Goal: Task Accomplishment & Management: Complete application form

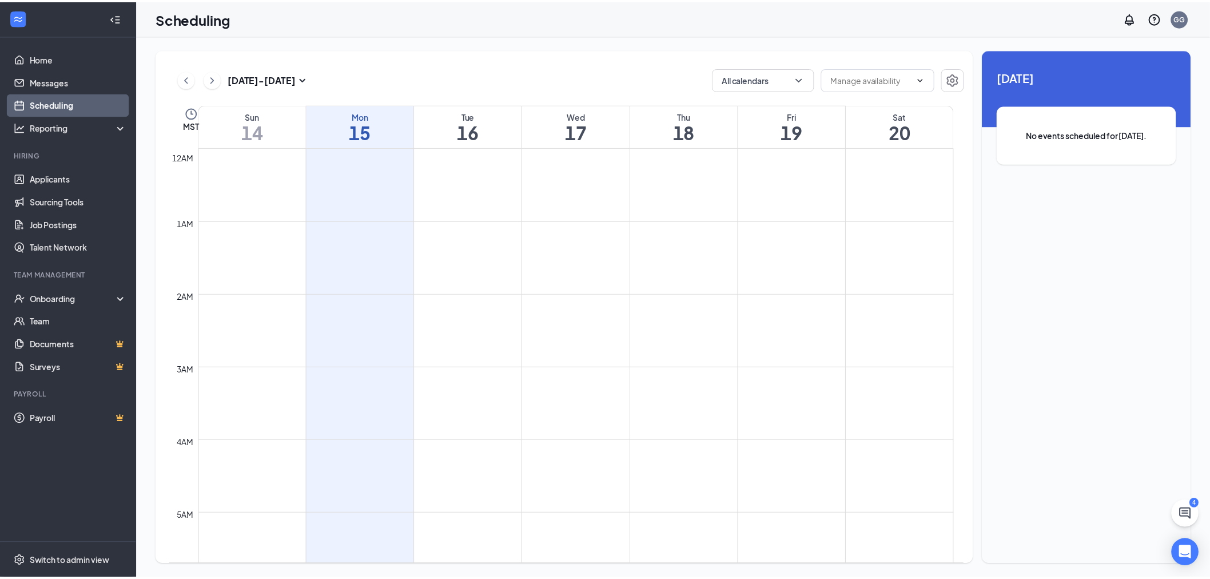
scroll to position [562, 0]
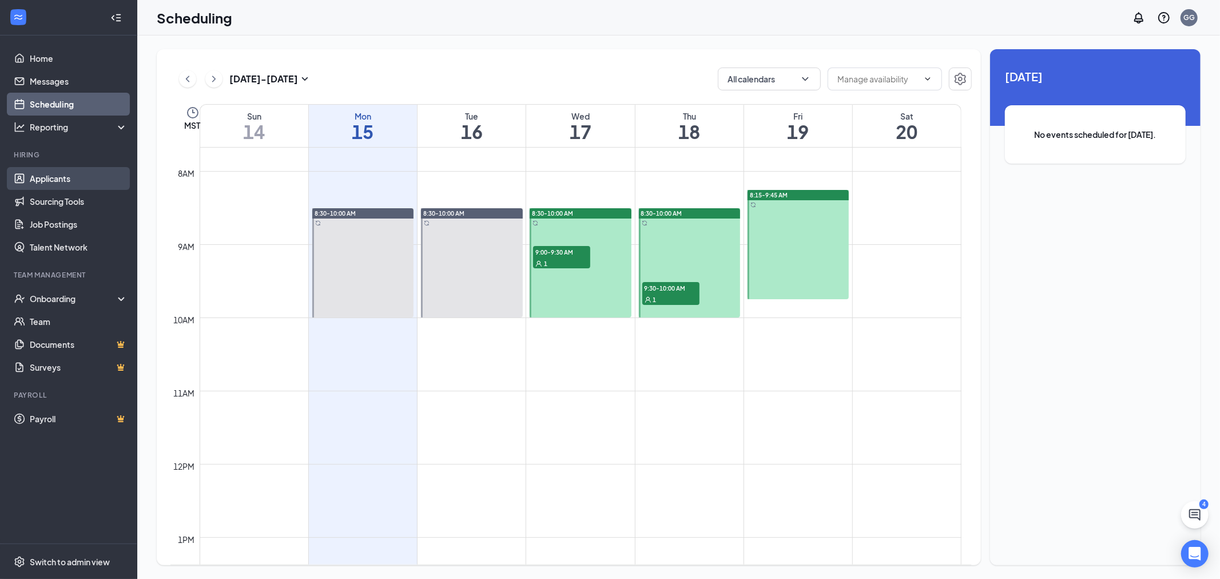
click at [61, 176] on link "Applicants" at bounding box center [79, 178] width 98 height 23
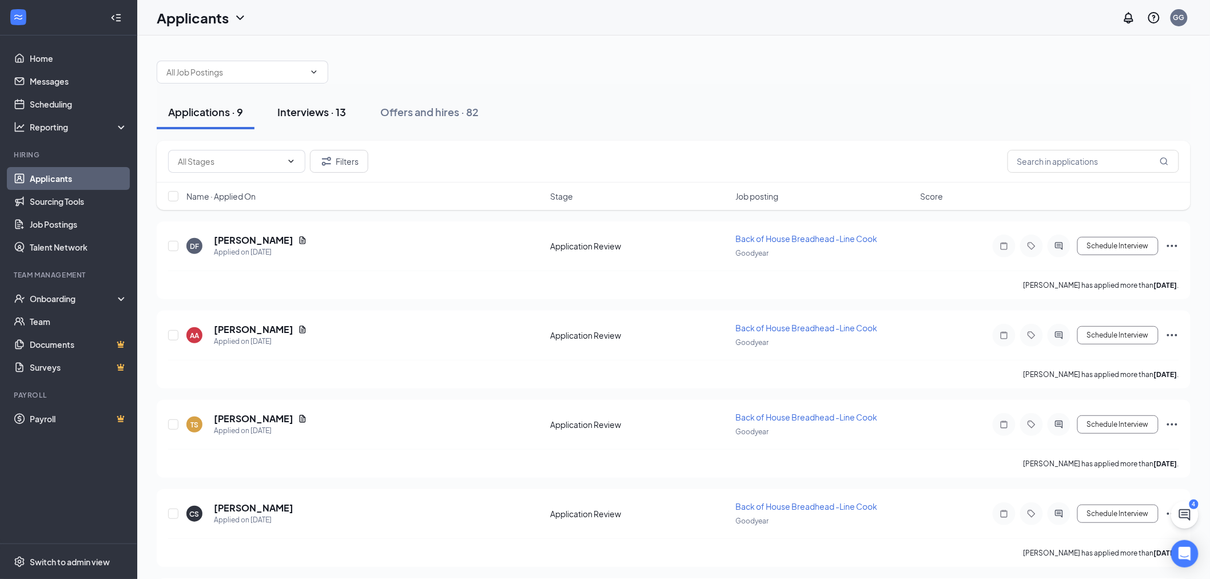
click at [331, 112] on div "Interviews · 13" at bounding box center [311, 112] width 69 height 14
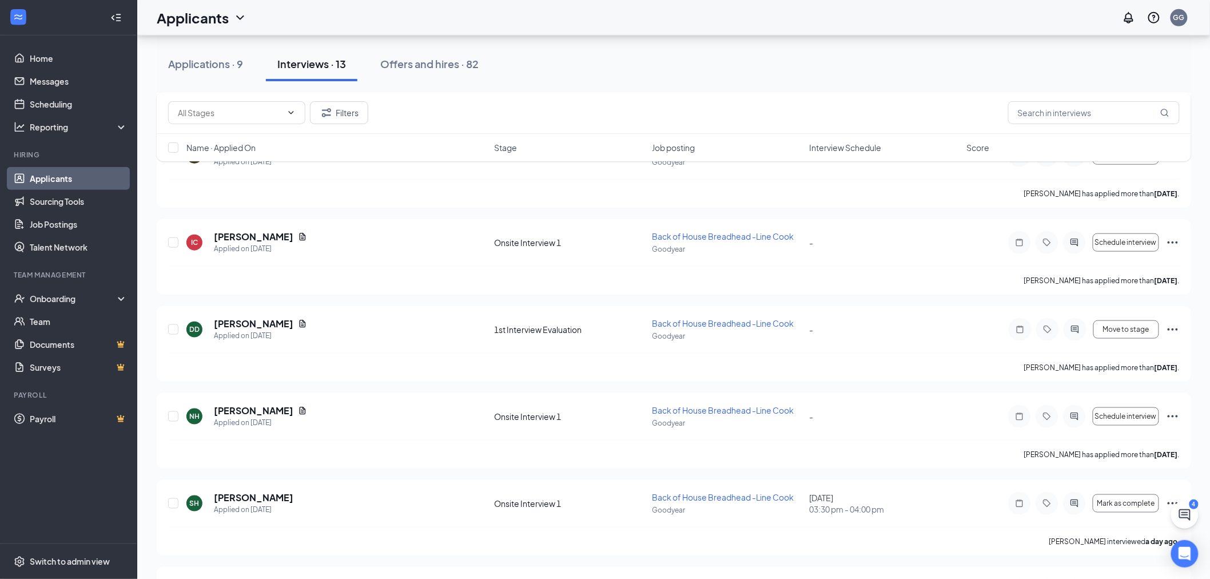
scroll to position [381, 0]
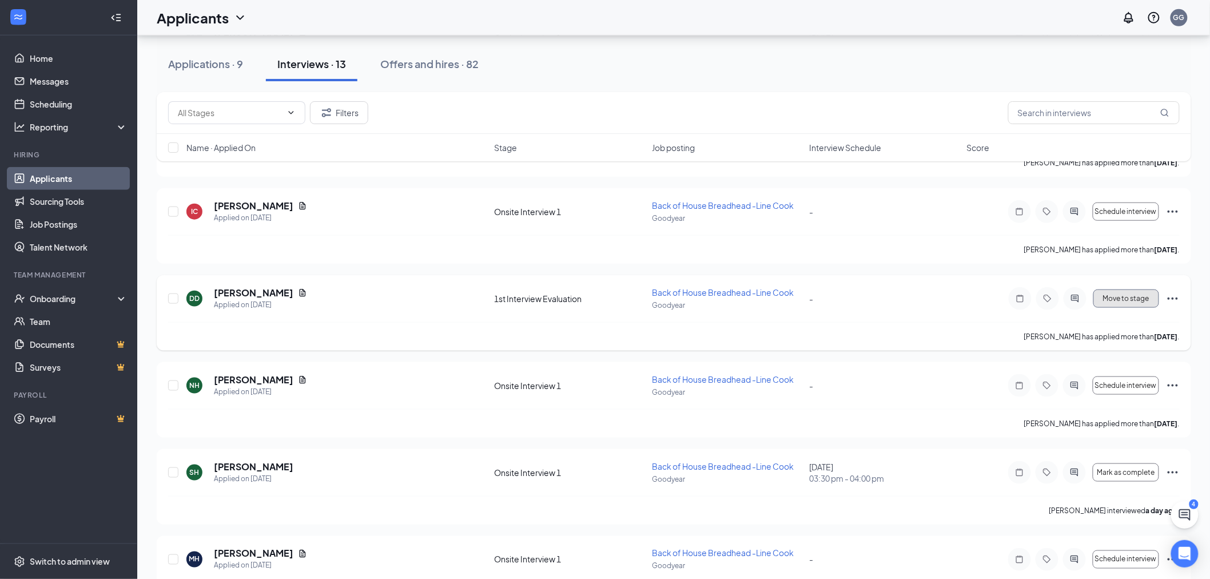
click at [1141, 293] on button "Move to stage" at bounding box center [1127, 298] width 66 height 18
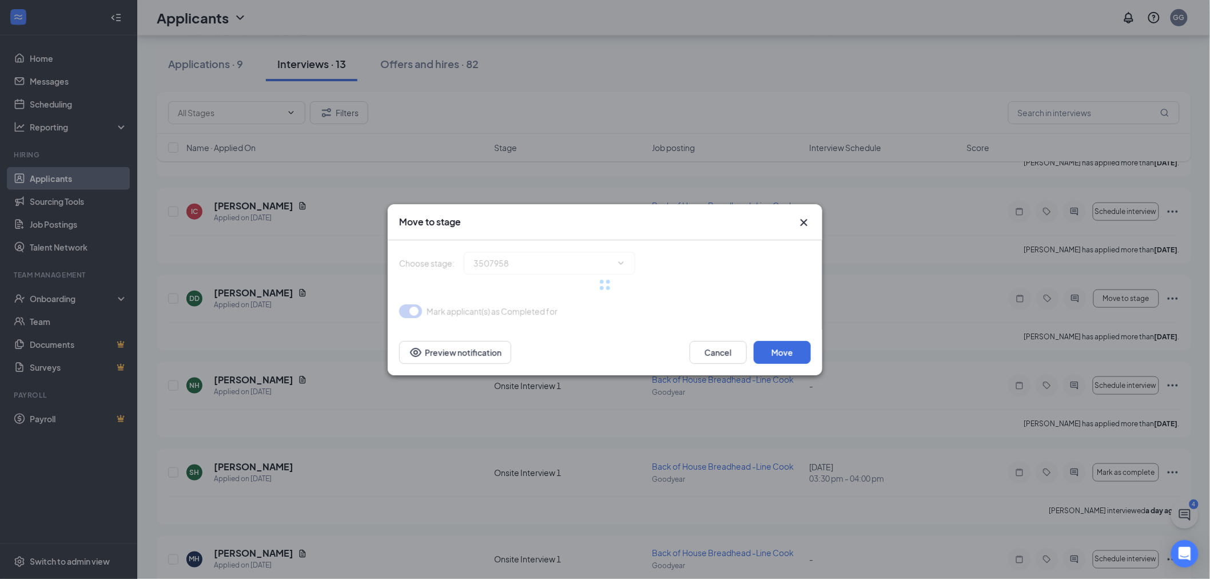
type input "2nd Interview Scheduling (next stage)"
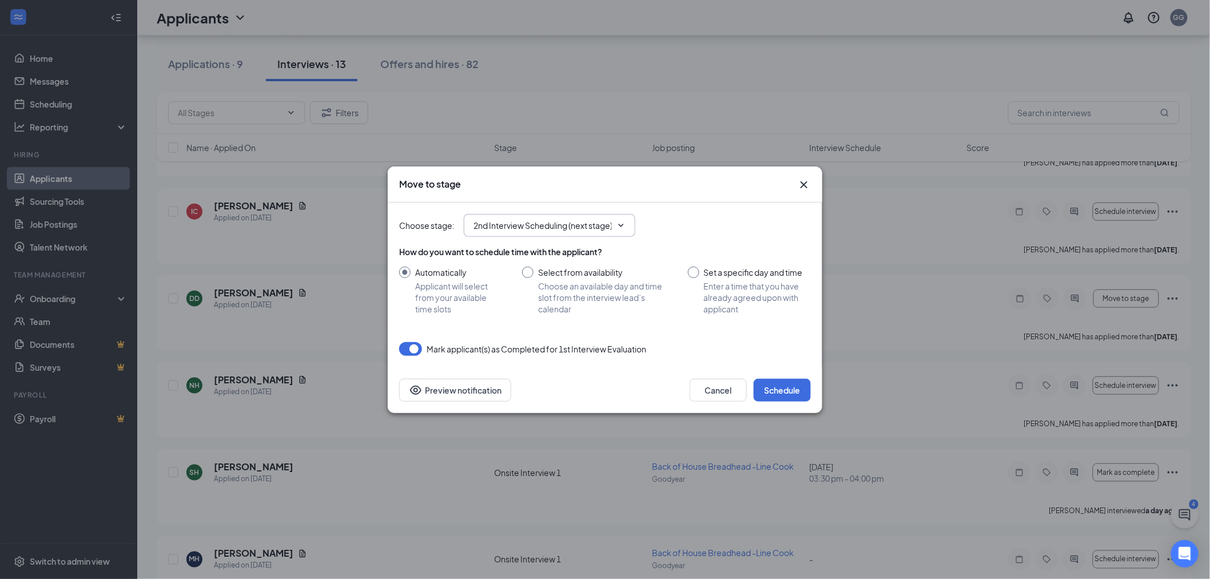
click at [622, 221] on icon "ChevronDown" at bounding box center [621, 225] width 9 height 9
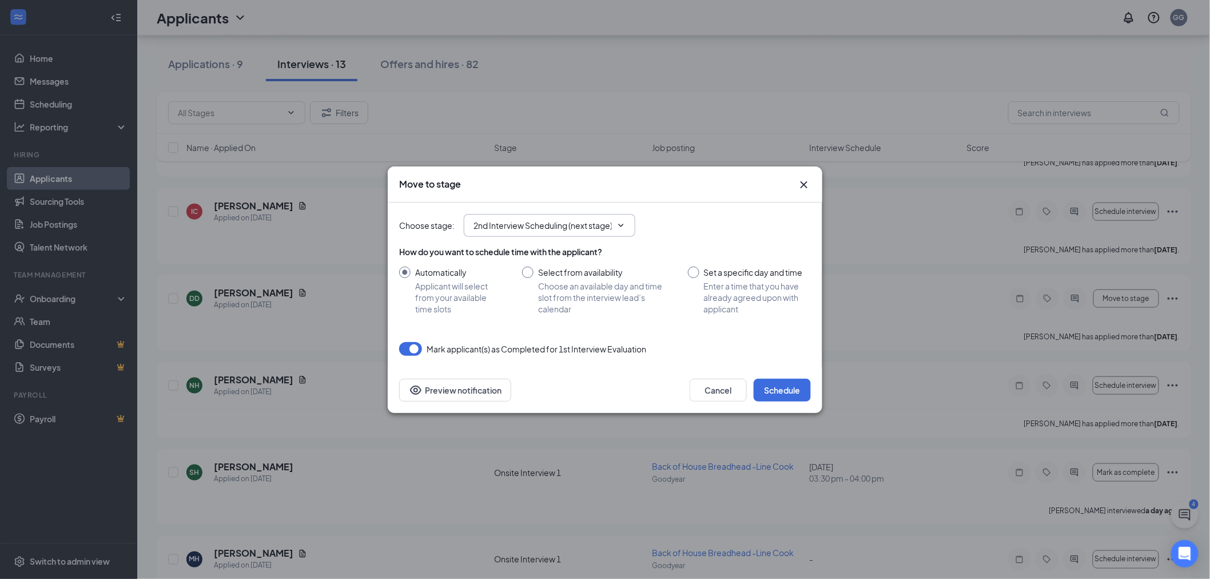
scroll to position [0, 2]
click at [622, 221] on icon "ChevronDown" at bounding box center [621, 225] width 9 height 9
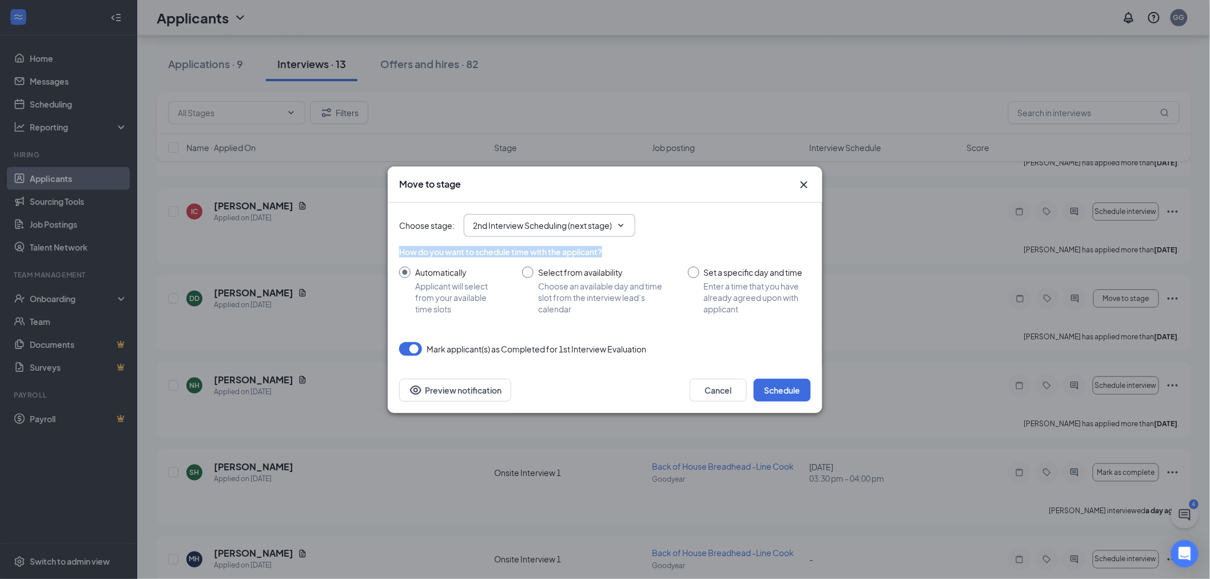
click at [622, 221] on icon "ChevronDown" at bounding box center [621, 225] width 9 height 9
click at [765, 392] on button "Schedule" at bounding box center [782, 390] width 57 height 23
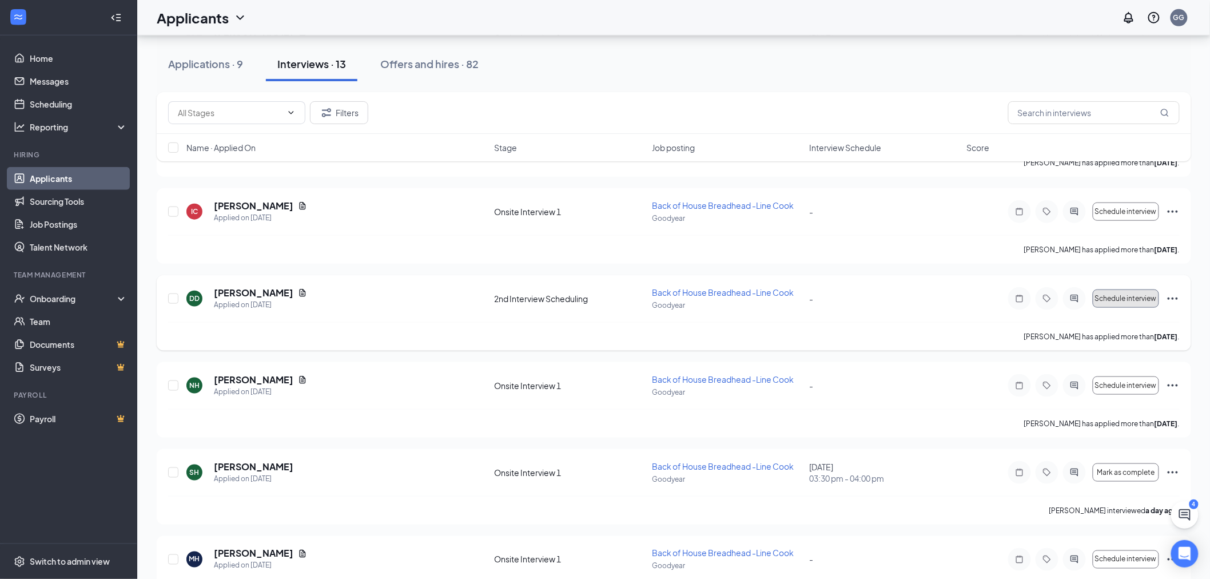
click at [1112, 300] on span "Schedule interview" at bounding box center [1126, 299] width 62 height 8
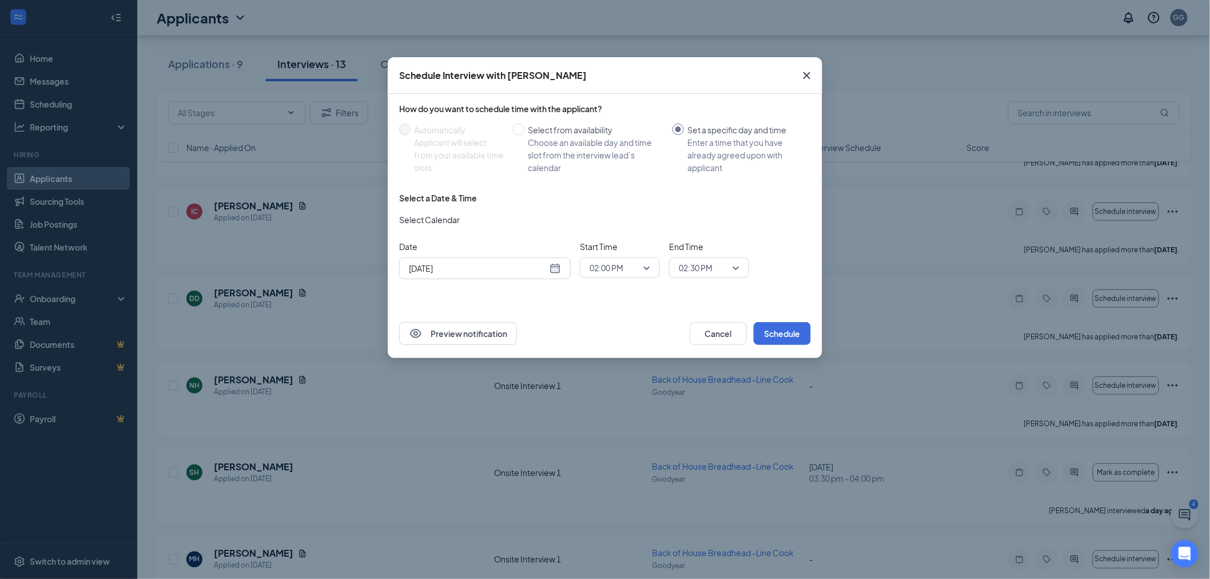
click at [556, 269] on div "[DATE]" at bounding box center [485, 268] width 152 height 13
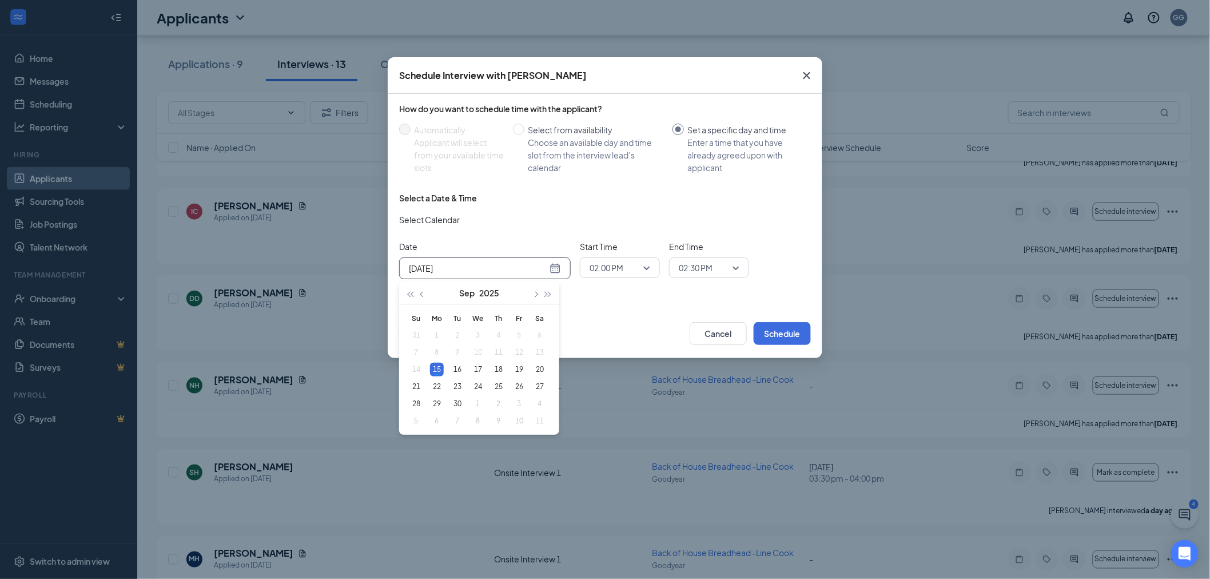
click at [556, 269] on div "[DATE]" at bounding box center [485, 268] width 152 height 13
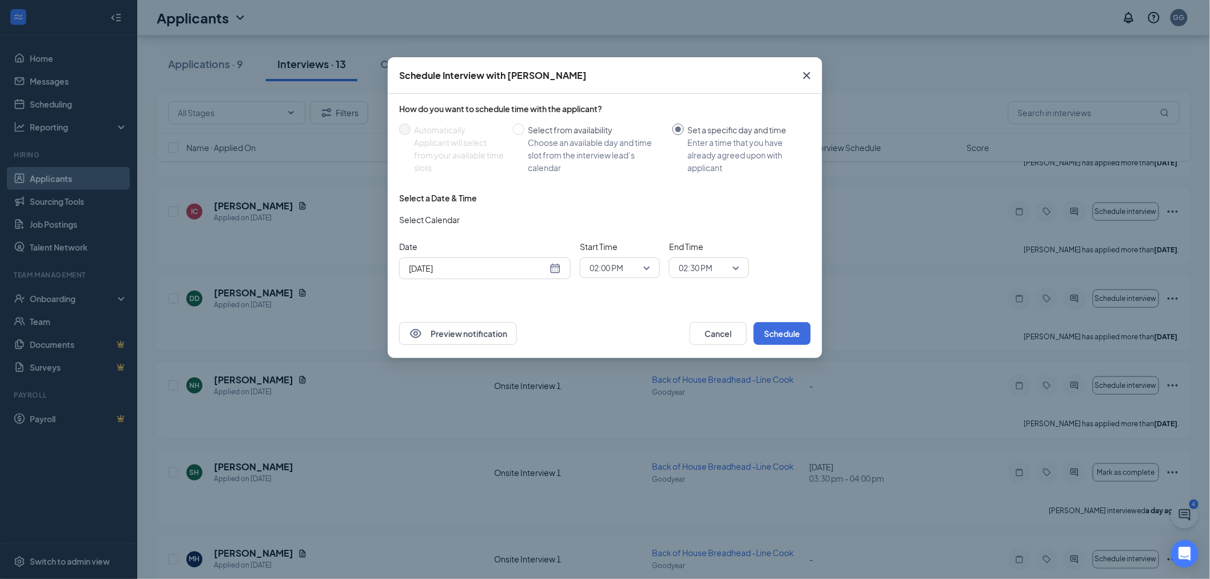
click at [727, 297] on div "How do you want to schedule time with the applicant? Automatically Applicant wi…" at bounding box center [605, 201] width 435 height 215
click at [793, 335] on button "Schedule" at bounding box center [782, 333] width 57 height 23
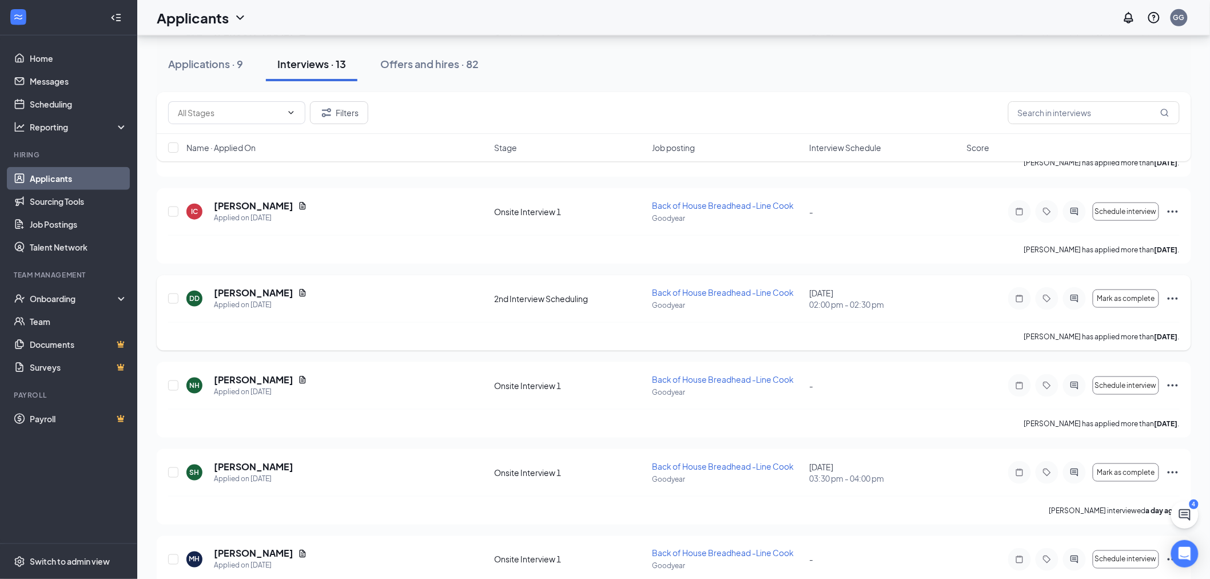
click at [1170, 300] on icon "Ellipses" at bounding box center [1173, 299] width 14 height 14
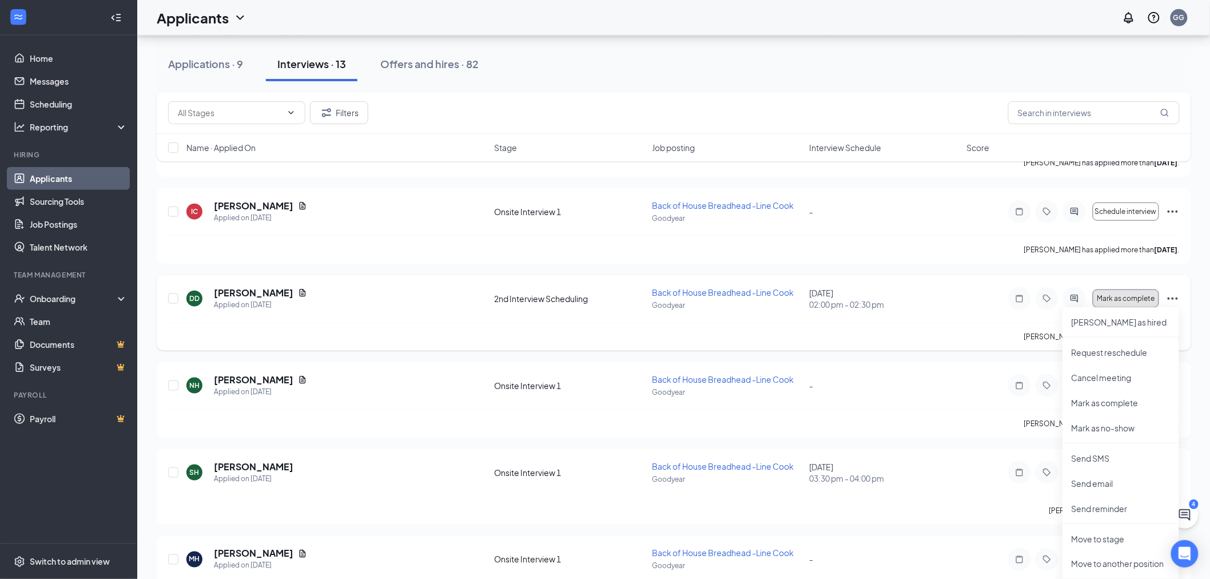
click at [1132, 299] on span "Mark as complete" at bounding box center [1126, 299] width 58 height 8
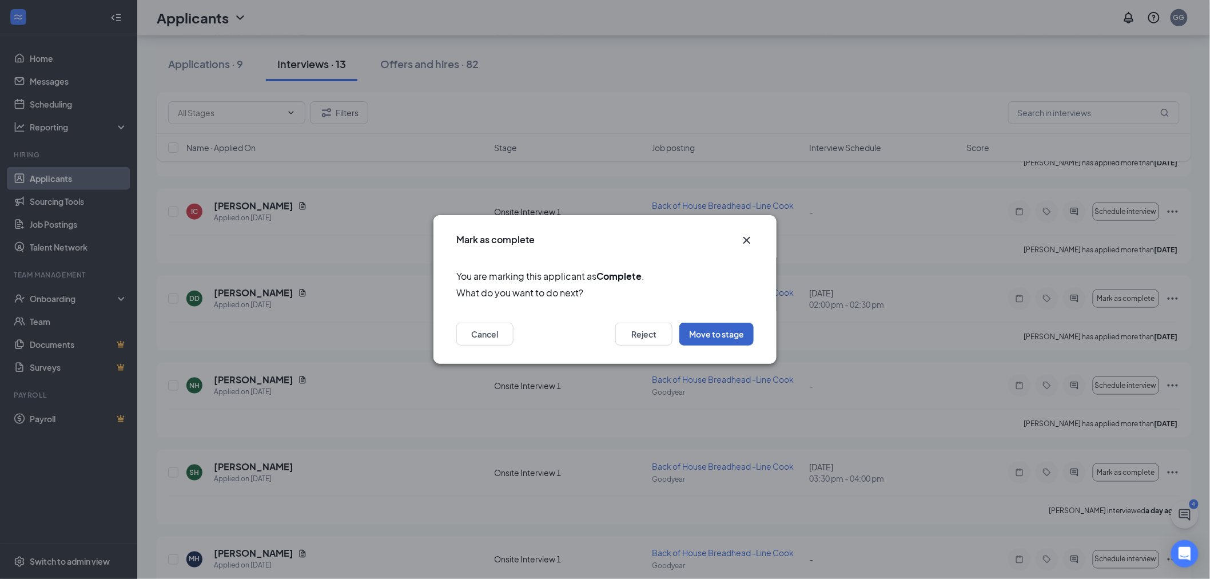
click at [705, 336] on button "Move to stage" at bounding box center [716, 334] width 74 height 23
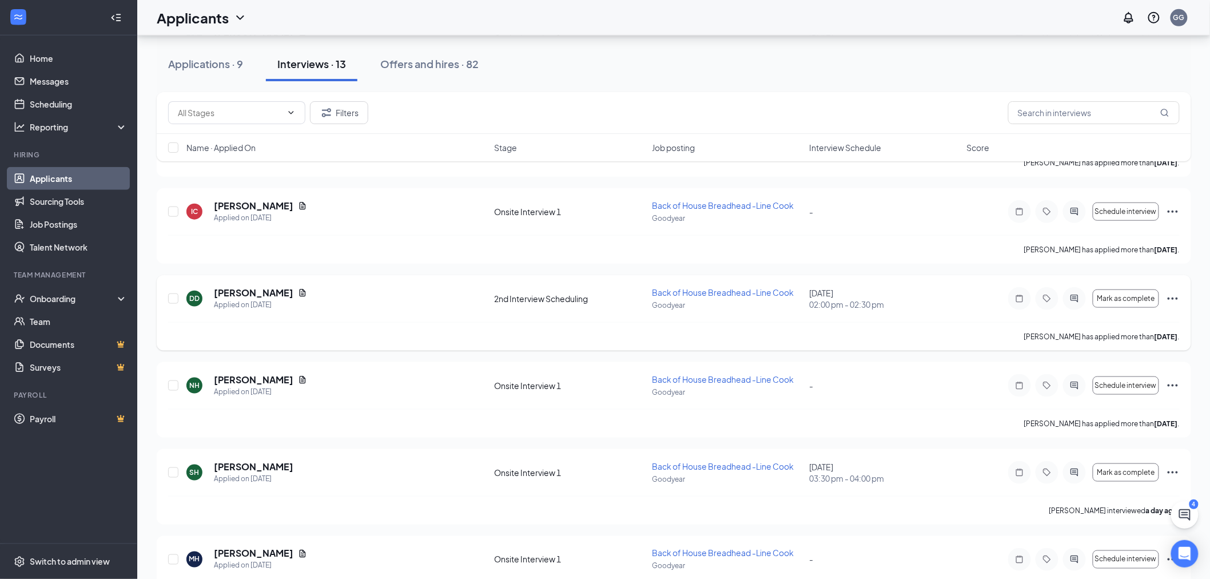
type input "Hired (final stage)"
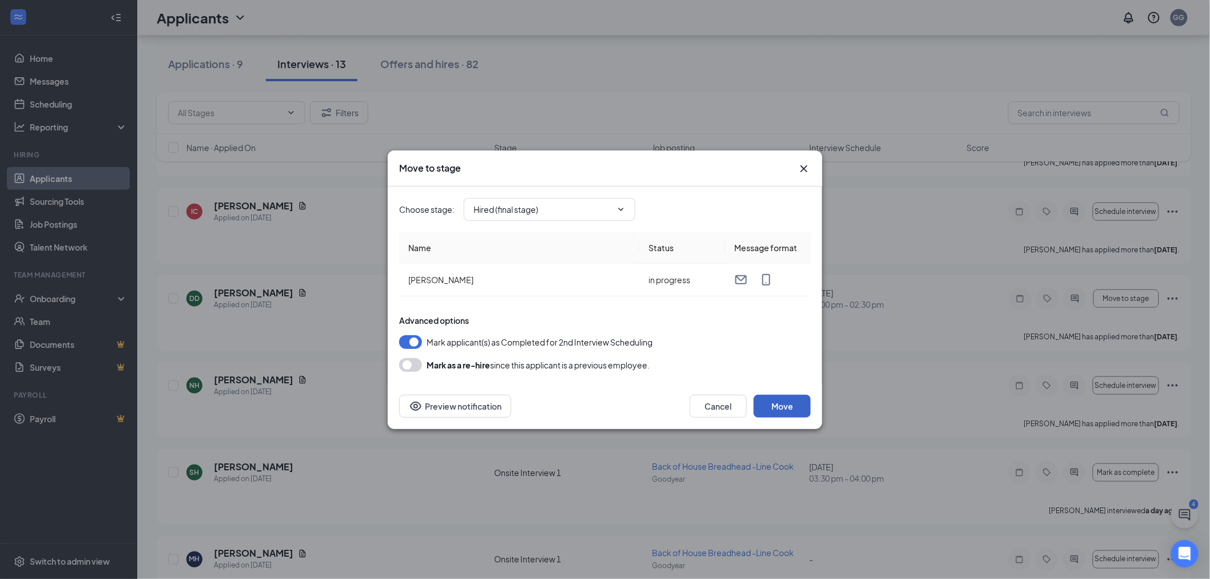
click at [788, 403] on button "Move" at bounding box center [782, 406] width 57 height 23
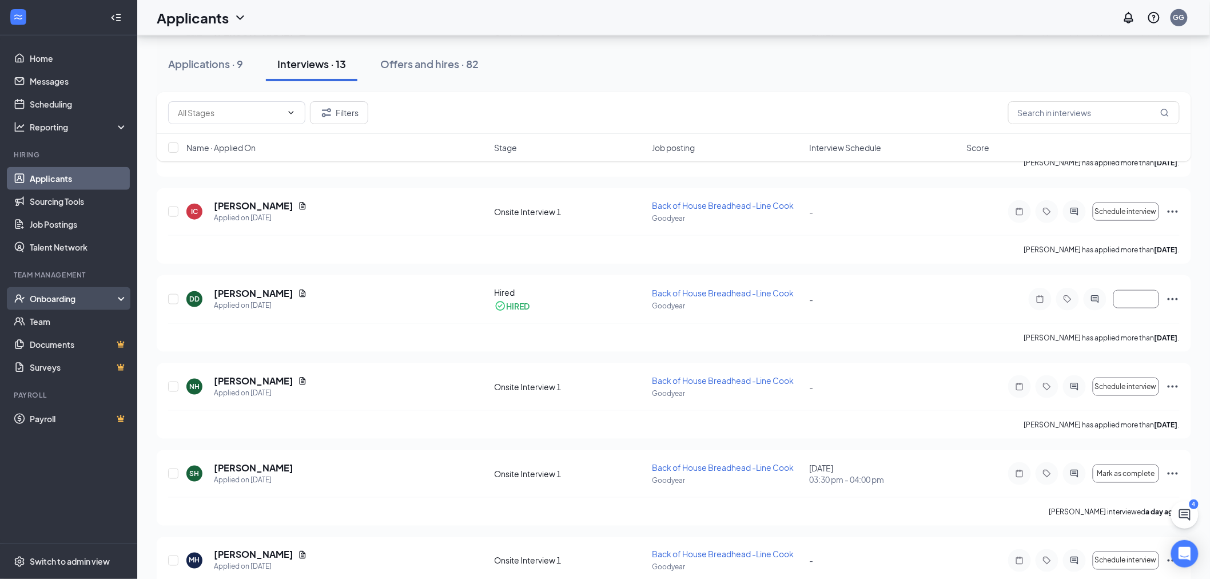
click at [52, 295] on div "Onboarding" at bounding box center [74, 298] width 88 height 11
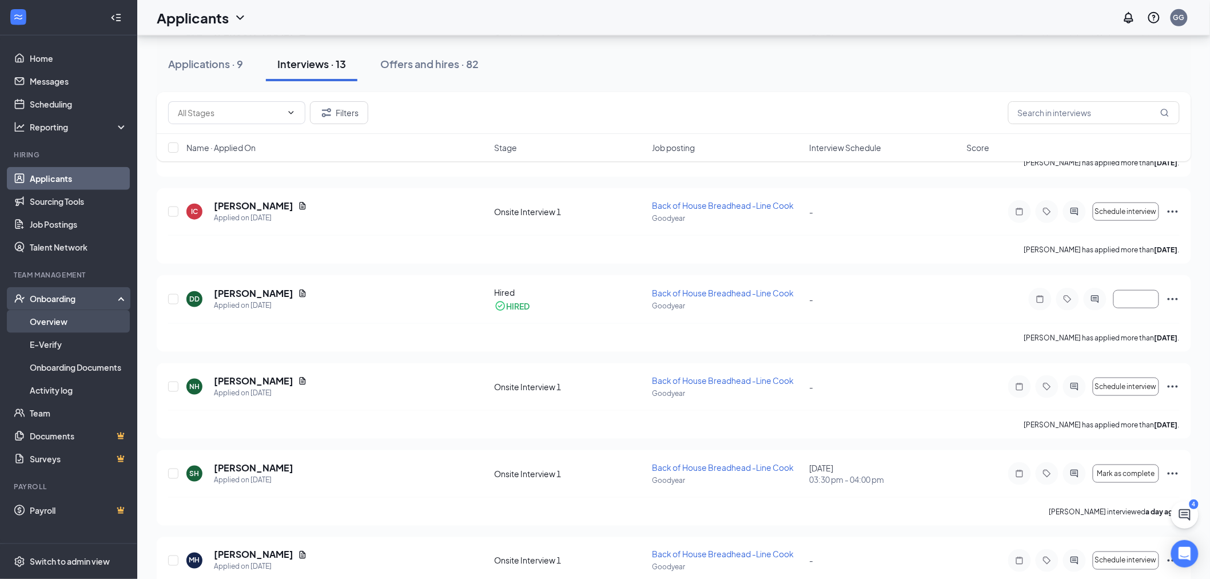
click at [61, 321] on link "Overview" at bounding box center [79, 321] width 98 height 23
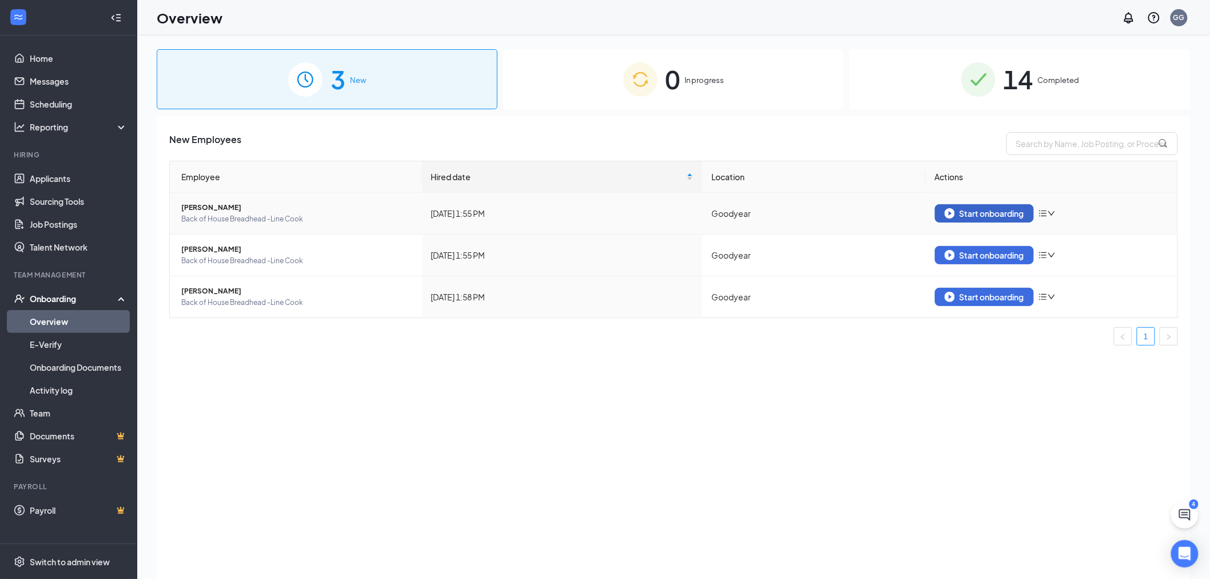
click at [968, 213] on div "Start onboarding" at bounding box center [985, 213] width 80 height 10
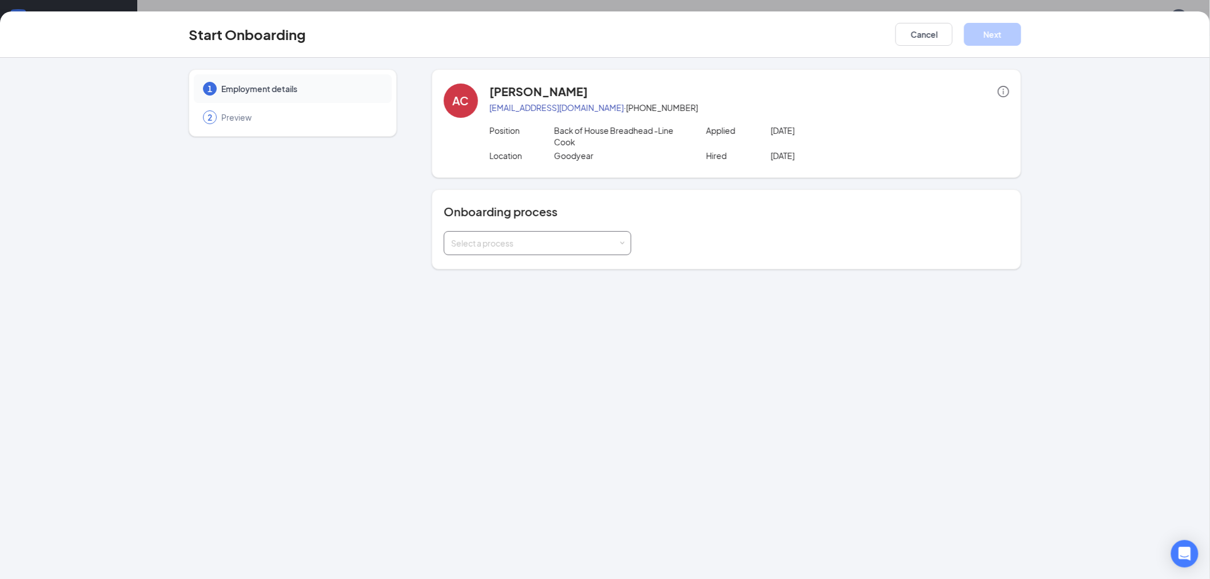
click at [570, 248] on div "Select a process" at bounding box center [535, 242] width 168 height 11
click at [553, 269] on li "Hourly Onboarding to ADP" at bounding box center [538, 267] width 188 height 21
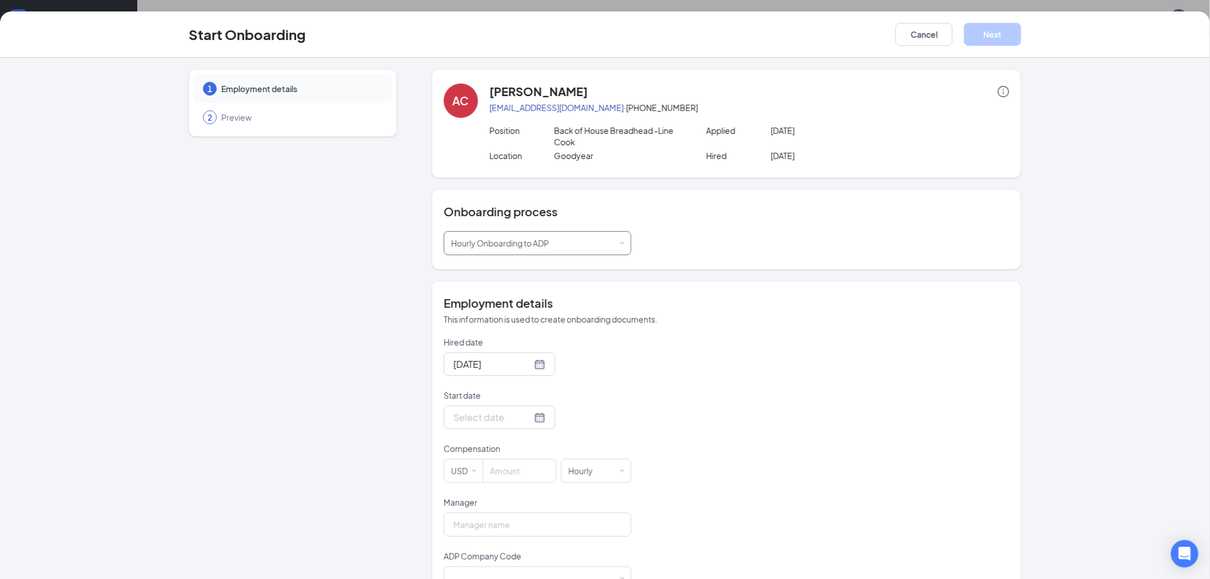
scroll to position [37, 0]
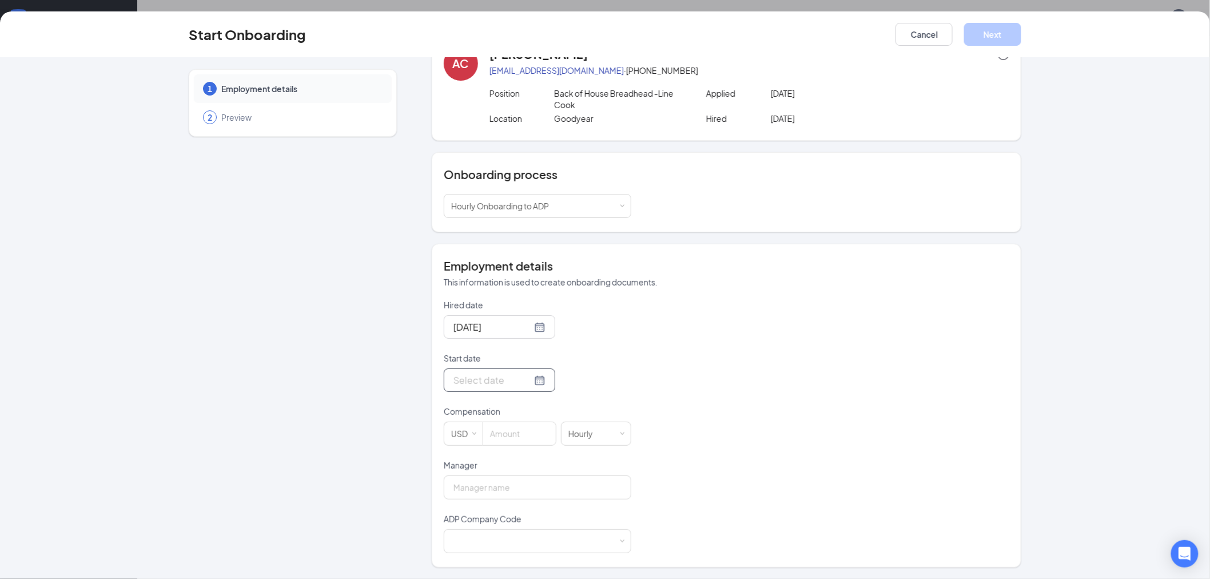
click at [527, 380] on div at bounding box center [500, 380] width 92 height 14
type input "[DATE]"
click at [476, 479] on div "15" at bounding box center [482, 482] width 14 height 14
click at [778, 352] on div "Hired date [DATE] Start date [DATE] [DATE] Su Mo Tu We Th Fr Sa 31 1 2 3 4 5 6 …" at bounding box center [727, 426] width 566 height 254
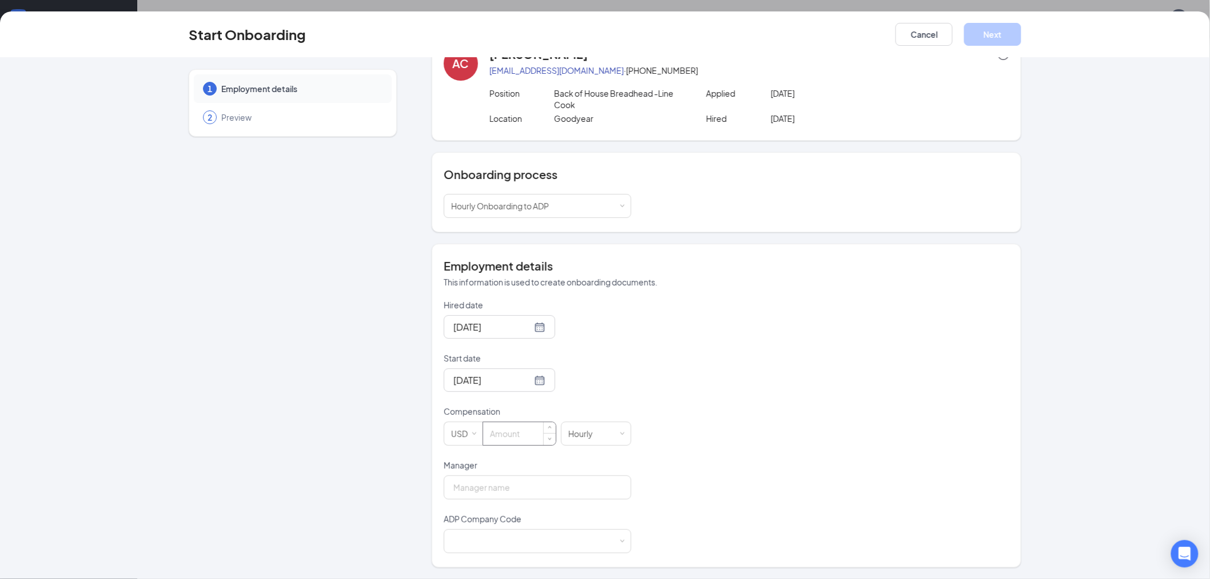
click at [508, 439] on input at bounding box center [519, 433] width 73 height 23
type input "14.7"
drag, startPoint x: 510, startPoint y: 485, endPoint x: 499, endPoint y: 499, distance: 17.9
click at [510, 485] on input "Manager" at bounding box center [538, 487] width 188 height 24
type input "[PERSON_NAME]"
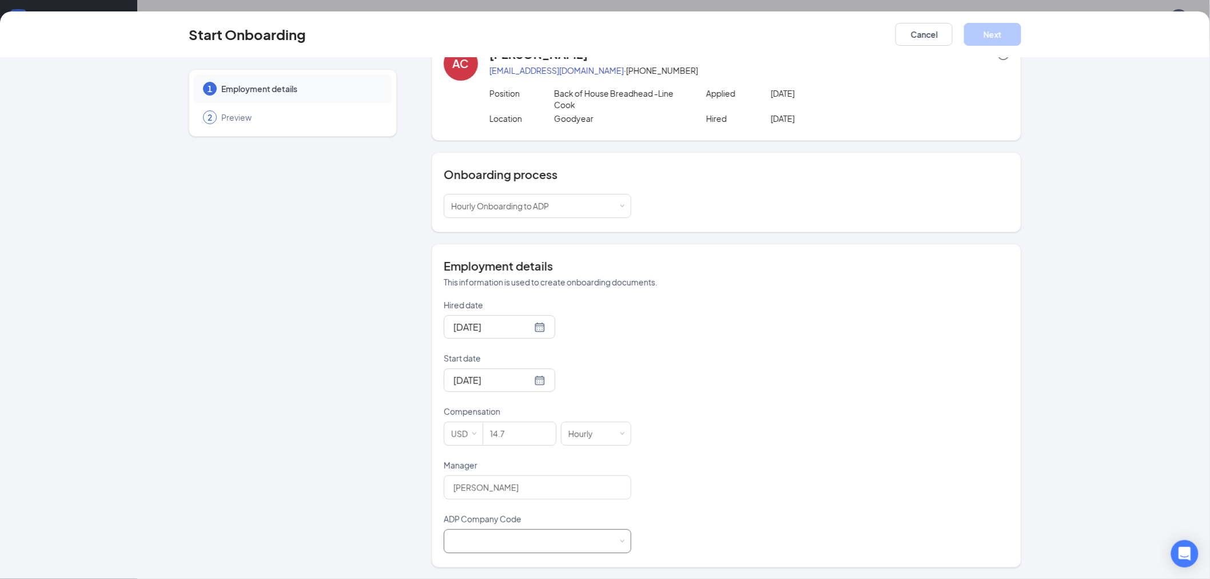
click at [530, 535] on div at bounding box center [537, 541] width 173 height 23
click at [524, 516] on li "N96 - WILDFLOWER" at bounding box center [533, 517] width 188 height 19
click at [1000, 35] on button "Next" at bounding box center [992, 34] width 57 height 23
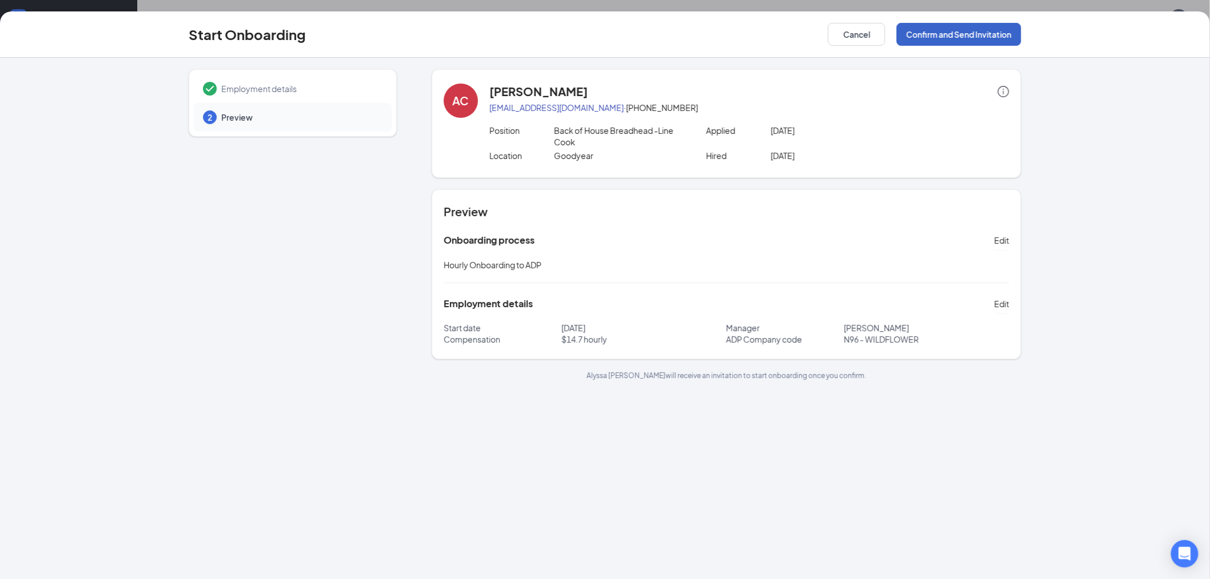
click at [976, 32] on button "Confirm and Send Invitation" at bounding box center [959, 34] width 125 height 23
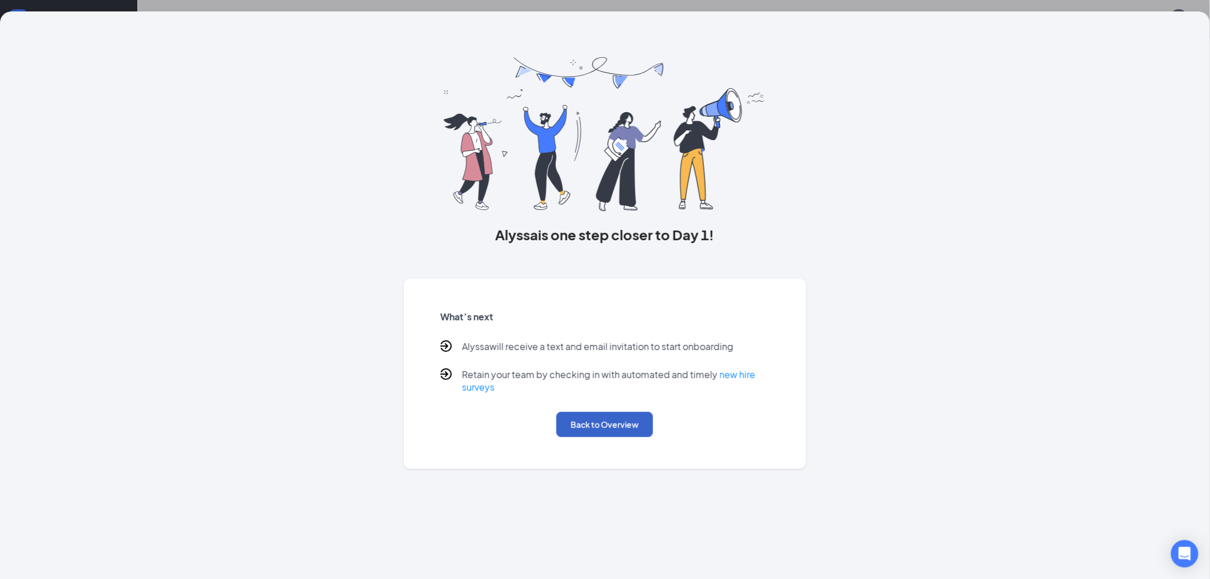
click at [618, 423] on button "Back to Overview" at bounding box center [605, 424] width 97 height 25
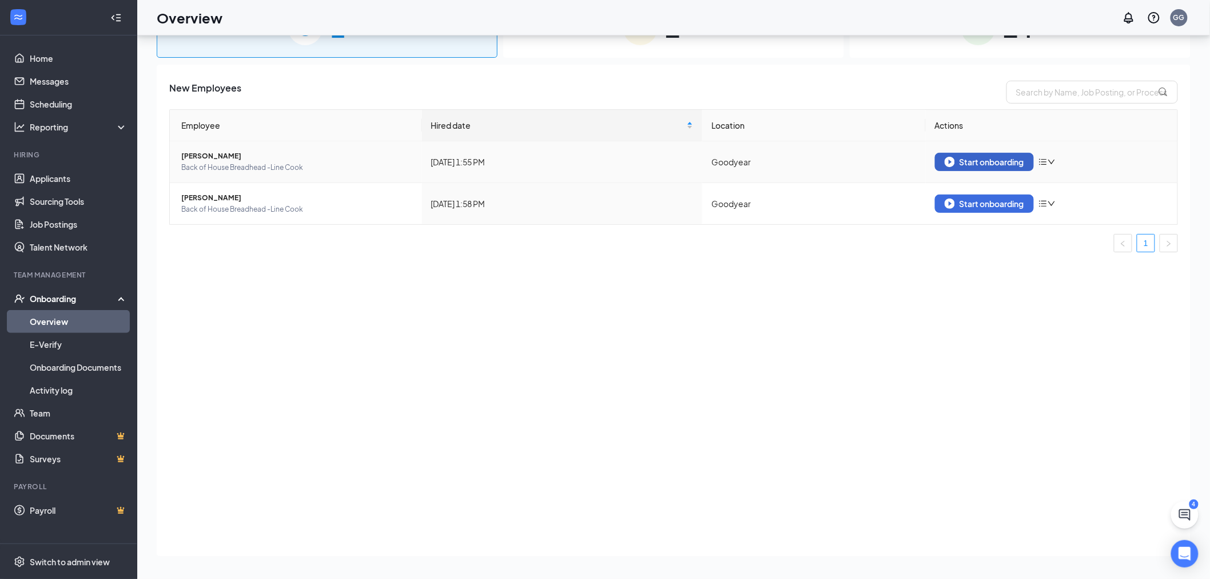
click at [992, 159] on div "Start onboarding" at bounding box center [985, 162] width 80 height 10
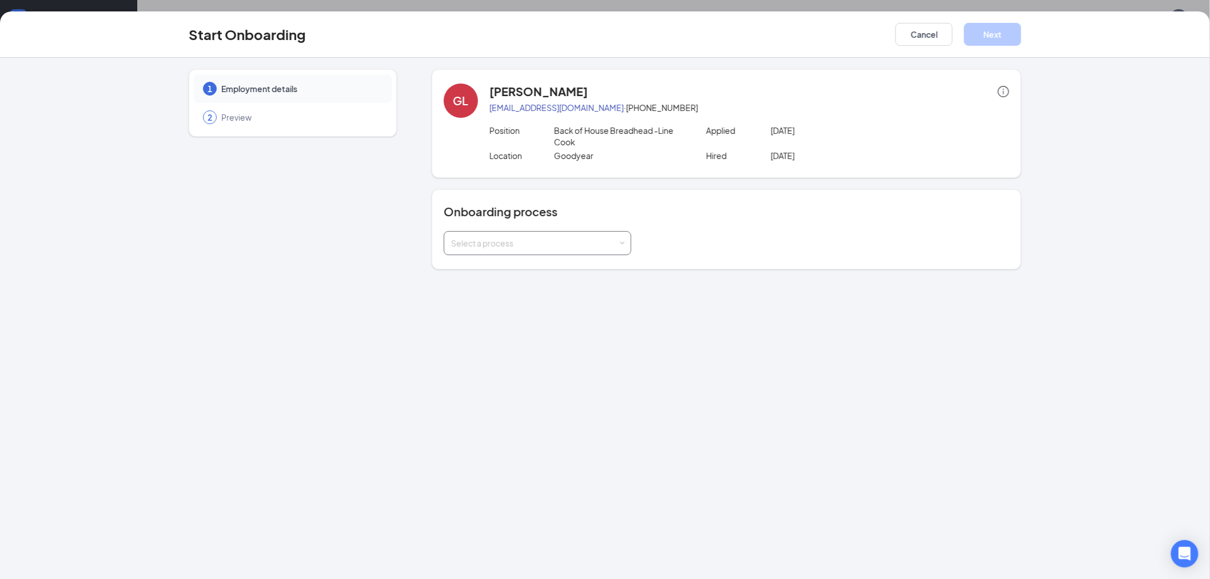
click at [580, 251] on div "Select a process" at bounding box center [537, 243] width 173 height 23
click at [576, 257] on li "Hourly Onboarding to ADP" at bounding box center [538, 267] width 188 height 21
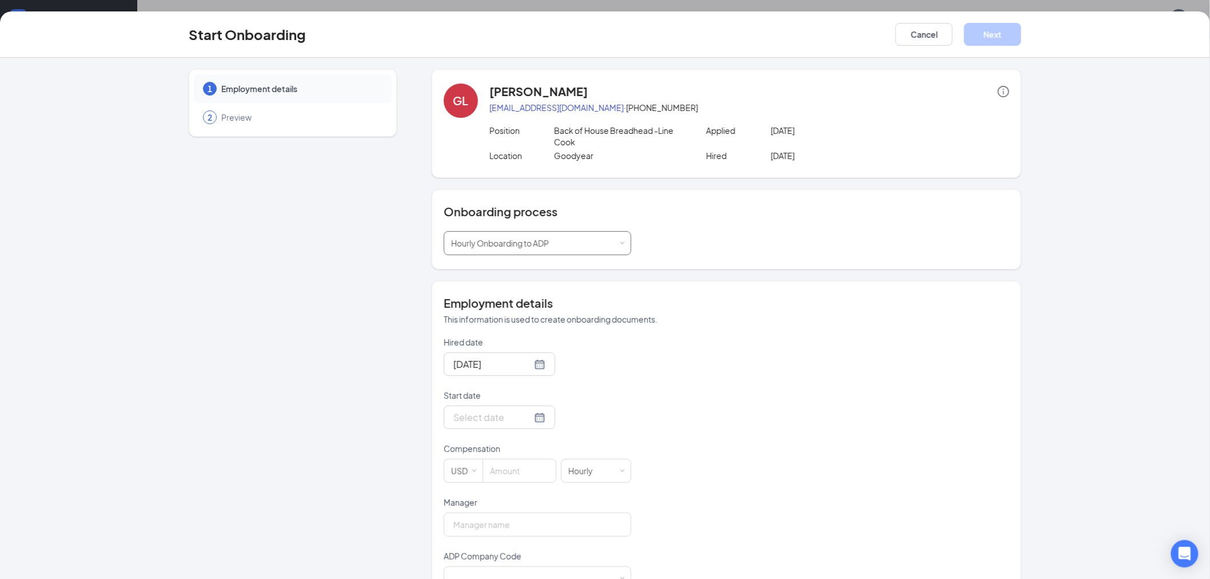
scroll to position [37, 0]
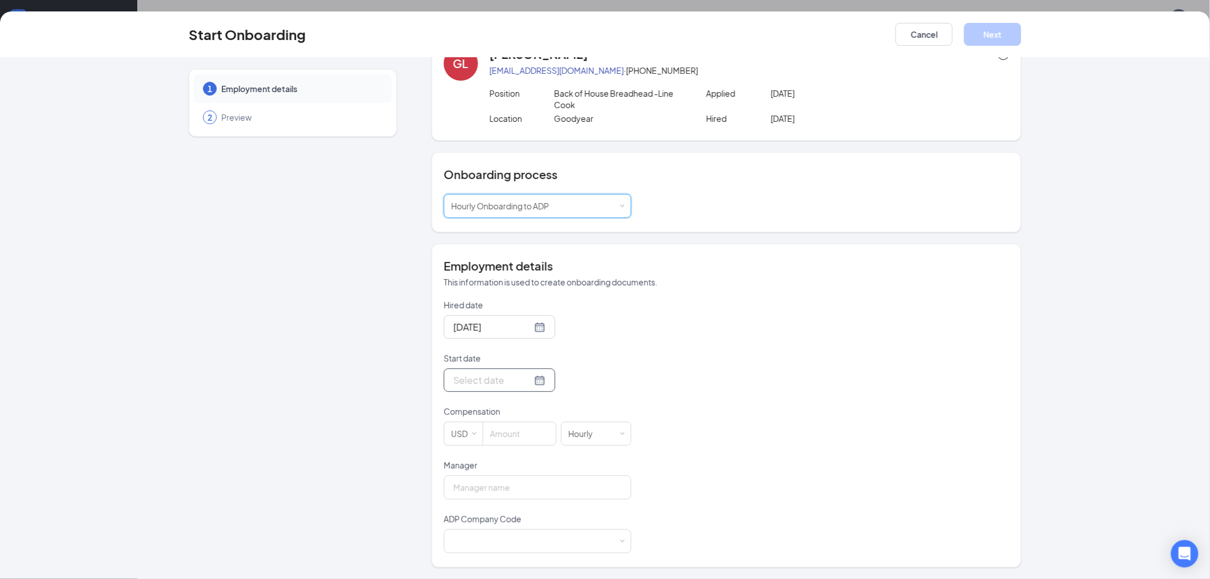
click at [524, 380] on div at bounding box center [500, 380] width 92 height 14
type input "[DATE]"
click at [478, 479] on div "15" at bounding box center [482, 482] width 14 height 14
click at [522, 433] on input at bounding box center [519, 433] width 73 height 23
type input "14.7"
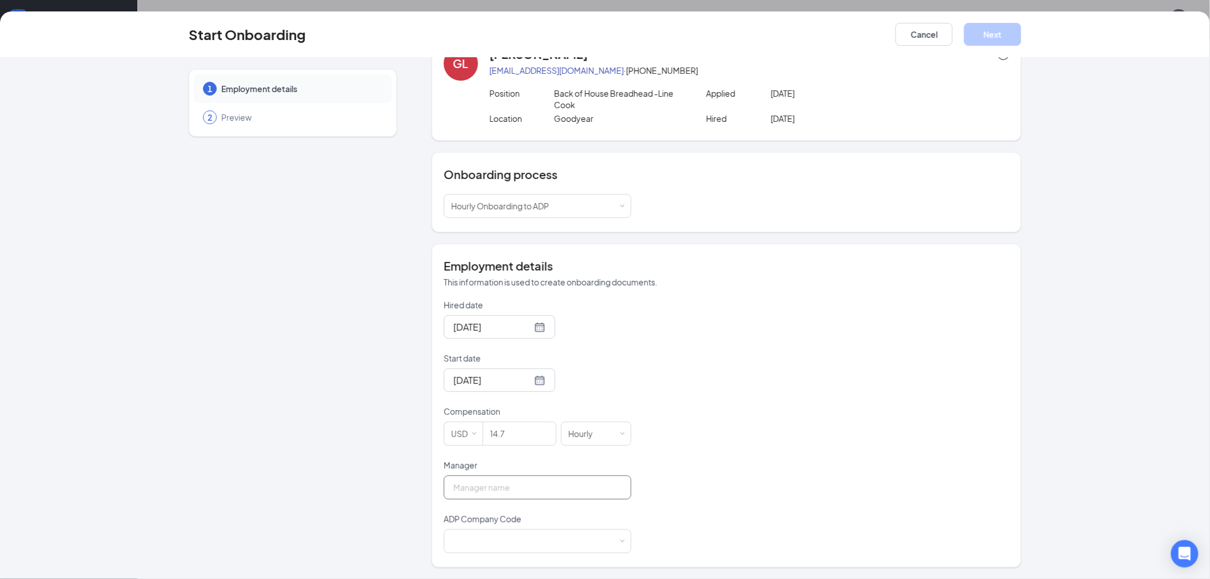
click at [482, 482] on input "Manager" at bounding box center [538, 487] width 188 height 24
type input "[PERSON_NAME]"
click at [532, 543] on div at bounding box center [537, 541] width 173 height 23
click at [521, 519] on li "N96 - WILDFLOWER" at bounding box center [533, 517] width 188 height 19
click at [992, 35] on button "Next" at bounding box center [992, 34] width 57 height 23
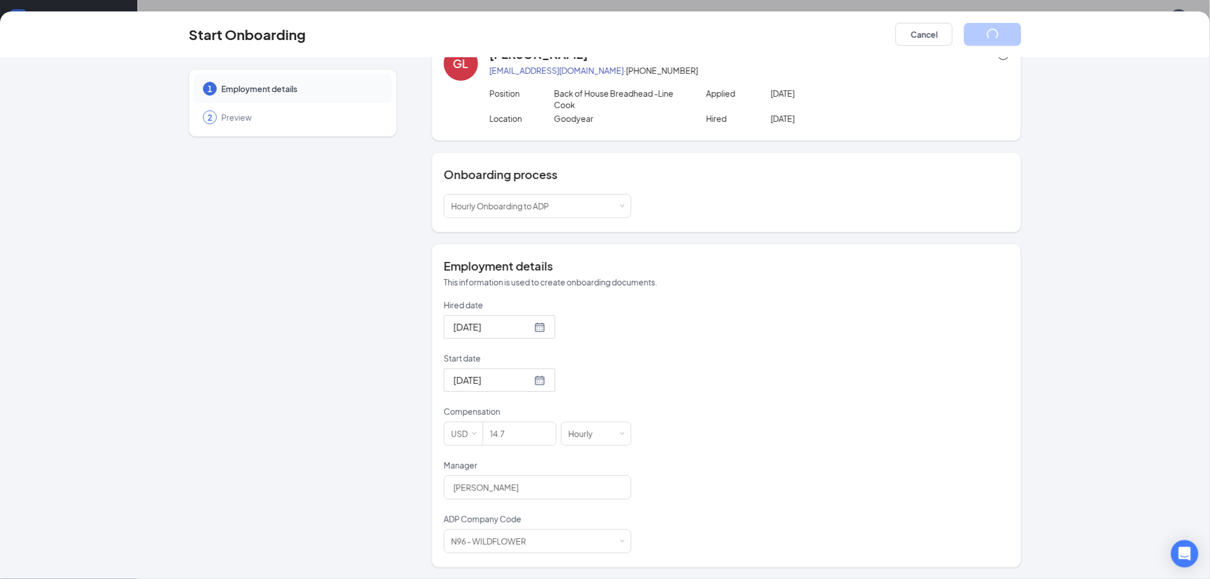
scroll to position [0, 0]
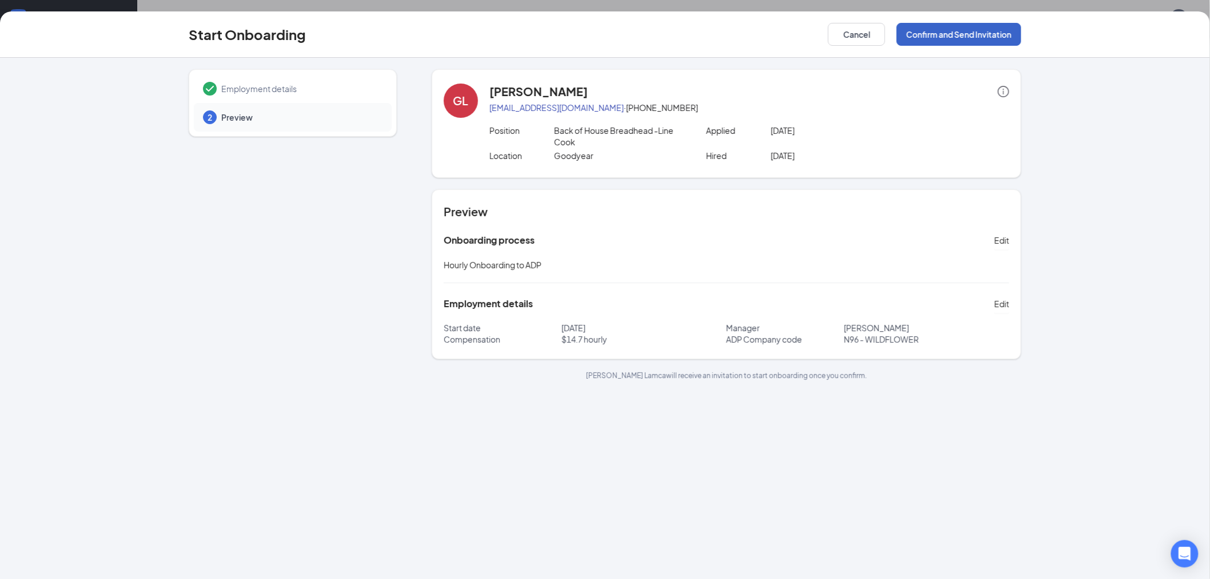
click at [951, 35] on button "Confirm and Send Invitation" at bounding box center [959, 34] width 125 height 23
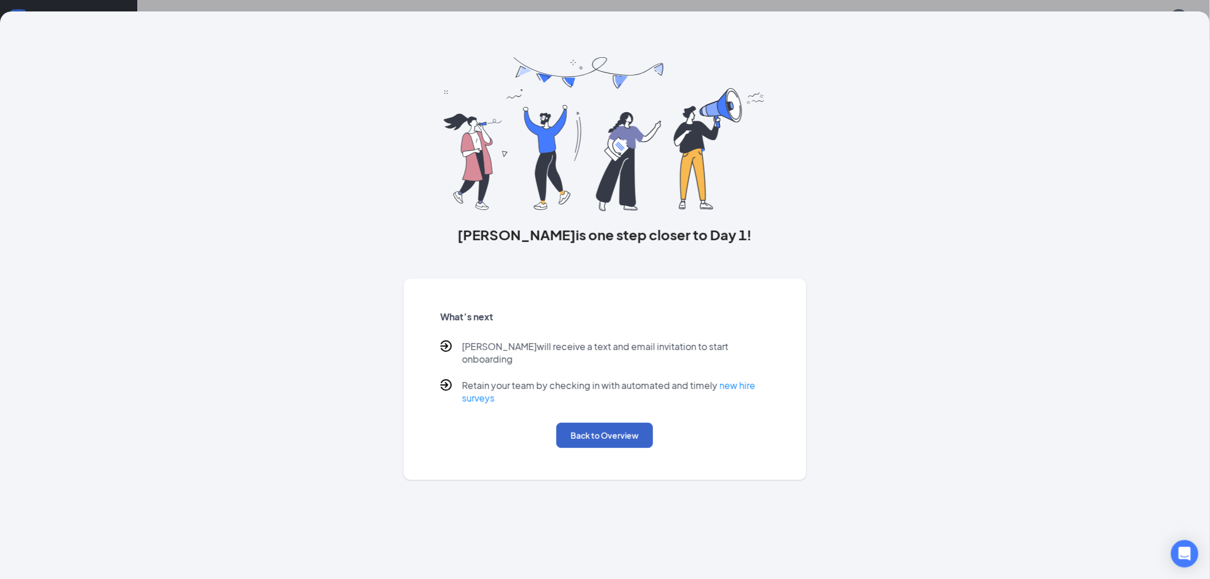
click at [585, 423] on button "Back to Overview" at bounding box center [605, 435] width 97 height 25
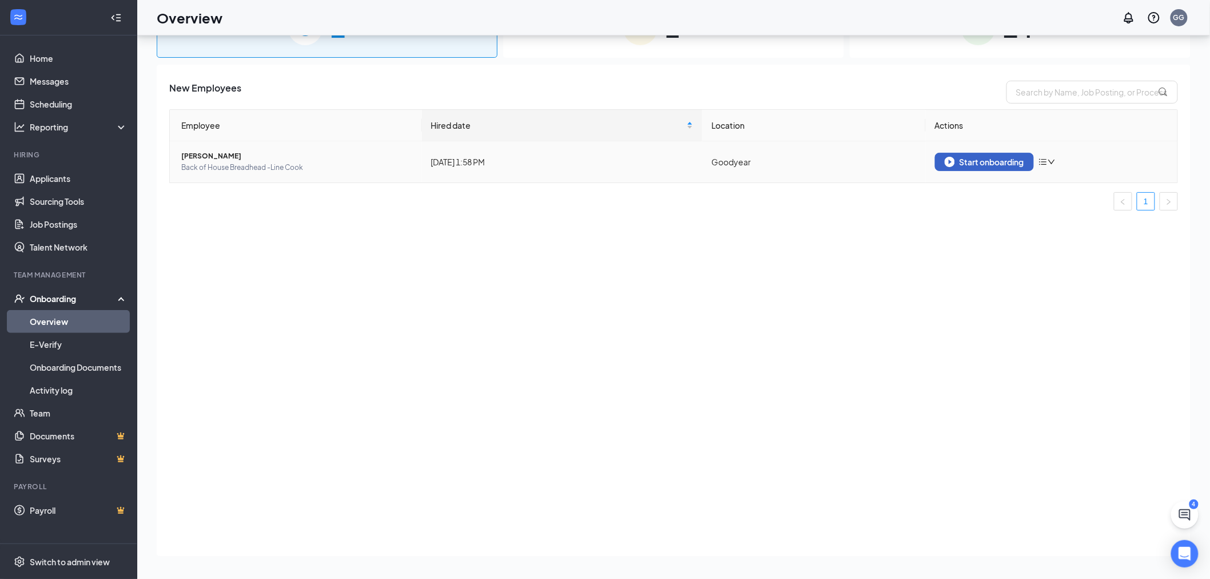
click at [959, 161] on div "Start onboarding" at bounding box center [985, 162] width 80 height 10
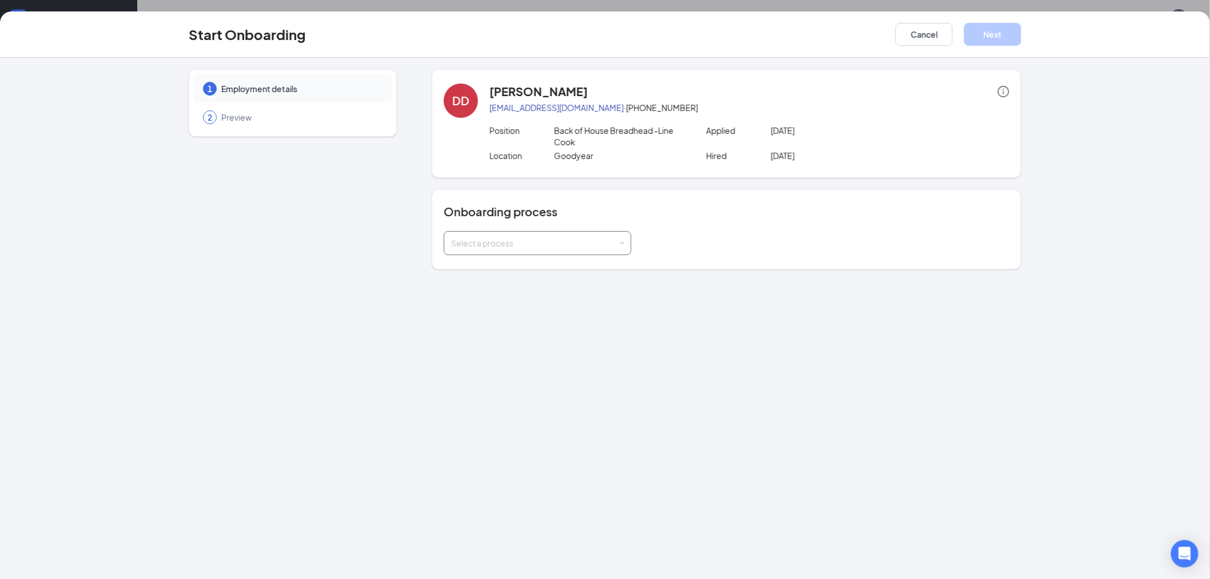
click at [515, 249] on div "Select a process" at bounding box center [537, 243] width 173 height 23
click at [516, 267] on span "Hourly Onboarding to ADP" at bounding box center [497, 266] width 98 height 10
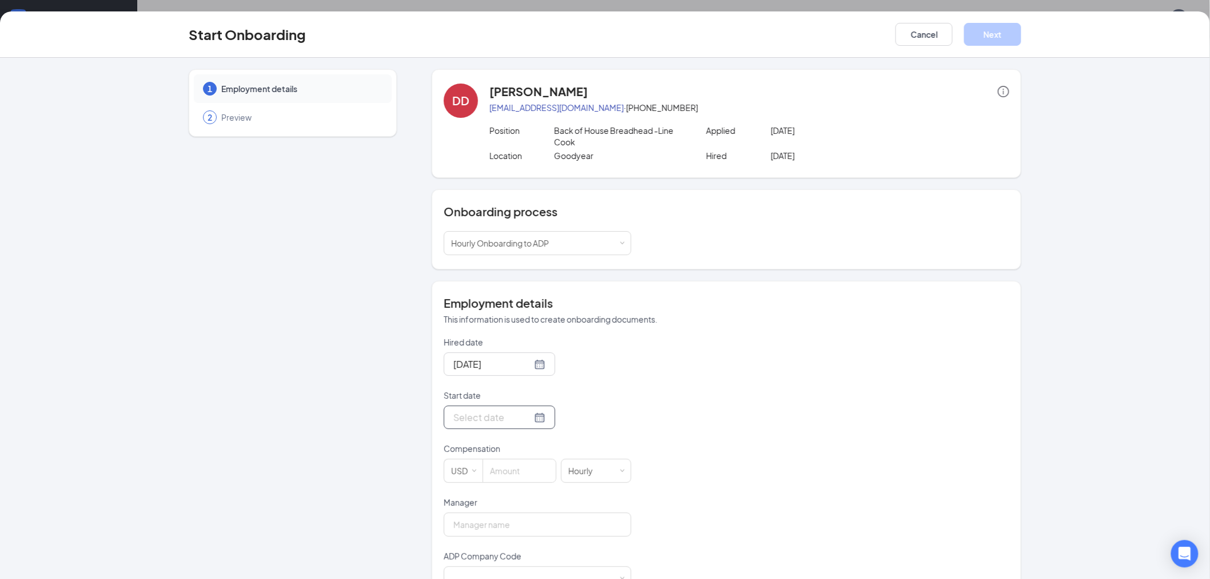
click at [528, 418] on div at bounding box center [500, 417] width 92 height 14
type input "[DATE]"
click at [476, 315] on div "15" at bounding box center [482, 315] width 14 height 14
click at [507, 472] on input at bounding box center [519, 470] width 73 height 23
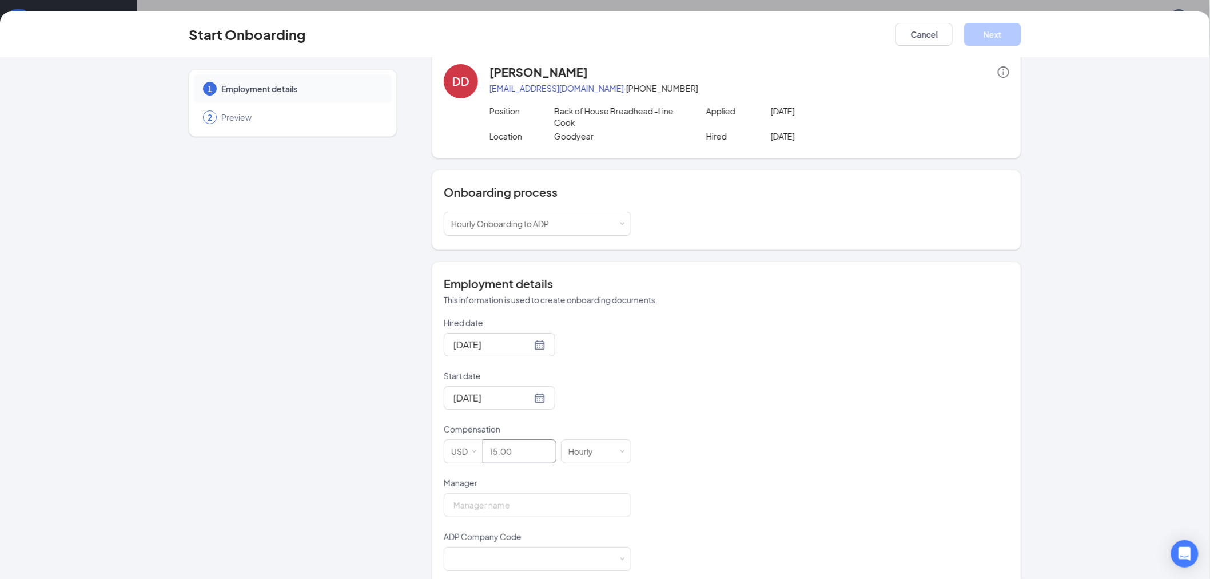
scroll to position [37, 0]
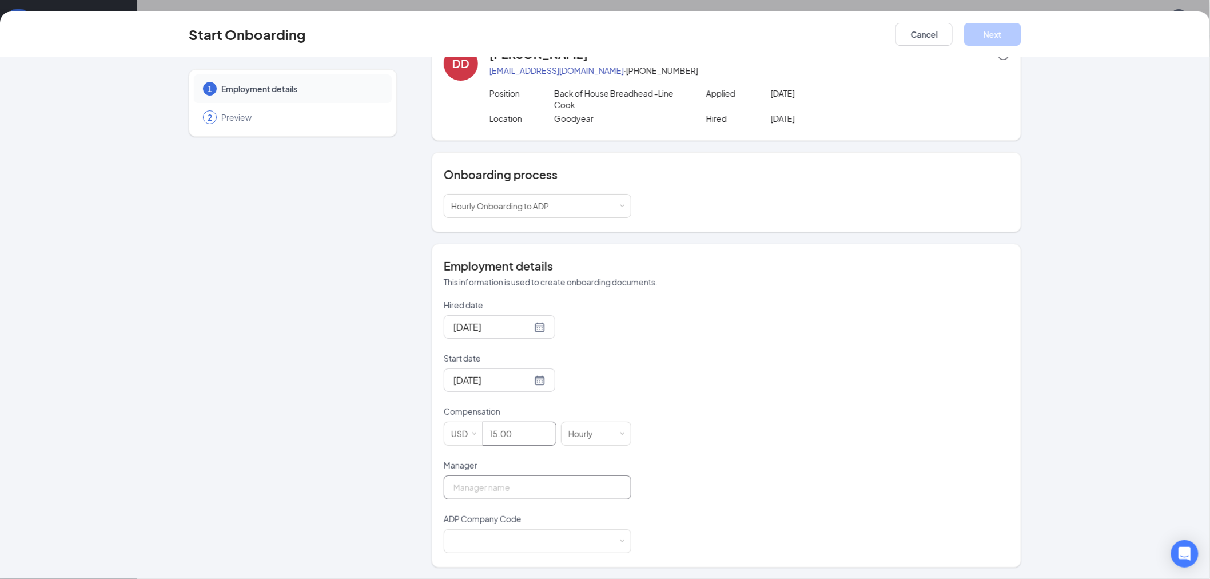
type input "15"
click at [516, 491] on input "Manager" at bounding box center [538, 487] width 188 height 24
type input "[PERSON_NAME]"
click at [532, 541] on div at bounding box center [537, 541] width 173 height 23
click at [545, 518] on li "N96 - WILDFLOWER" at bounding box center [533, 517] width 188 height 19
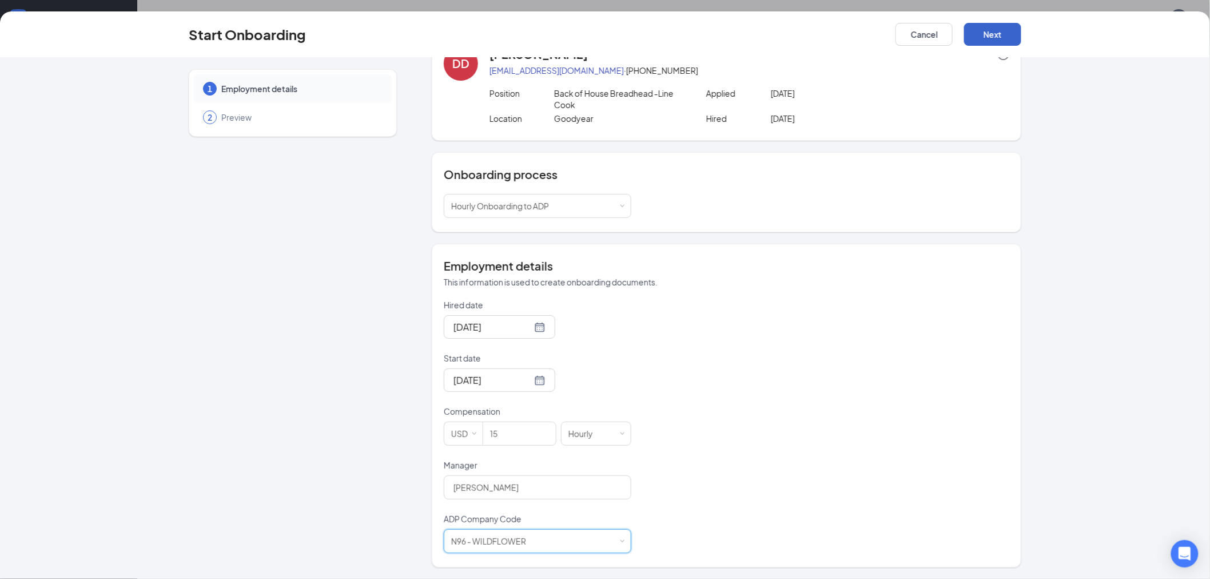
click at [988, 33] on button "Next" at bounding box center [992, 34] width 57 height 23
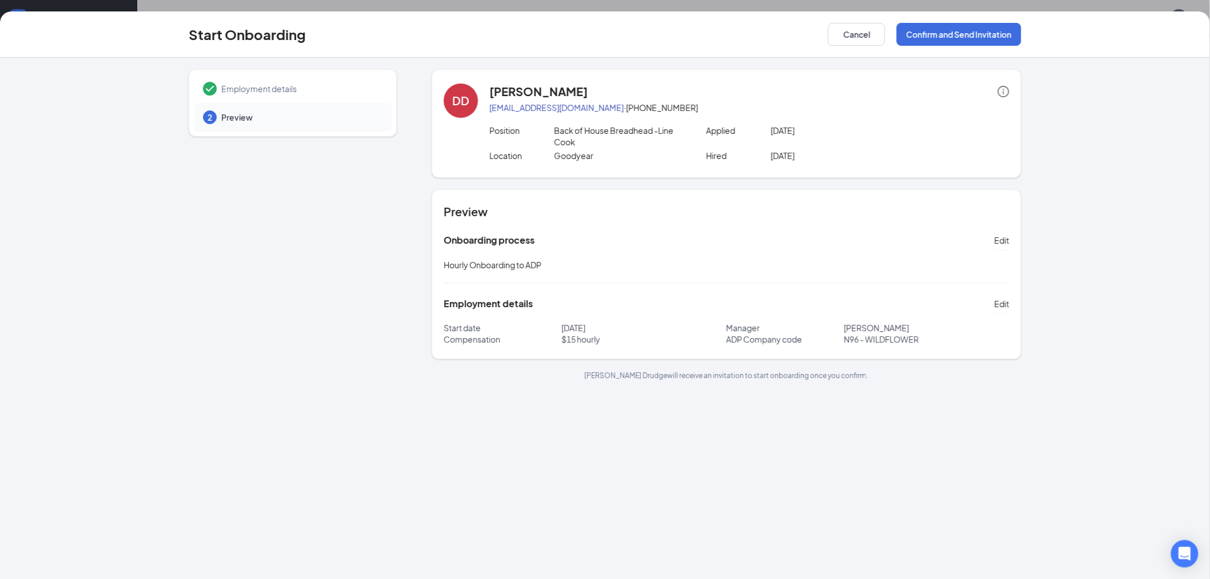
scroll to position [0, 0]
click at [985, 31] on button "Confirm and Send Invitation" at bounding box center [959, 34] width 125 height 23
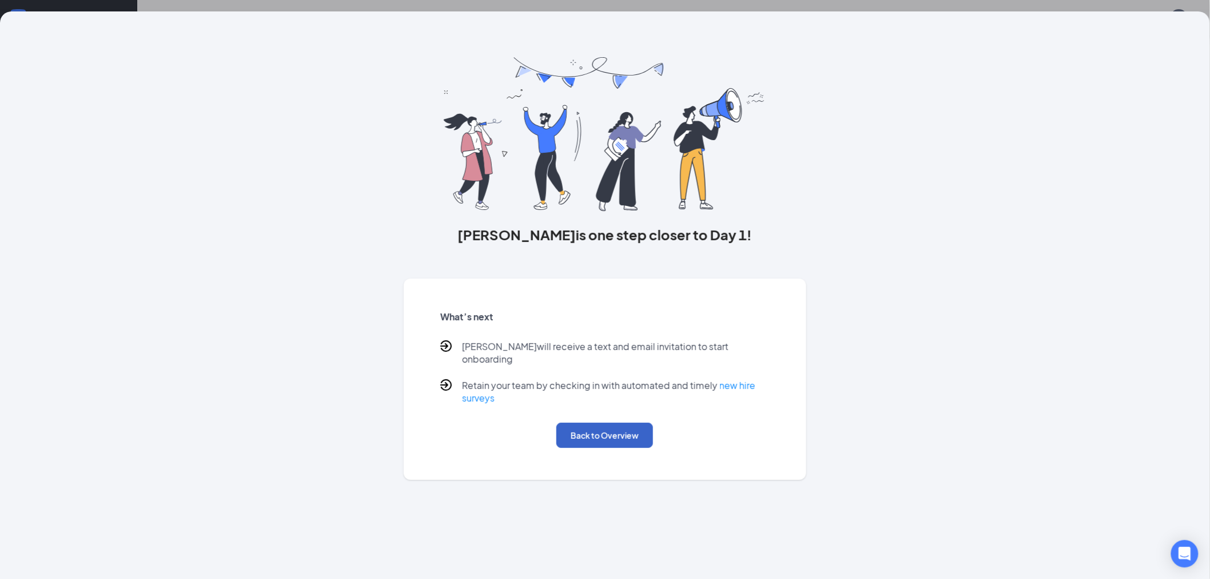
click at [627, 423] on button "Back to Overview" at bounding box center [605, 435] width 97 height 25
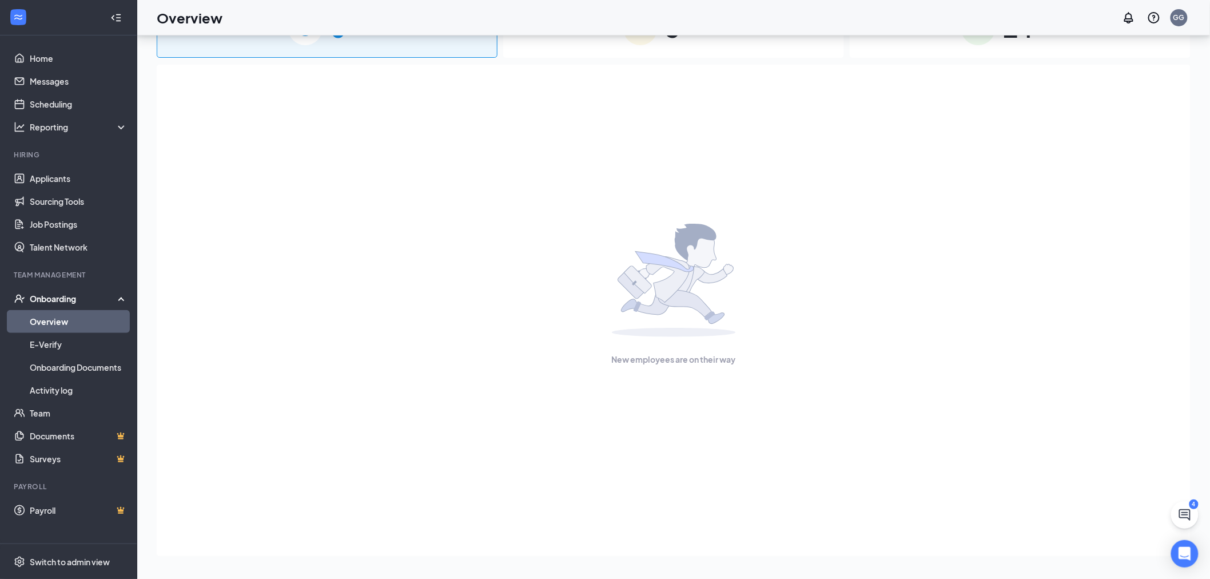
click at [72, 295] on div "Onboarding" at bounding box center [74, 298] width 88 height 11
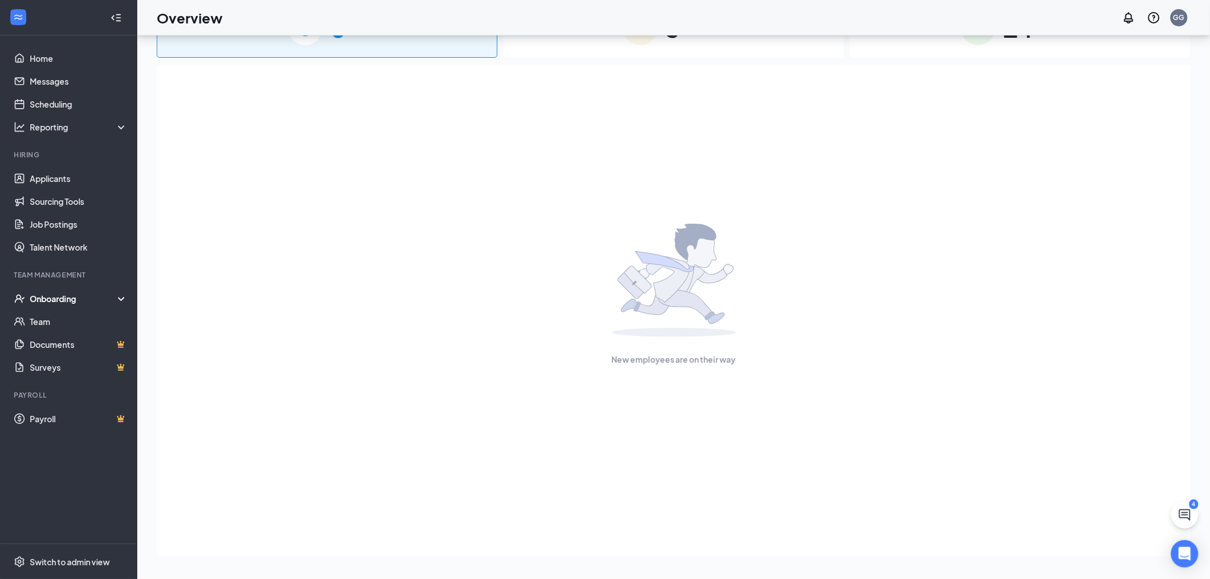
click at [64, 293] on div "Onboarding" at bounding box center [74, 298] width 88 height 11
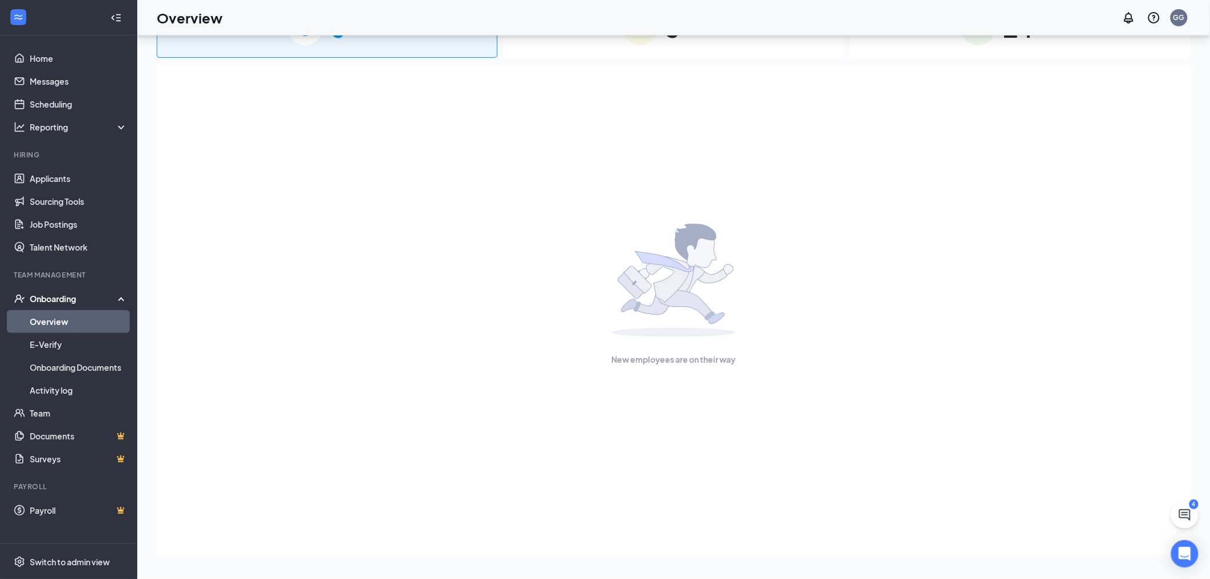
click at [69, 318] on link "Overview" at bounding box center [79, 321] width 98 height 23
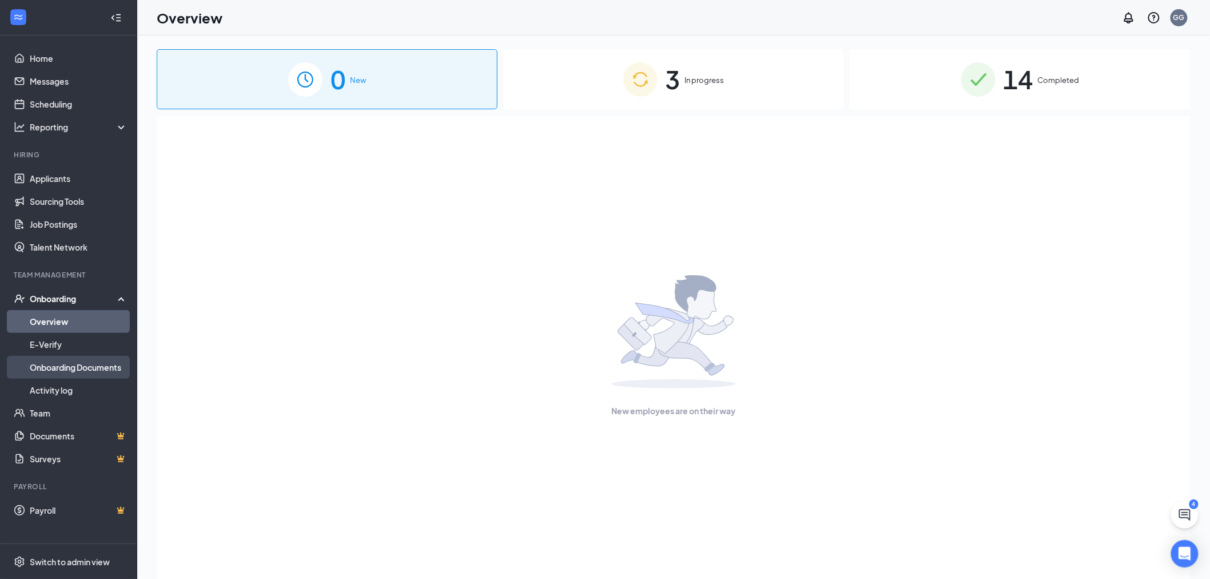
click at [67, 369] on link "Onboarding Documents" at bounding box center [79, 367] width 98 height 23
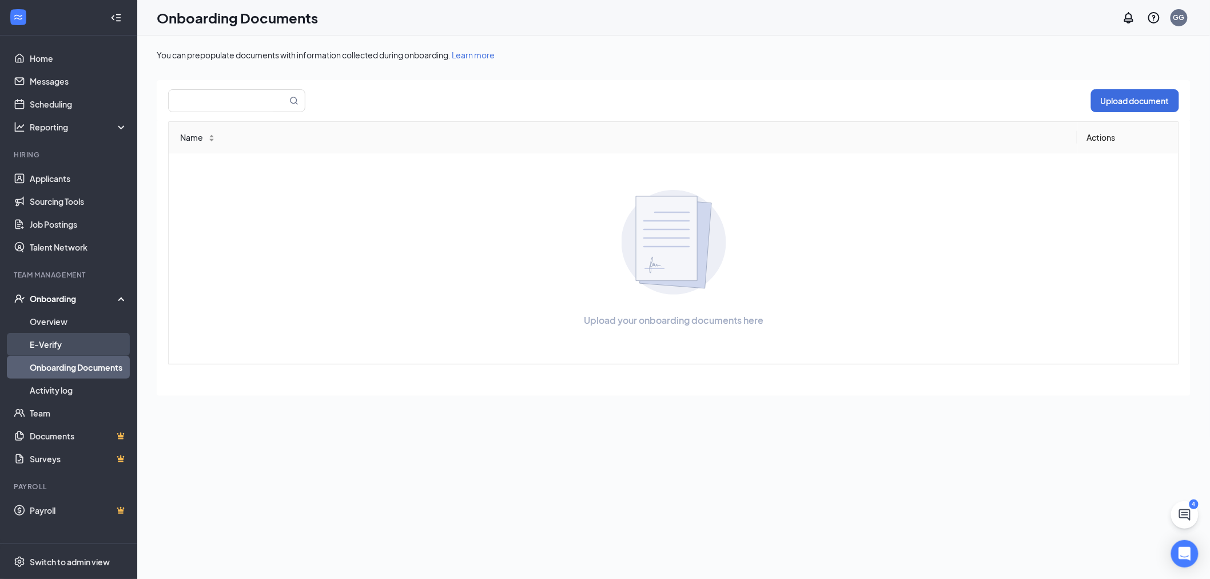
click at [65, 349] on link "E-Verify" at bounding box center [79, 344] width 98 height 23
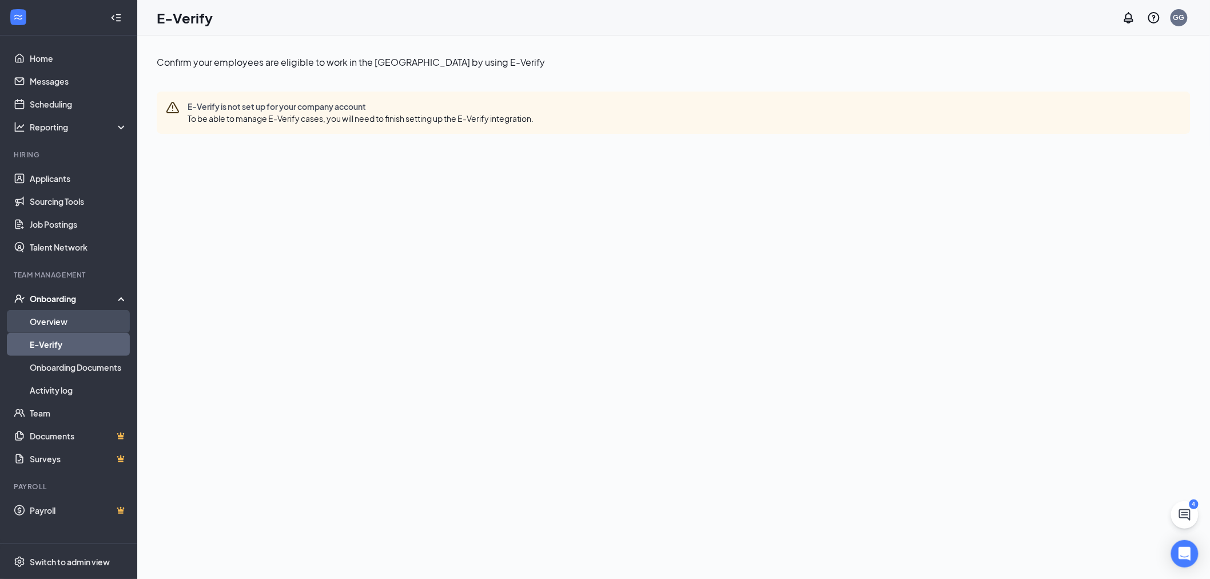
click at [58, 313] on link "Overview" at bounding box center [79, 321] width 98 height 23
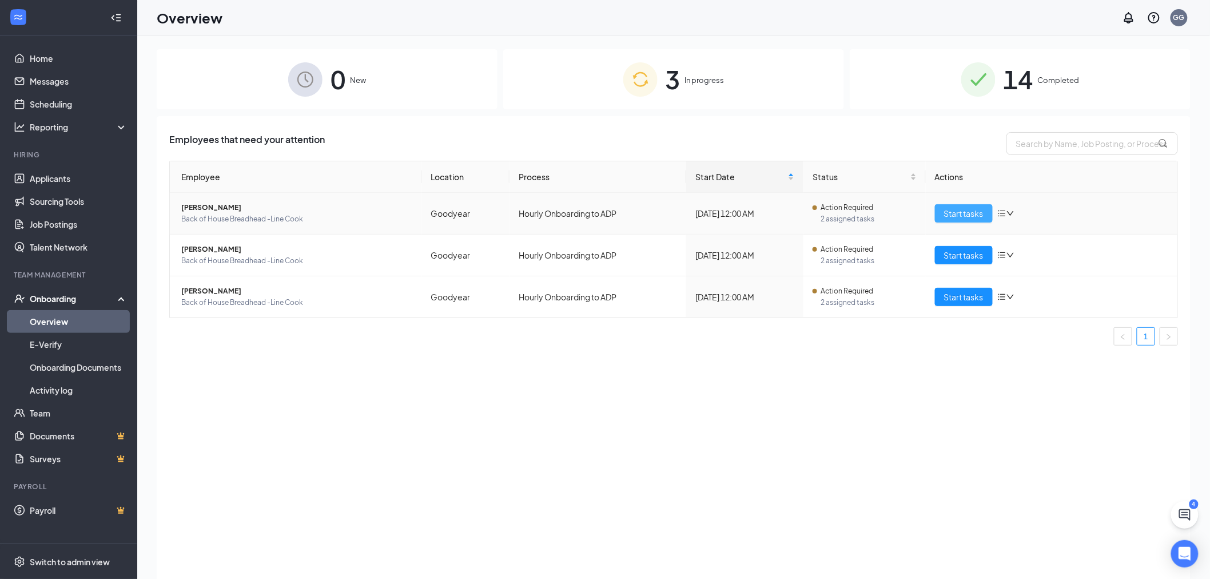
click at [971, 210] on span "Start tasks" at bounding box center [963, 213] width 39 height 13
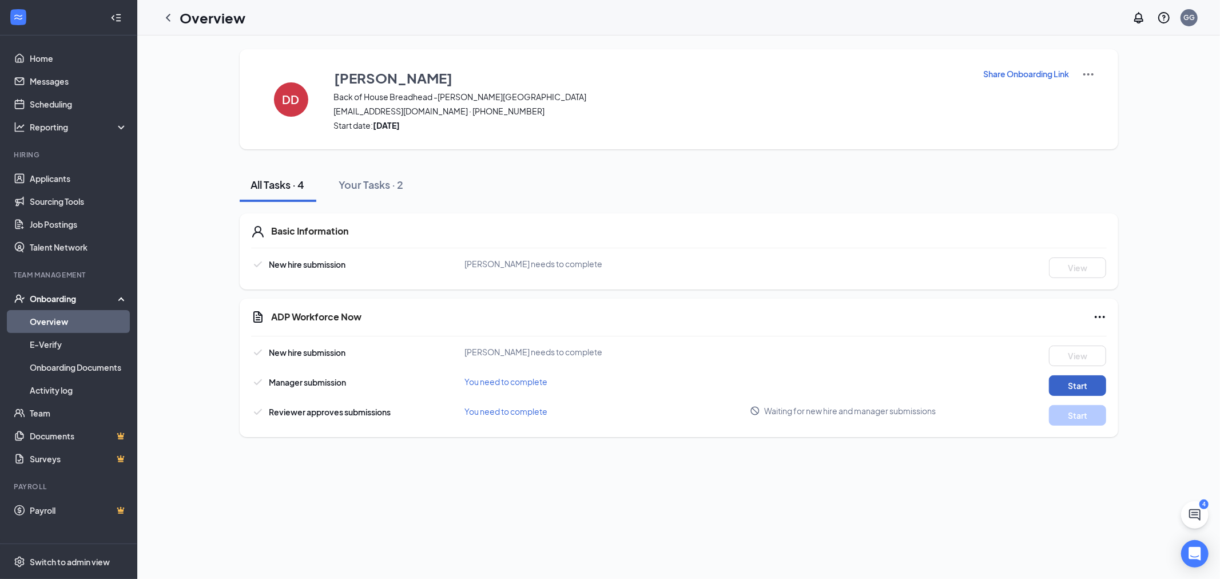
click at [1076, 382] on button "Start" at bounding box center [1077, 385] width 57 height 21
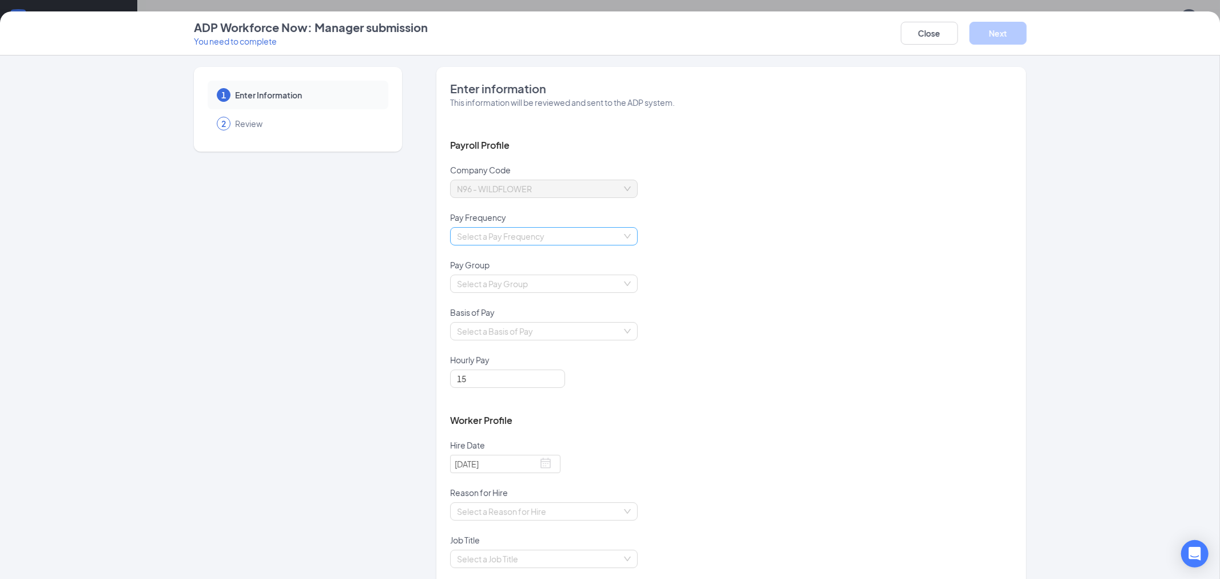
click at [594, 233] on input "search" at bounding box center [540, 236] width 166 height 17
click at [528, 313] on div "Biweekly" at bounding box center [539, 314] width 174 height 13
click at [562, 284] on input "search" at bounding box center [540, 283] width 166 height 17
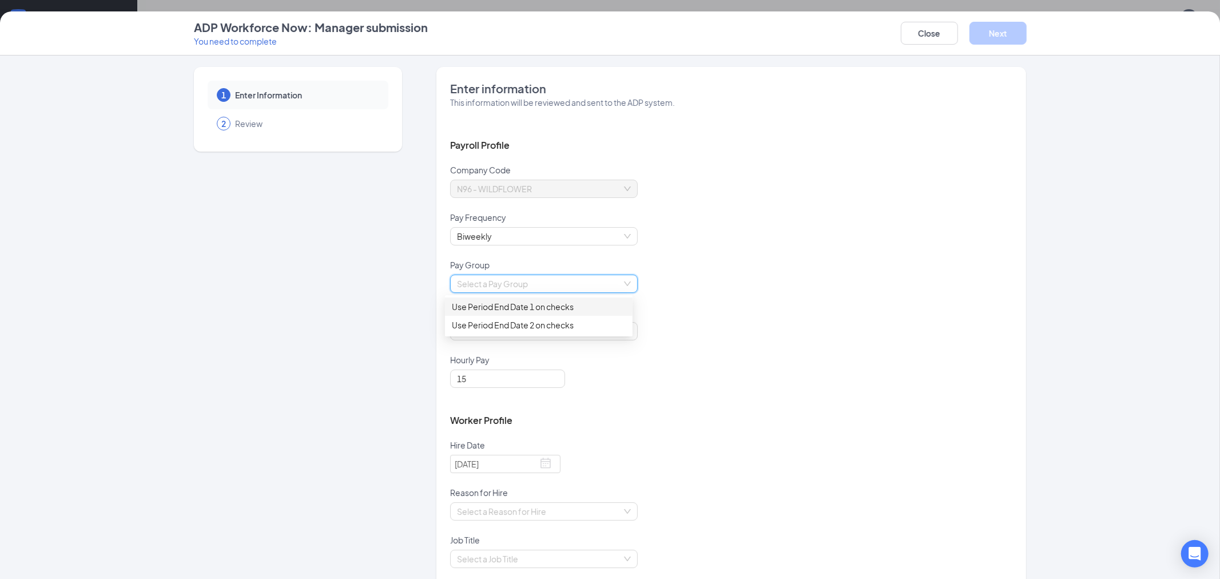
click at [558, 303] on div "Use Period End Date 1 on checks" at bounding box center [539, 306] width 174 height 13
click at [539, 327] on input "search" at bounding box center [540, 331] width 166 height 17
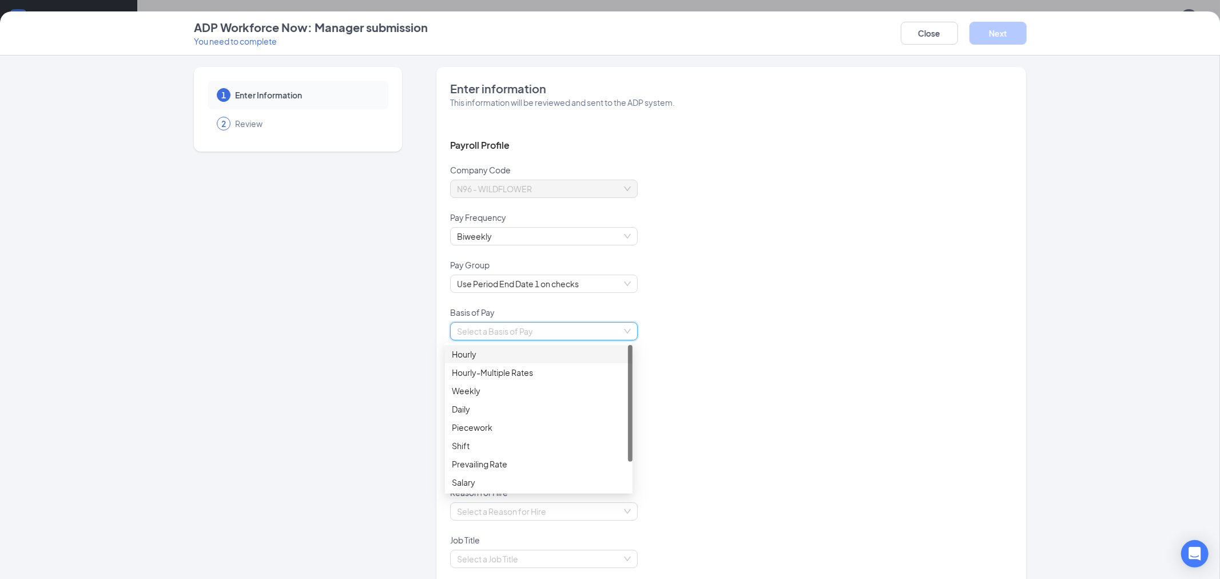
click at [527, 352] on div "Hourly" at bounding box center [539, 354] width 174 height 13
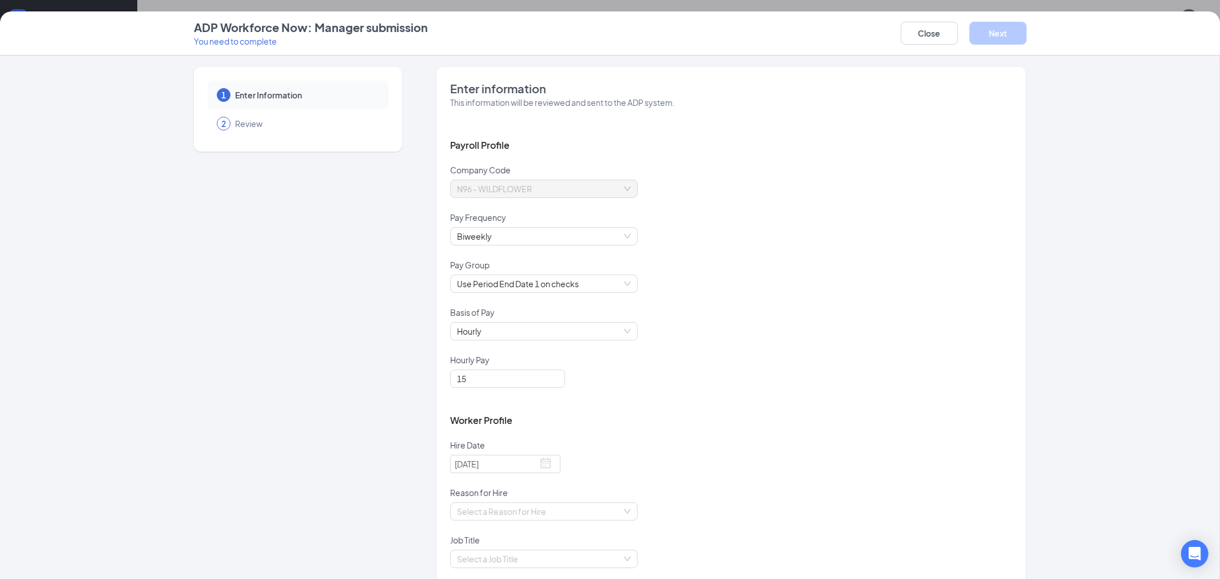
click at [616, 359] on div "Hourly Pay" at bounding box center [731, 361] width 562 height 15
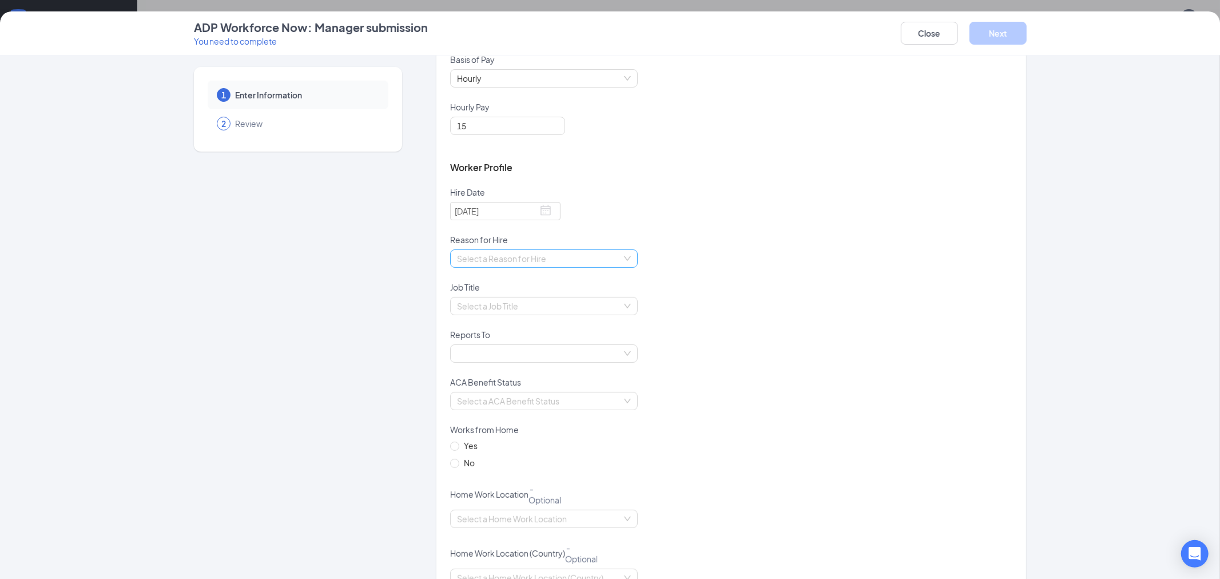
scroll to position [254, 0]
click at [483, 256] on input "search" at bounding box center [540, 257] width 166 height 17
click at [499, 281] on div "Existing Position" at bounding box center [539, 280] width 174 height 13
click at [508, 301] on input "search" at bounding box center [540, 304] width 166 height 17
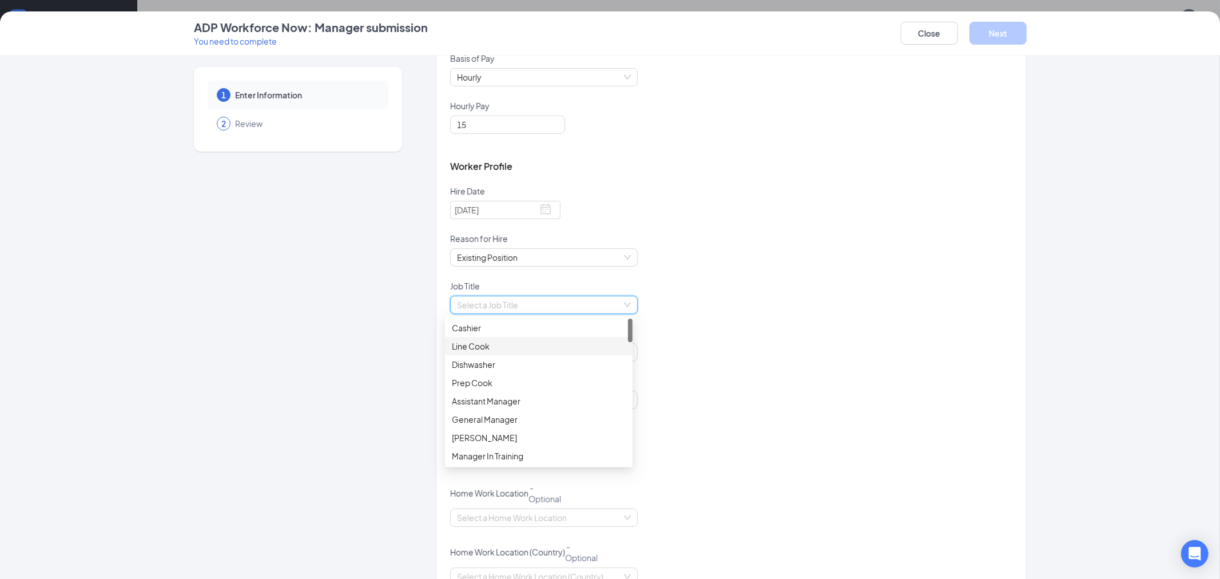
click at [498, 345] on div "Line Cook" at bounding box center [539, 346] width 174 height 13
click at [678, 319] on div "Line Cook Line Cook" at bounding box center [731, 312] width 562 height 32
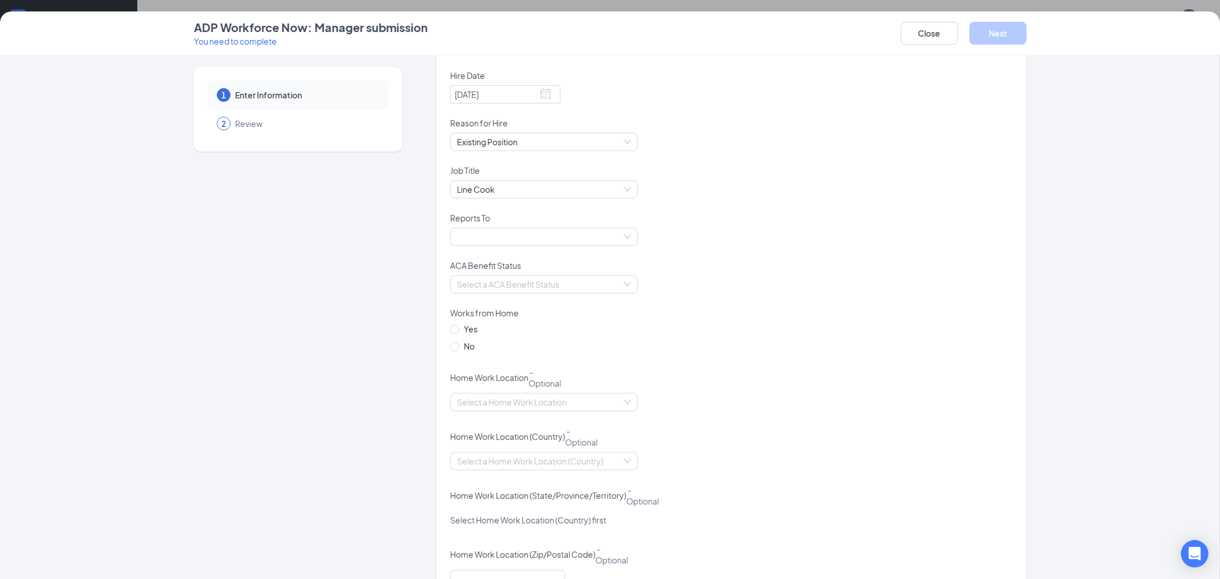
scroll to position [381, 0]
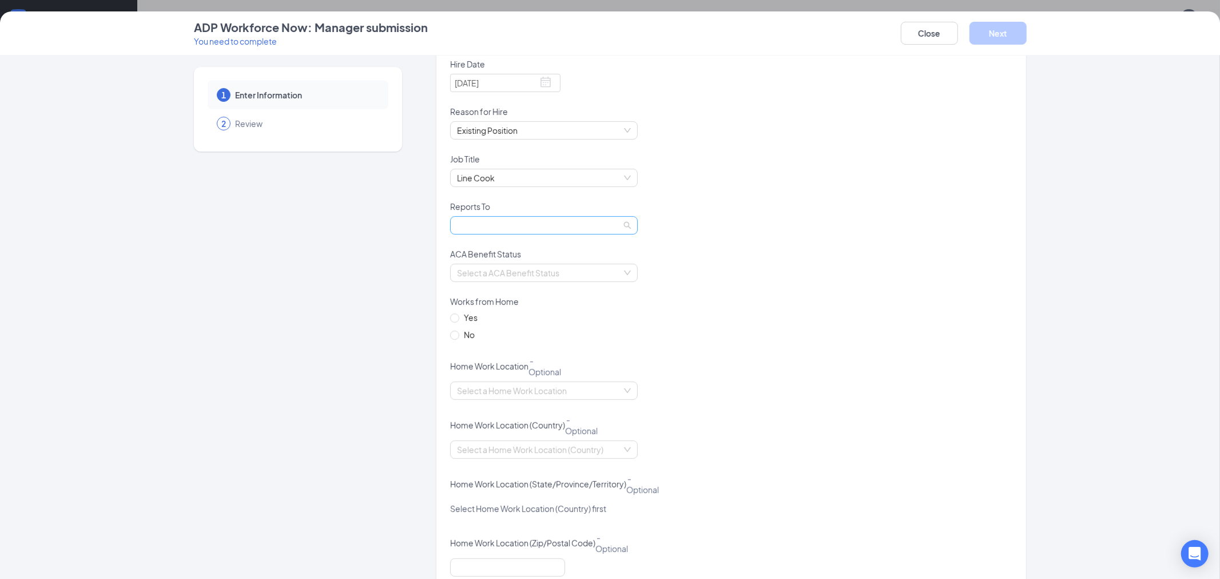
click at [602, 230] on span at bounding box center [544, 225] width 174 height 17
type input "cyn"
click at [569, 246] on div "[PERSON_NAME]" at bounding box center [539, 248] width 174 height 13
click at [551, 269] on input "search" at bounding box center [540, 272] width 166 height 17
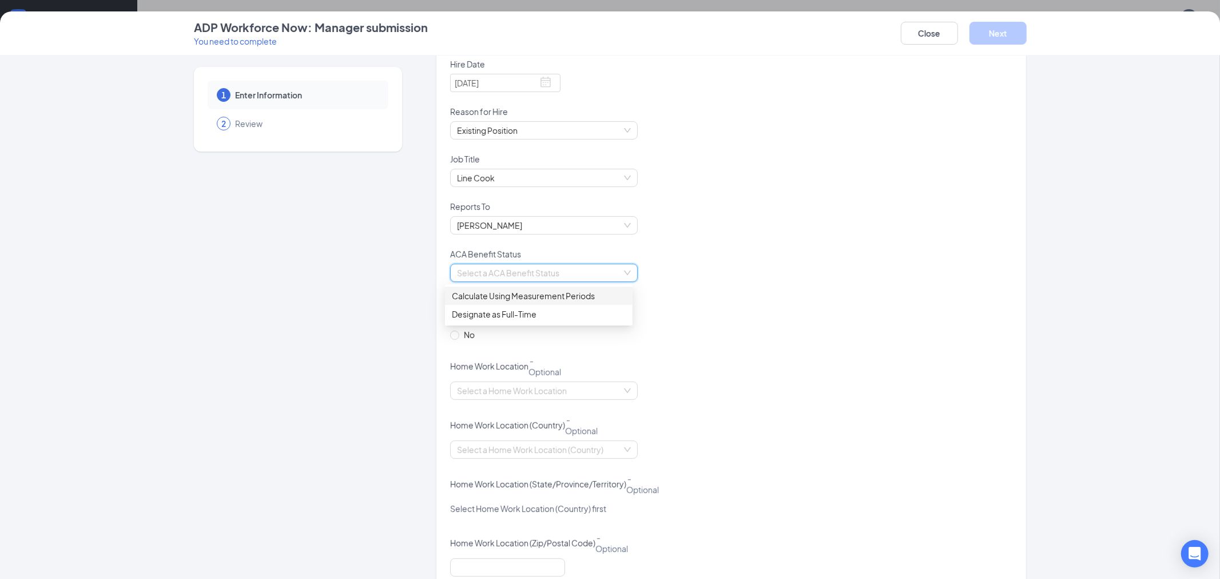
click at [550, 295] on div "Calculate Using Measurement Periods" at bounding box center [539, 295] width 174 height 13
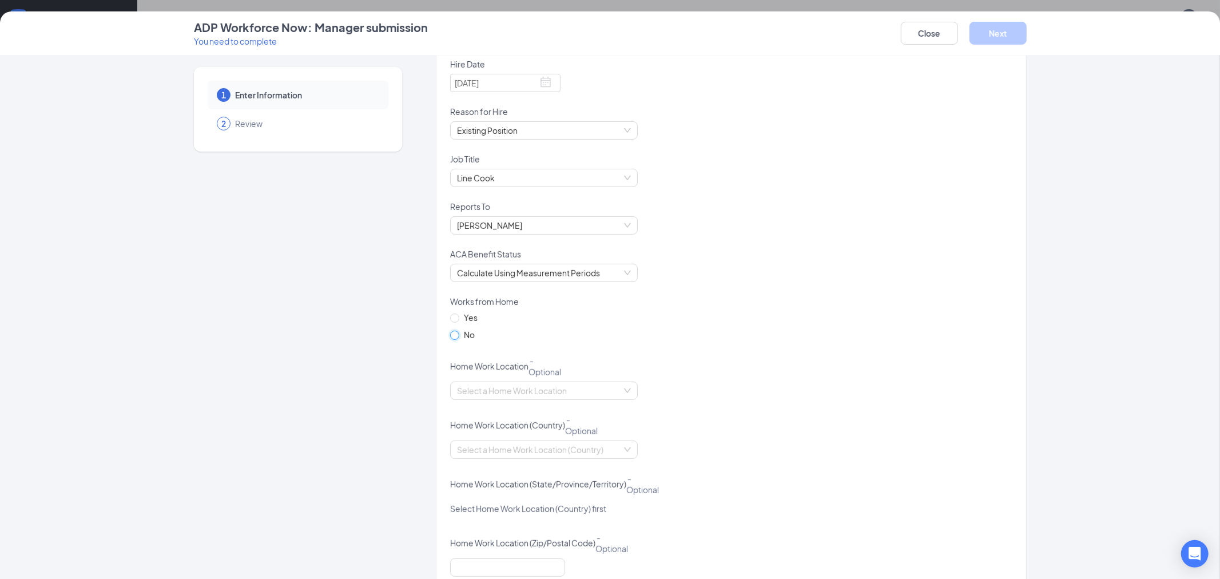
click at [450, 335] on input "No" at bounding box center [454, 335] width 8 height 8
radio input "true"
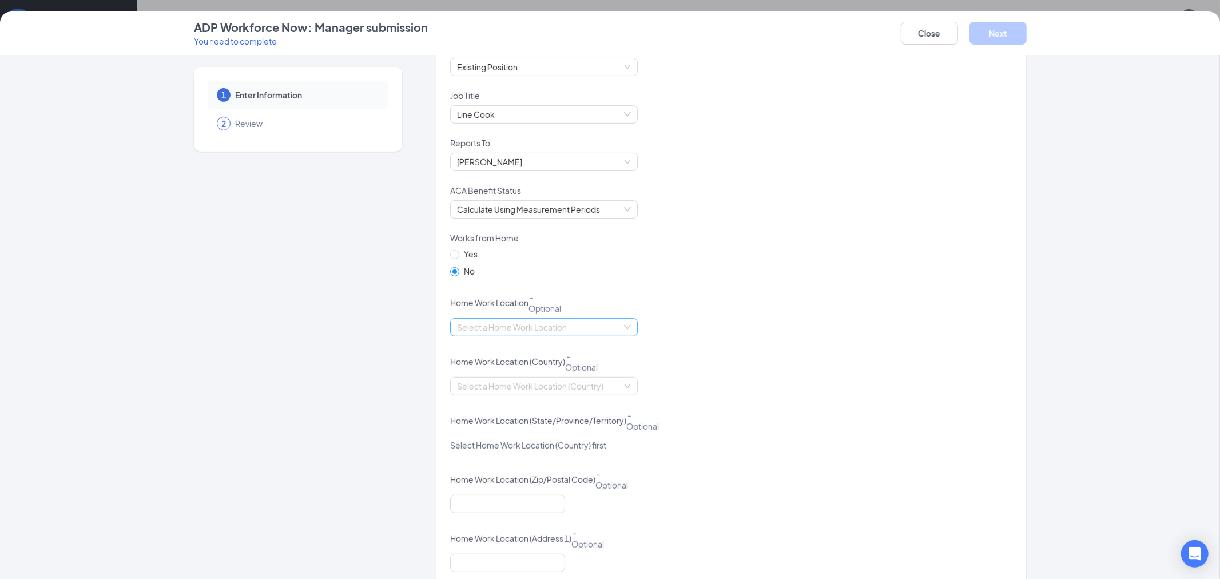
click at [569, 321] on input "search" at bounding box center [540, 327] width 166 height 17
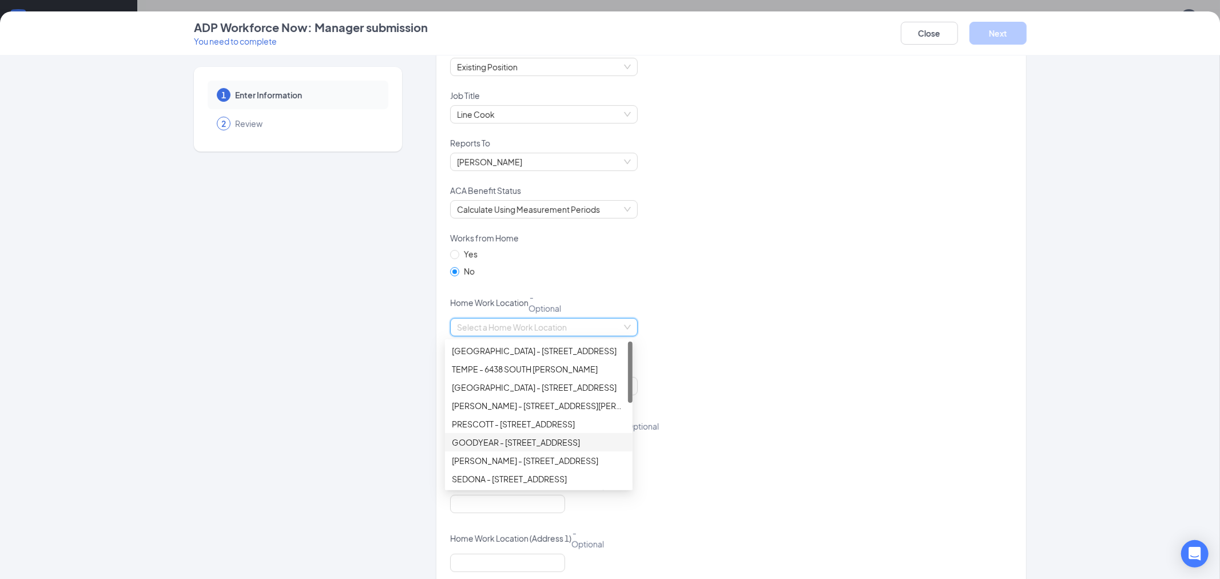
click at [541, 440] on div "GOODYEAR - [STREET_ADDRESS]" at bounding box center [539, 442] width 174 height 13
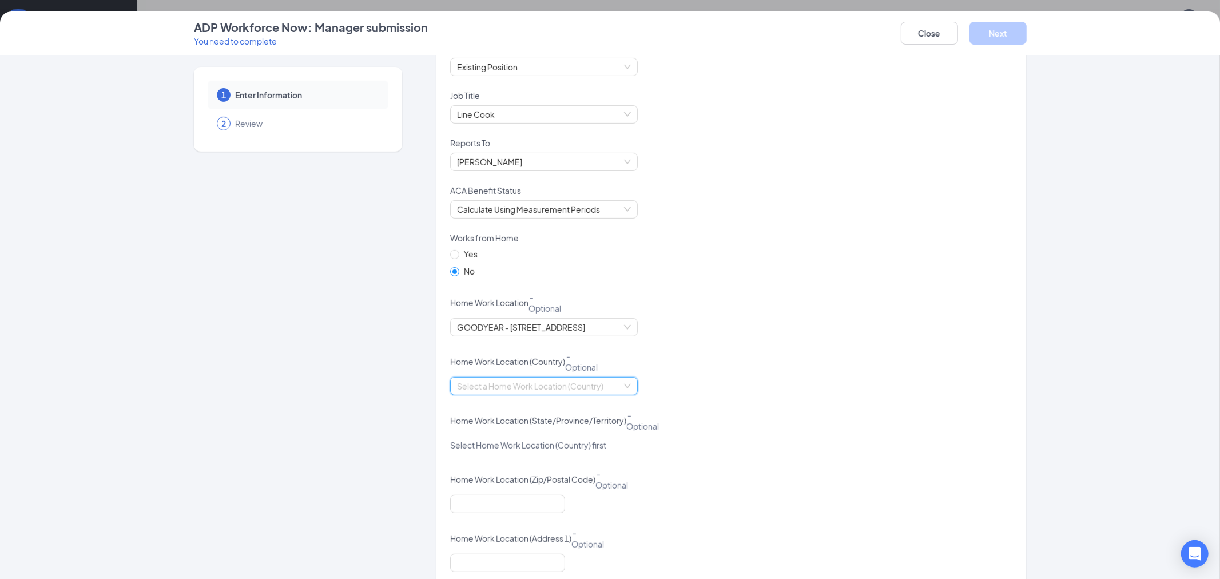
click at [563, 387] on input "search" at bounding box center [540, 385] width 166 height 17
click at [535, 412] on div "[GEOGRAPHIC_DATA]" at bounding box center [539, 409] width 174 height 13
click at [546, 445] on input "search" at bounding box center [540, 444] width 166 height 17
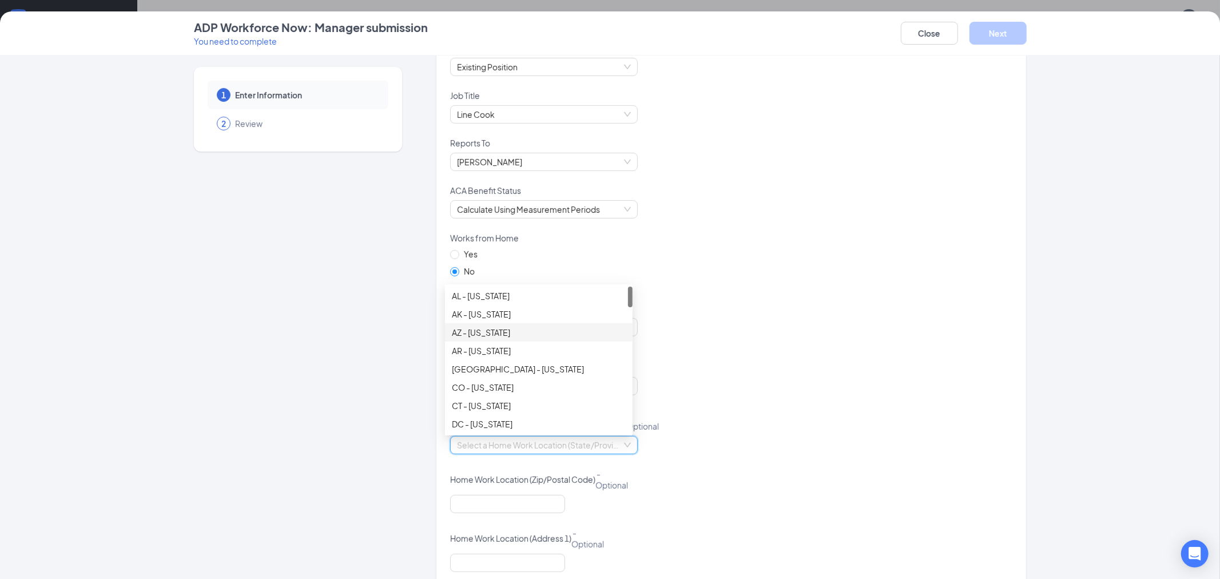
click at [504, 329] on div "AZ - [US_STATE]" at bounding box center [539, 332] width 174 height 13
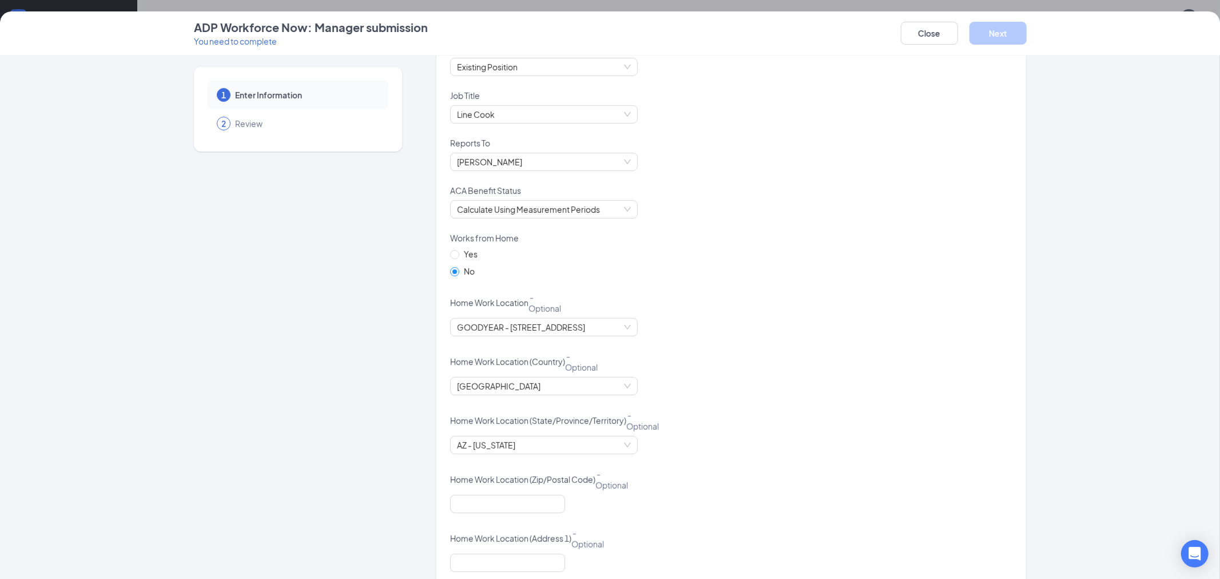
click at [718, 404] on div "[GEOGRAPHIC_DATA]" at bounding box center [731, 393] width 562 height 32
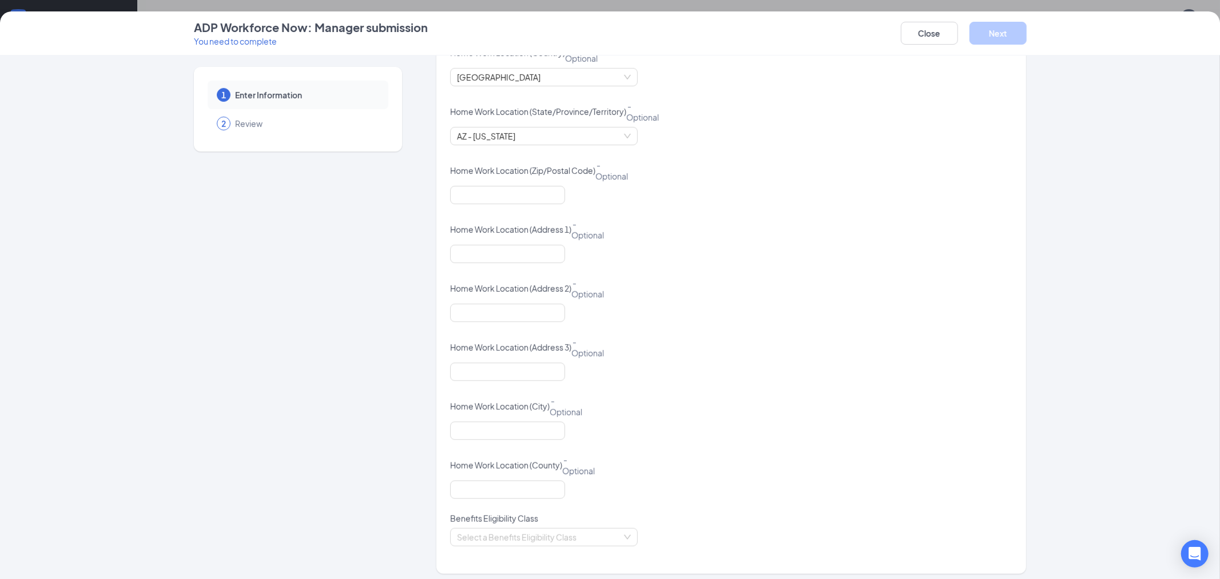
scroll to position [761, 0]
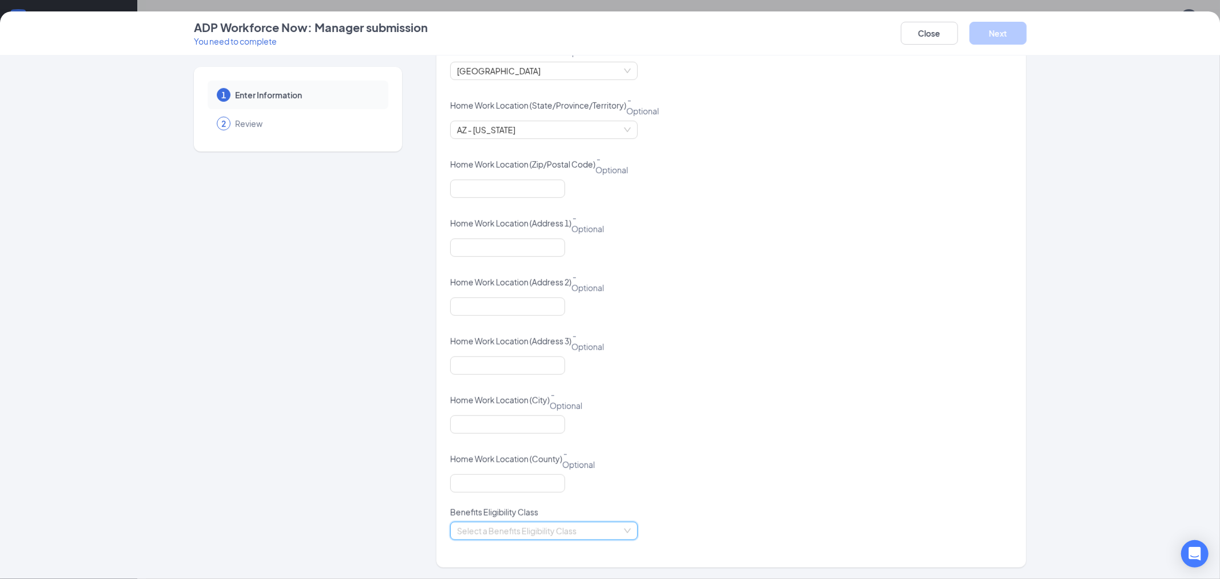
click at [550, 534] on input "search" at bounding box center [540, 530] width 166 height 17
click at [508, 473] on div "Hourly New Hire" at bounding box center [539, 472] width 174 height 13
click at [811, 439] on div at bounding box center [731, 431] width 562 height 32
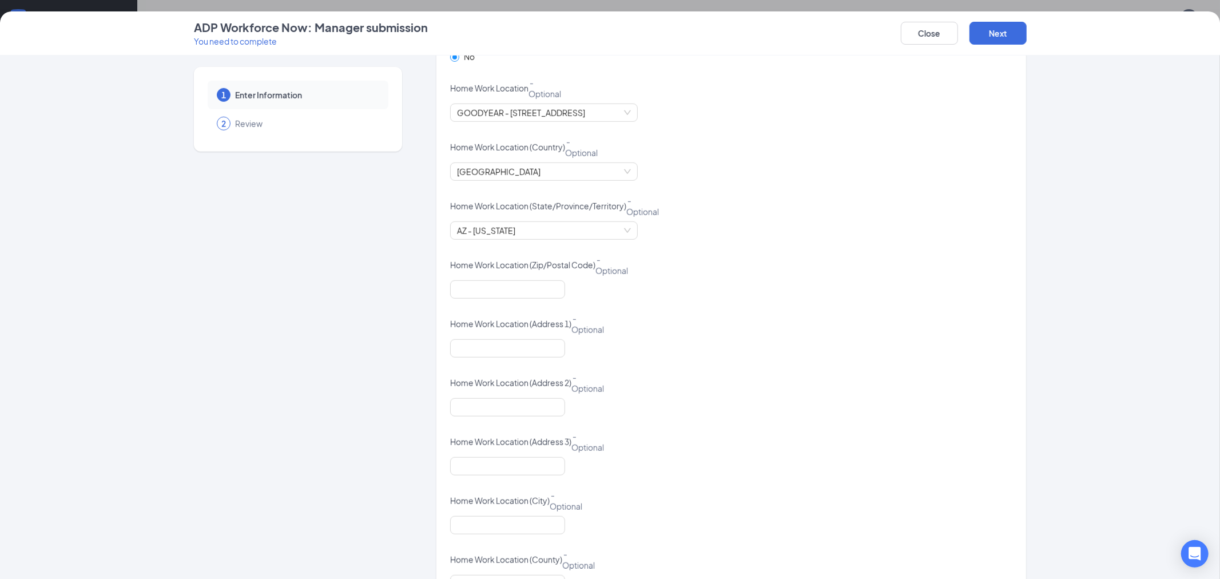
scroll to position [443, 0]
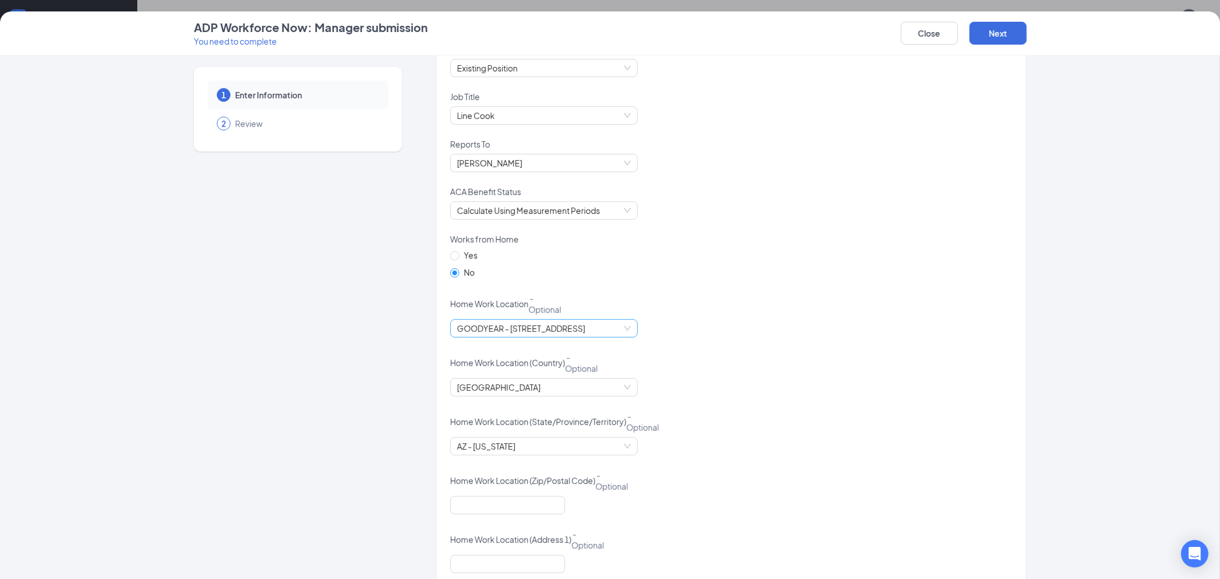
click at [607, 332] on span "GOODYEAR - [STREET_ADDRESS]" at bounding box center [544, 328] width 174 height 17
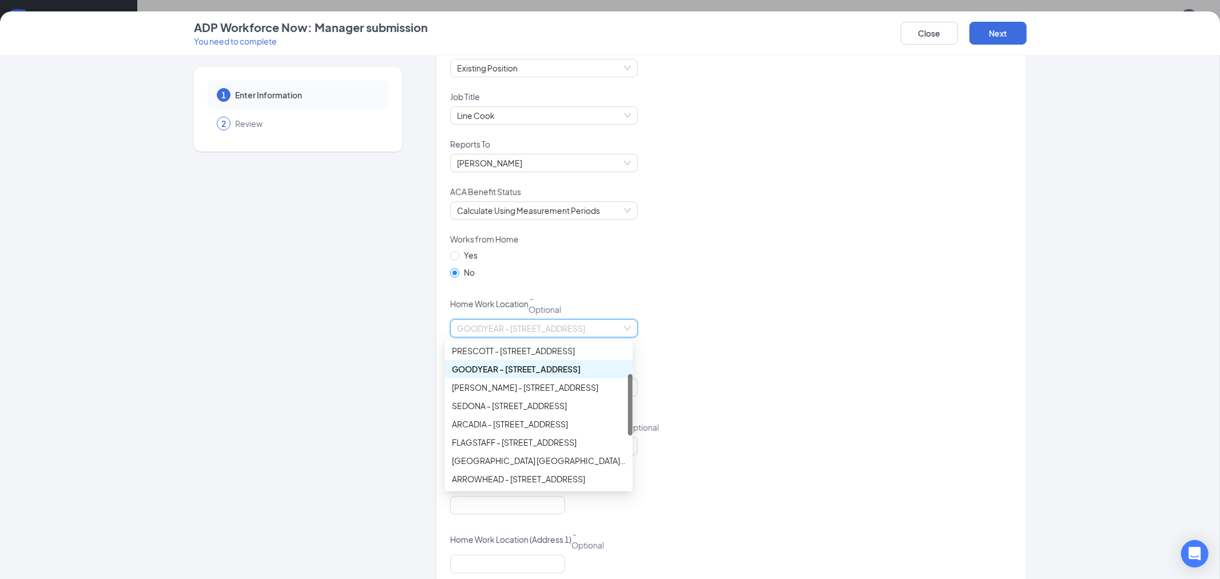
scroll to position [10, 0]
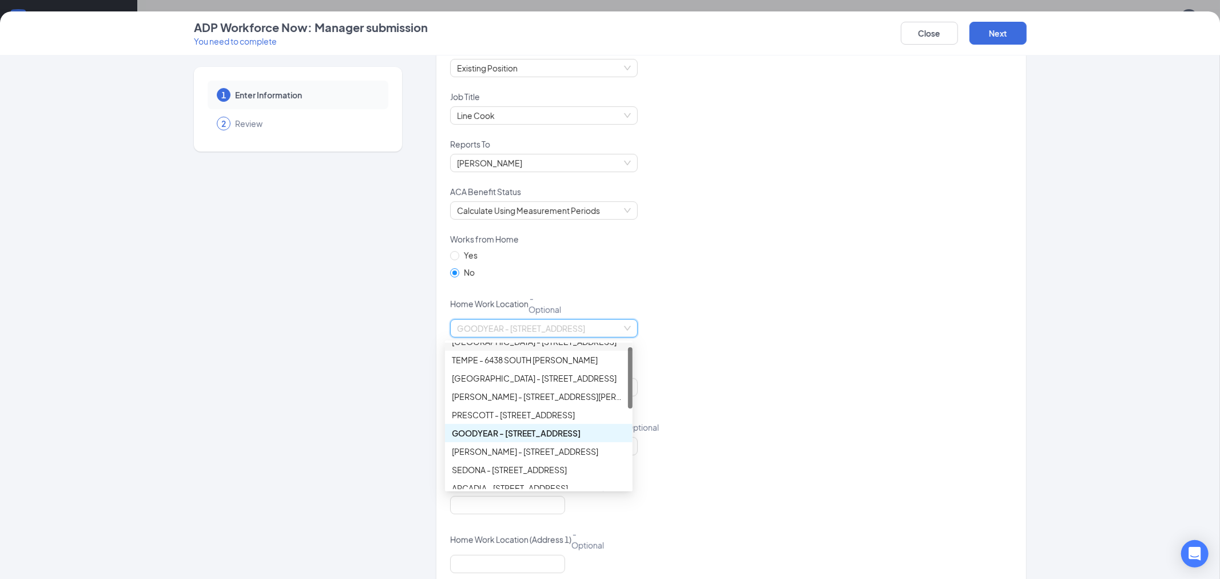
click at [811, 345] on div "GOODYEAR - [STREET_ADDRESS]" at bounding box center [731, 335] width 562 height 32
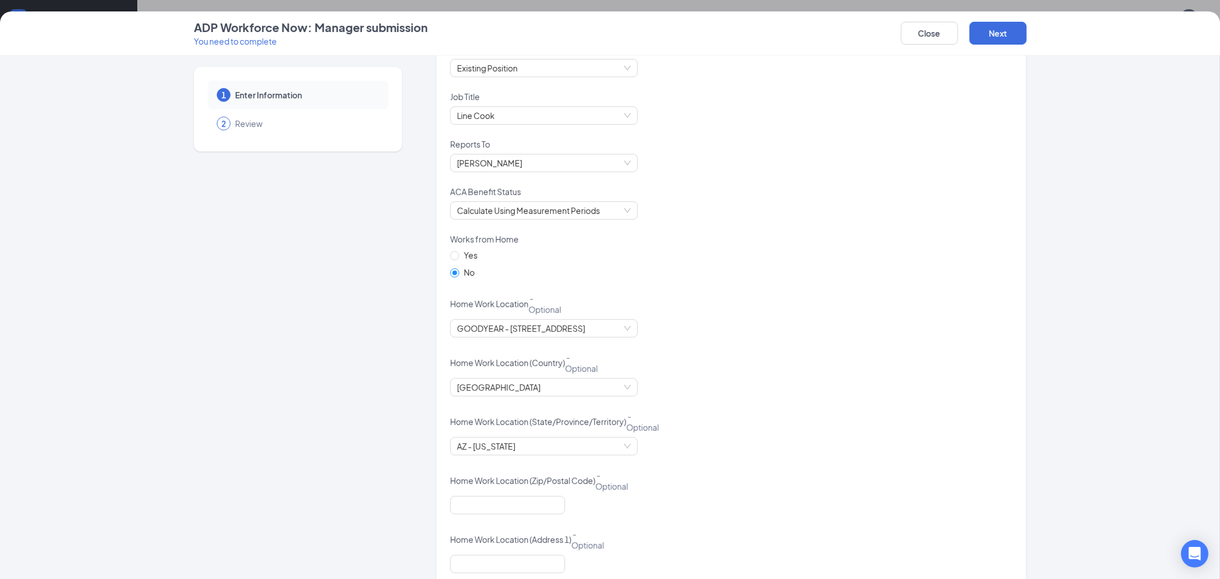
scroll to position [507, 0]
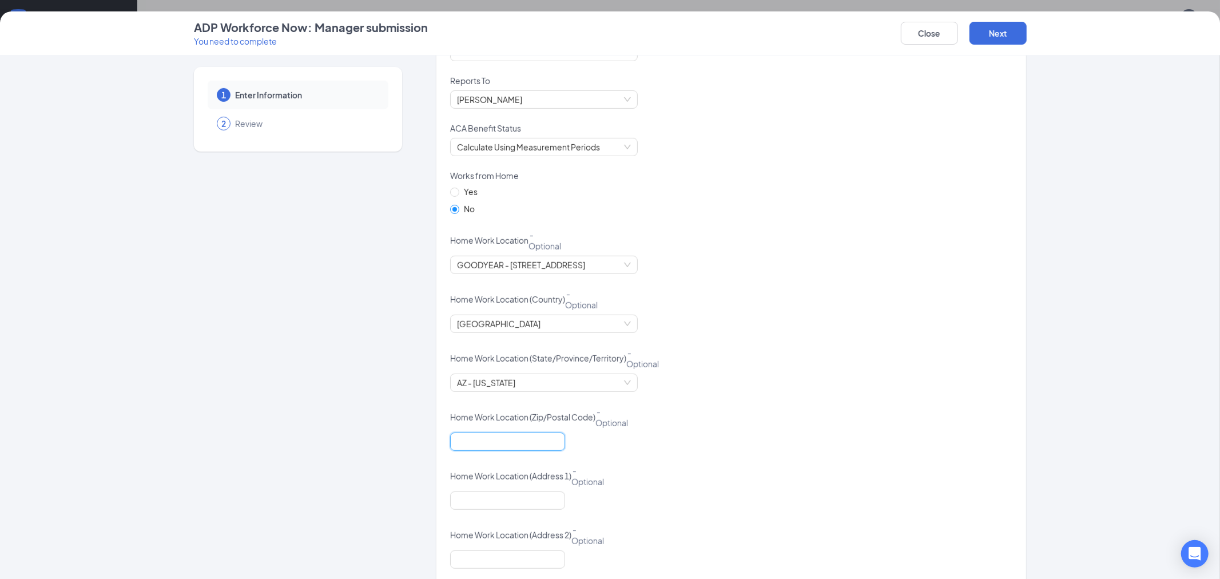
click at [470, 444] on input "text" at bounding box center [507, 441] width 115 height 18
click at [705, 449] on div at bounding box center [731, 448] width 562 height 32
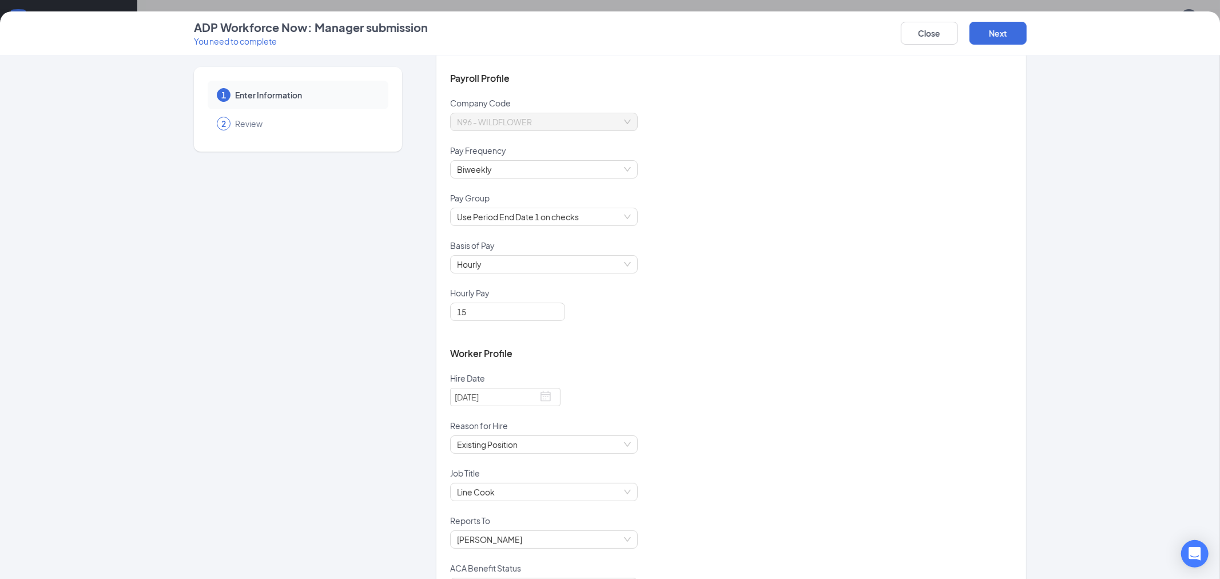
scroll to position [0, 0]
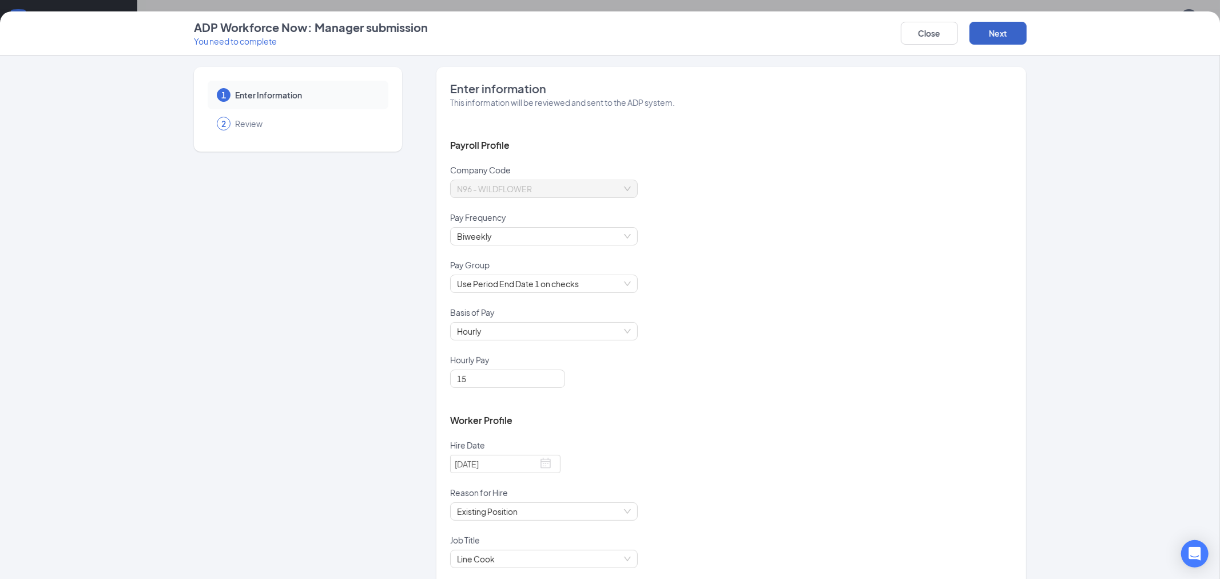
click at [1007, 36] on button "Next" at bounding box center [997, 33] width 57 height 23
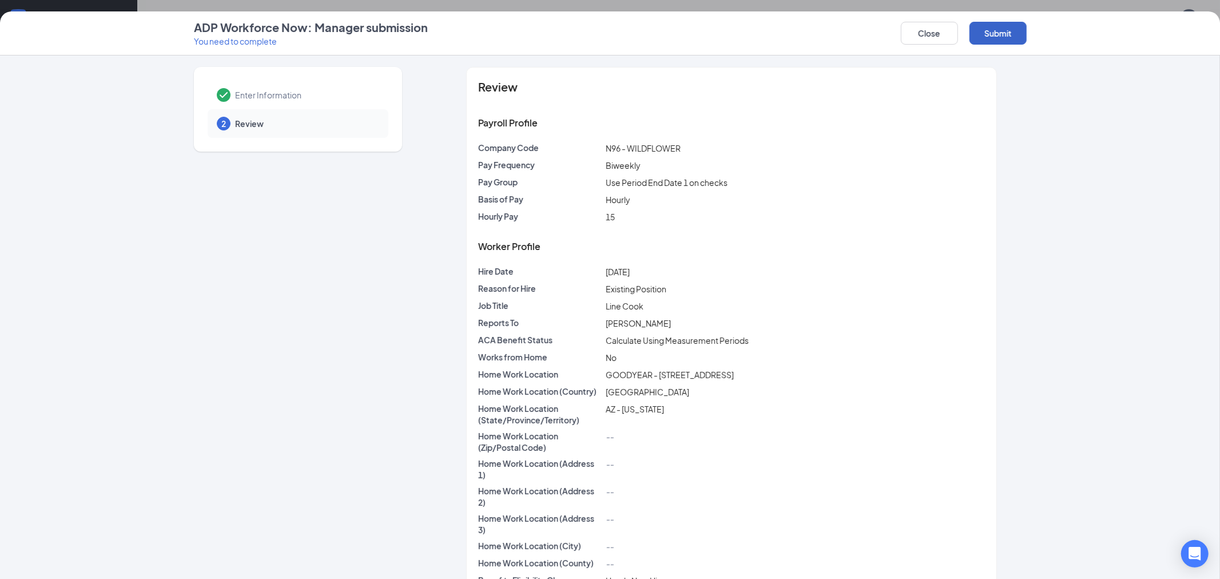
scroll to position [38, 0]
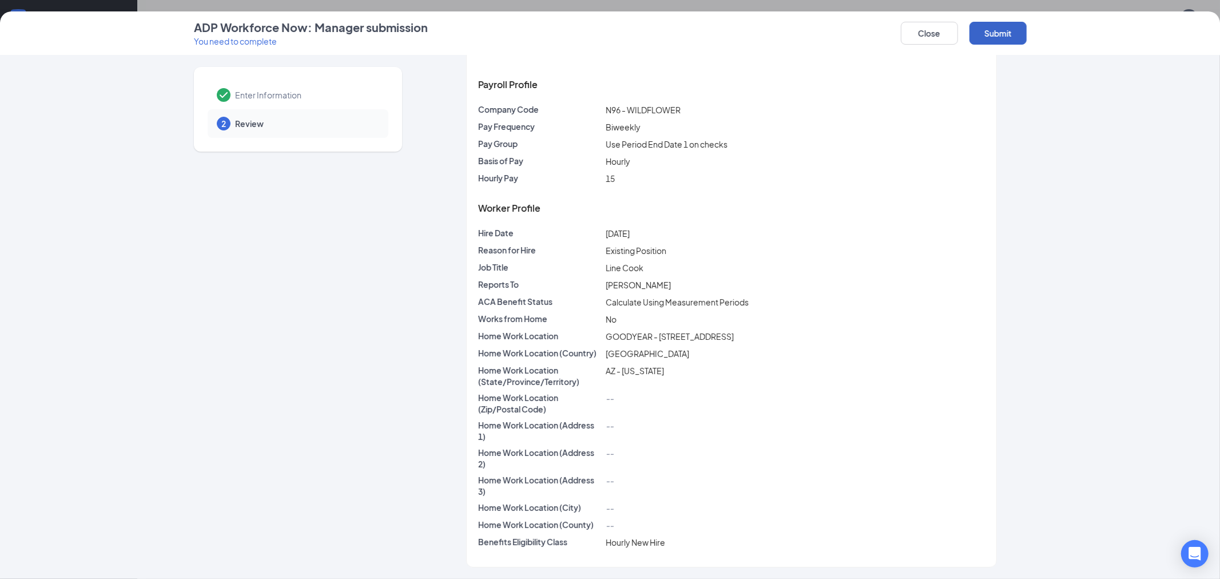
click at [1001, 30] on button "Submit" at bounding box center [997, 33] width 57 height 23
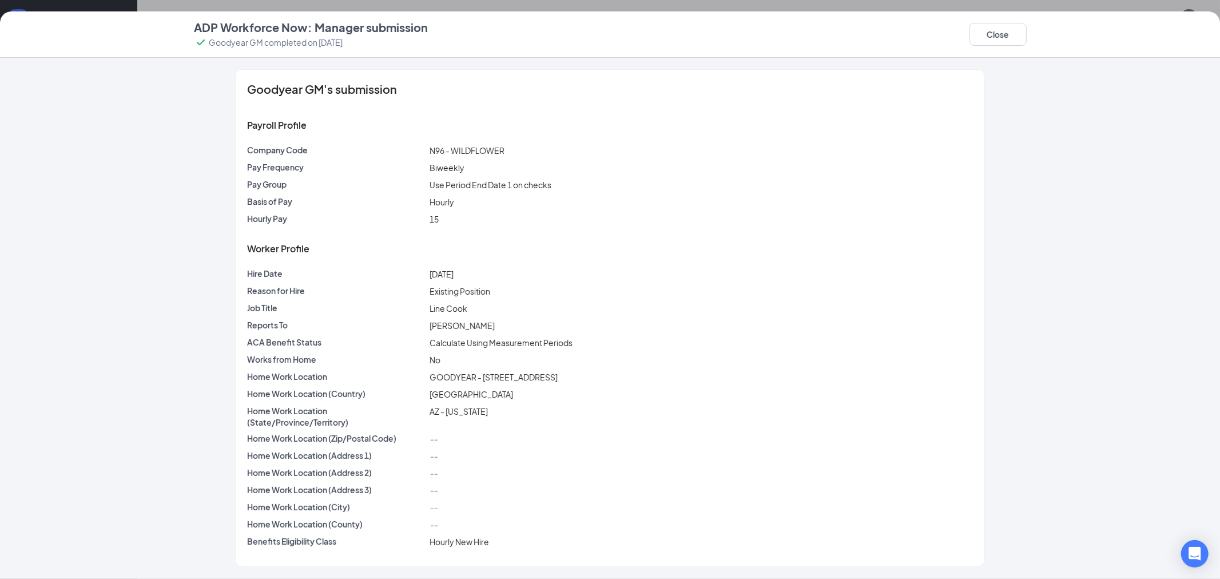
scroll to position [0, 0]
click at [1004, 27] on button "Close" at bounding box center [997, 34] width 57 height 23
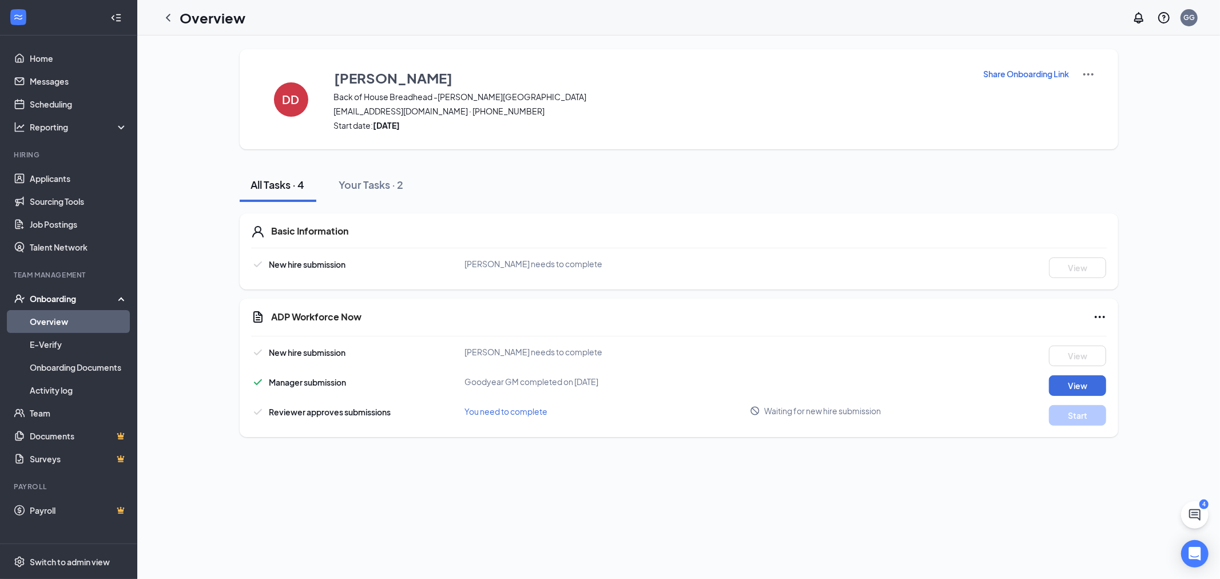
click at [225, 25] on h1 "Overview" at bounding box center [213, 17] width 66 height 19
click at [59, 318] on link "Overview" at bounding box center [79, 321] width 98 height 23
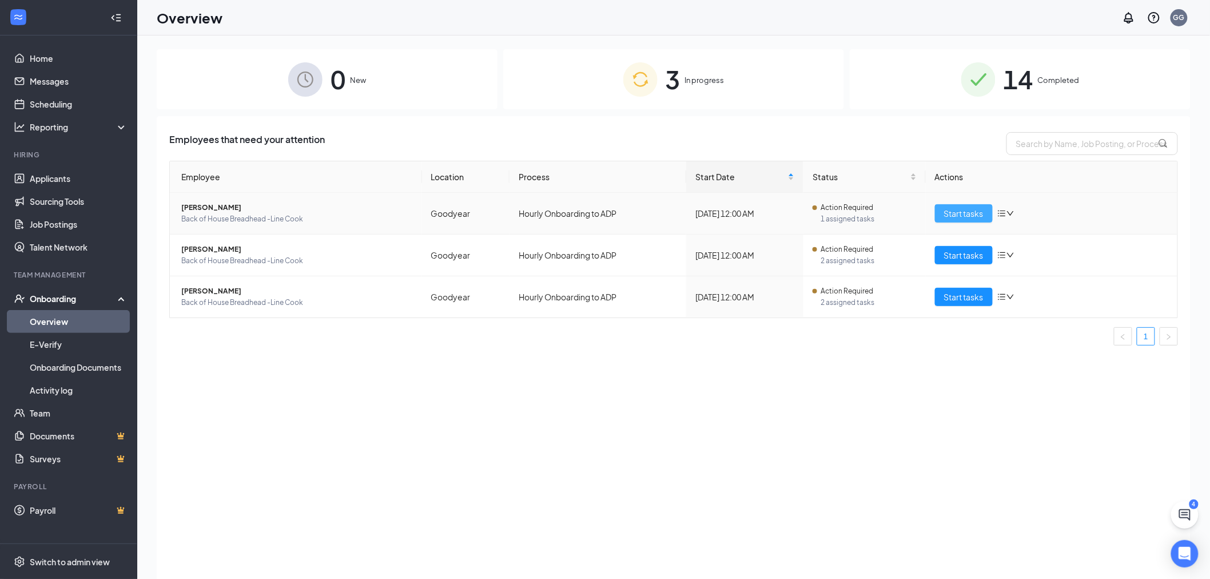
click at [947, 207] on span "Start tasks" at bounding box center [963, 213] width 39 height 13
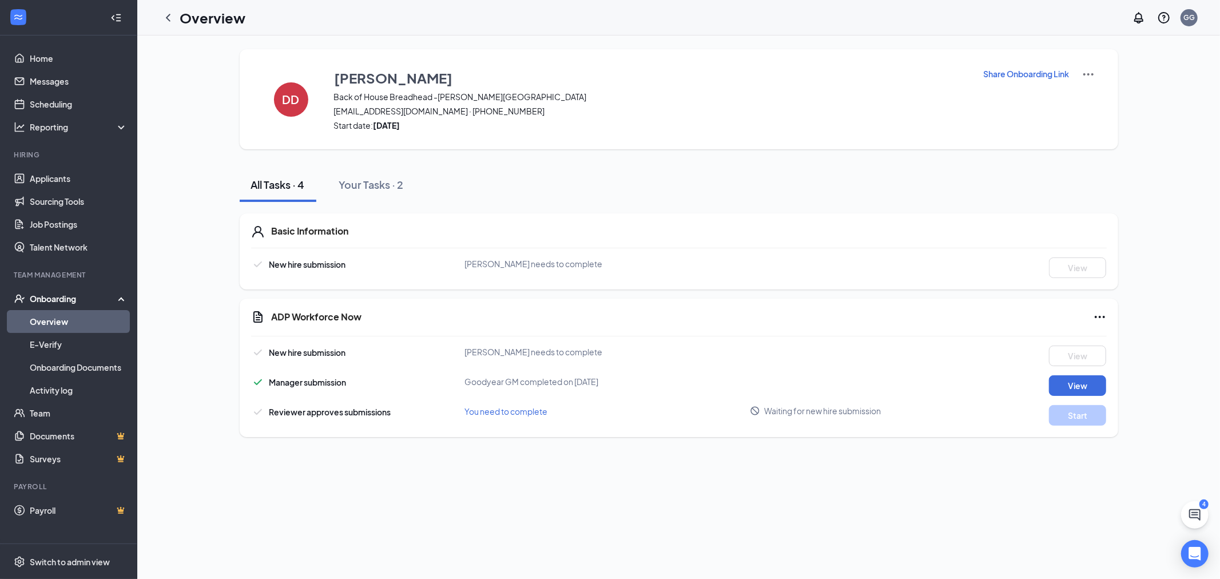
click at [47, 321] on link "Overview" at bounding box center [79, 321] width 98 height 23
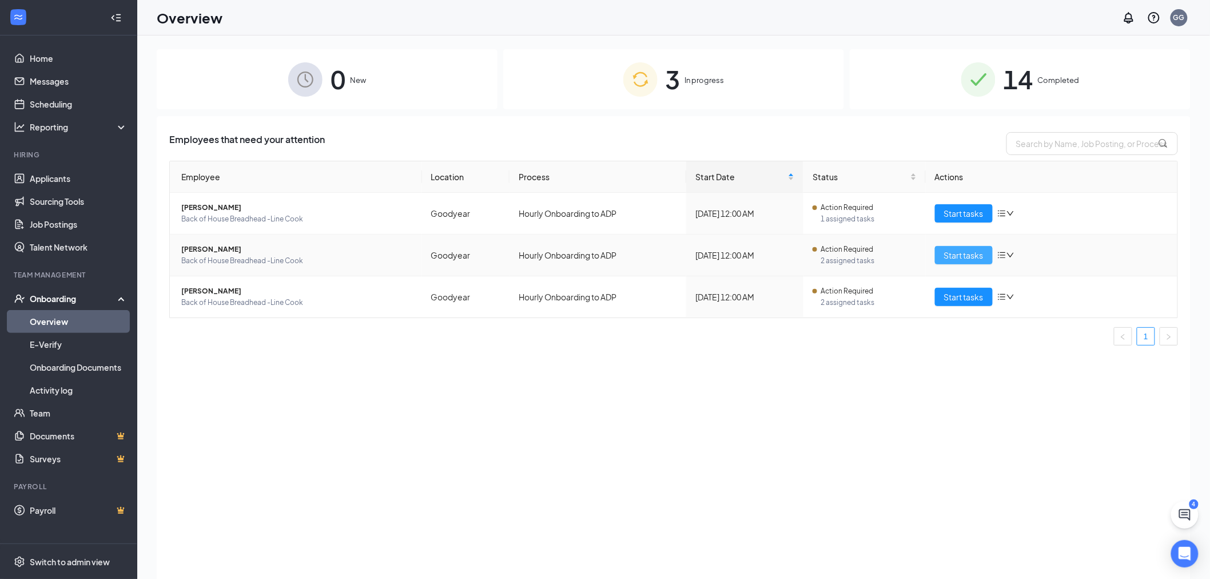
click at [947, 256] on span "Start tasks" at bounding box center [963, 255] width 39 height 13
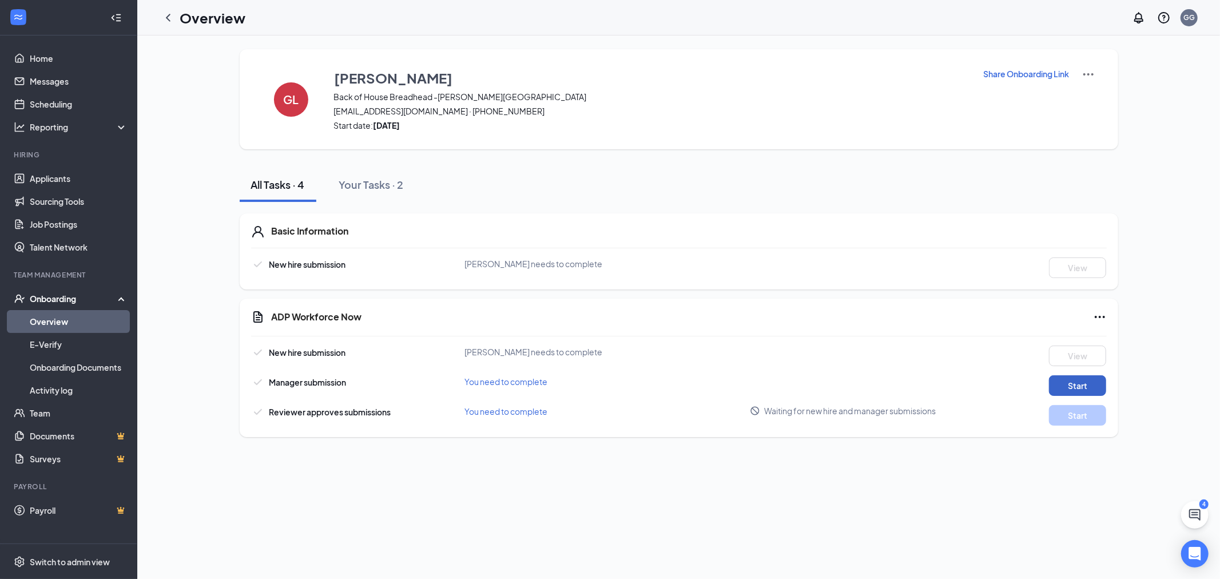
click at [1067, 386] on button "Start" at bounding box center [1077, 385] width 57 height 21
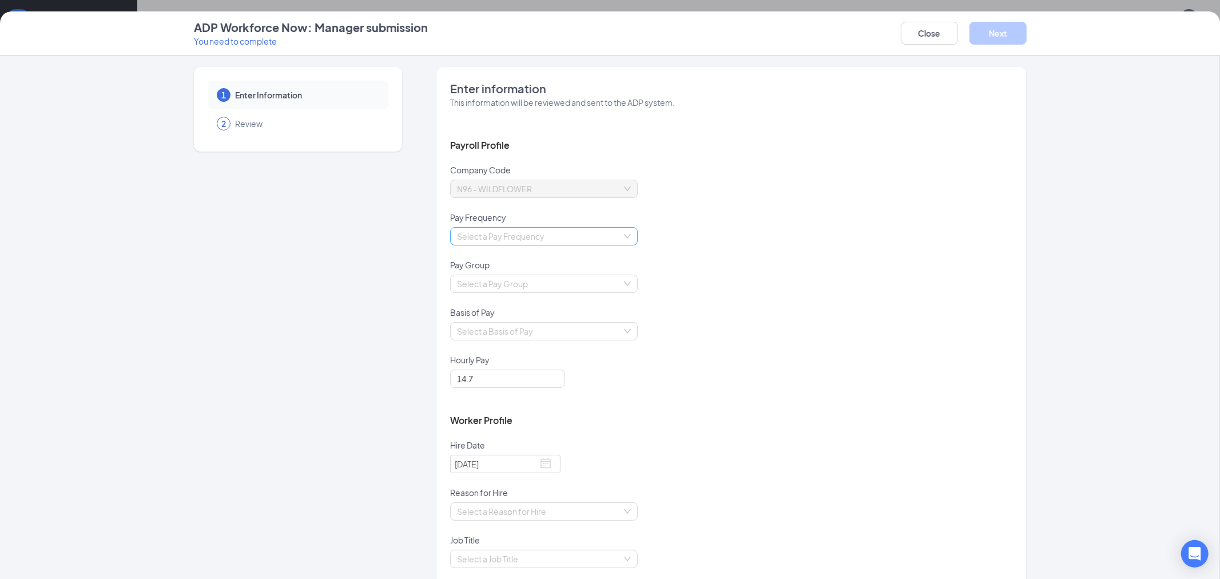
click at [587, 232] on input "search" at bounding box center [540, 236] width 166 height 17
click at [517, 313] on div "Biweekly" at bounding box center [539, 314] width 174 height 13
click at [523, 286] on input "search" at bounding box center [540, 283] width 166 height 17
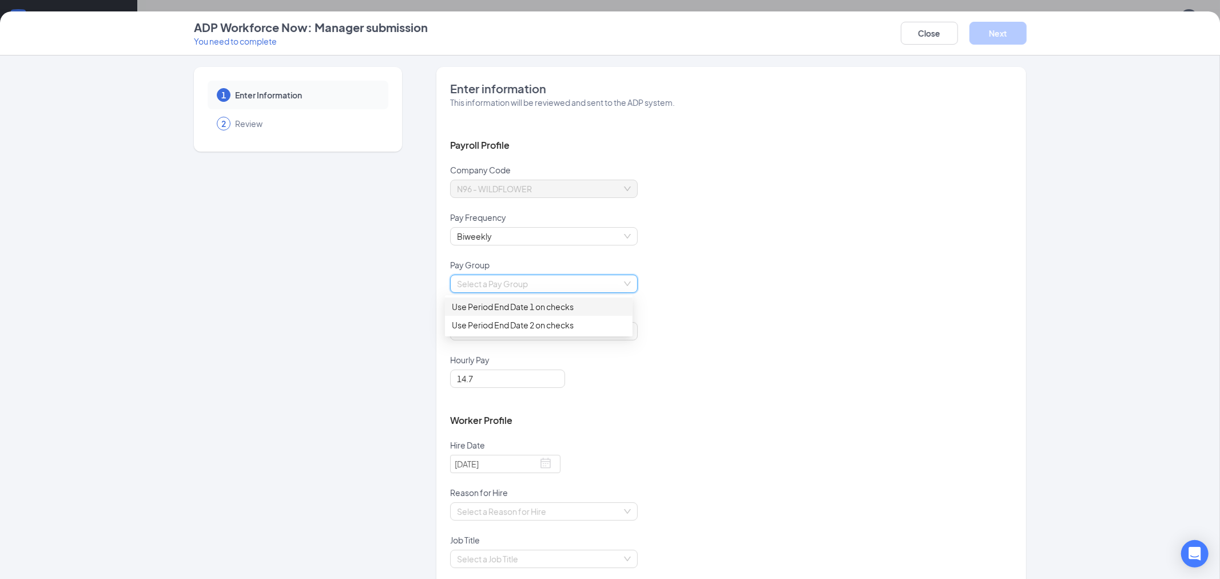
click at [525, 303] on div "Use Period End Date 1 on checks" at bounding box center [539, 306] width 174 height 13
click at [509, 324] on input "search" at bounding box center [540, 331] width 166 height 17
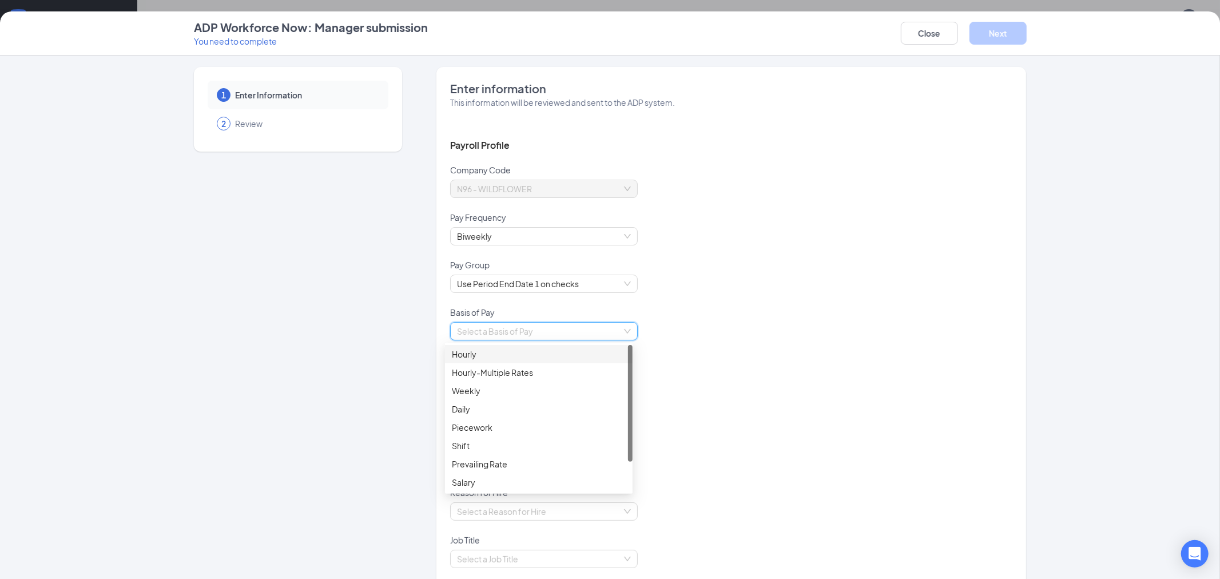
click at [502, 355] on div "Hourly" at bounding box center [539, 354] width 174 height 13
click at [649, 347] on div "Hourly Hourly" at bounding box center [731, 338] width 562 height 32
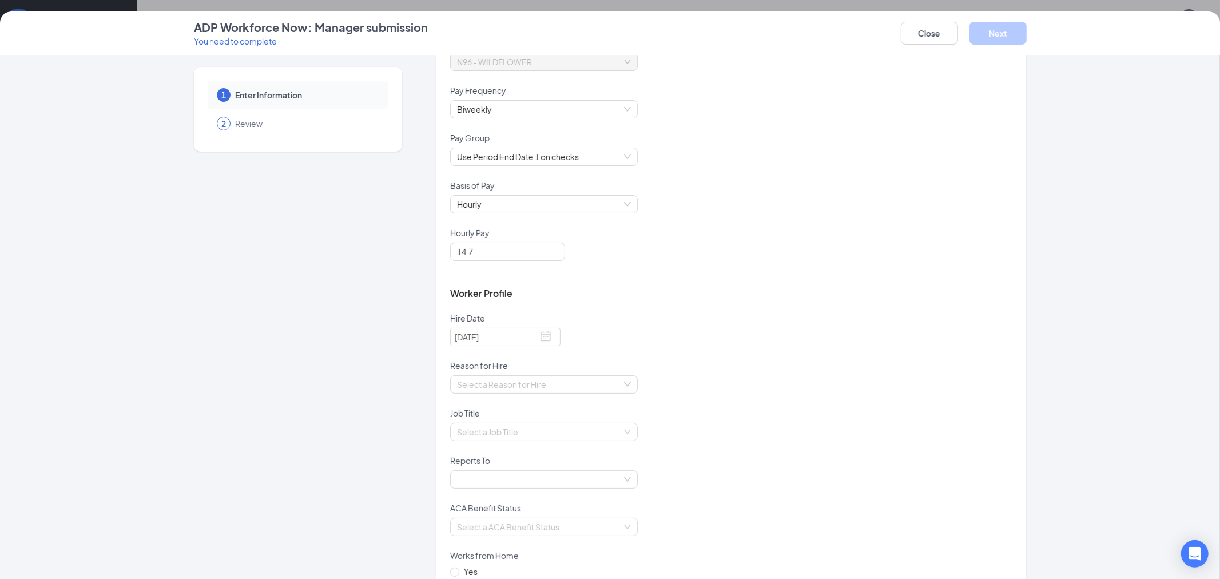
scroll to position [254, 0]
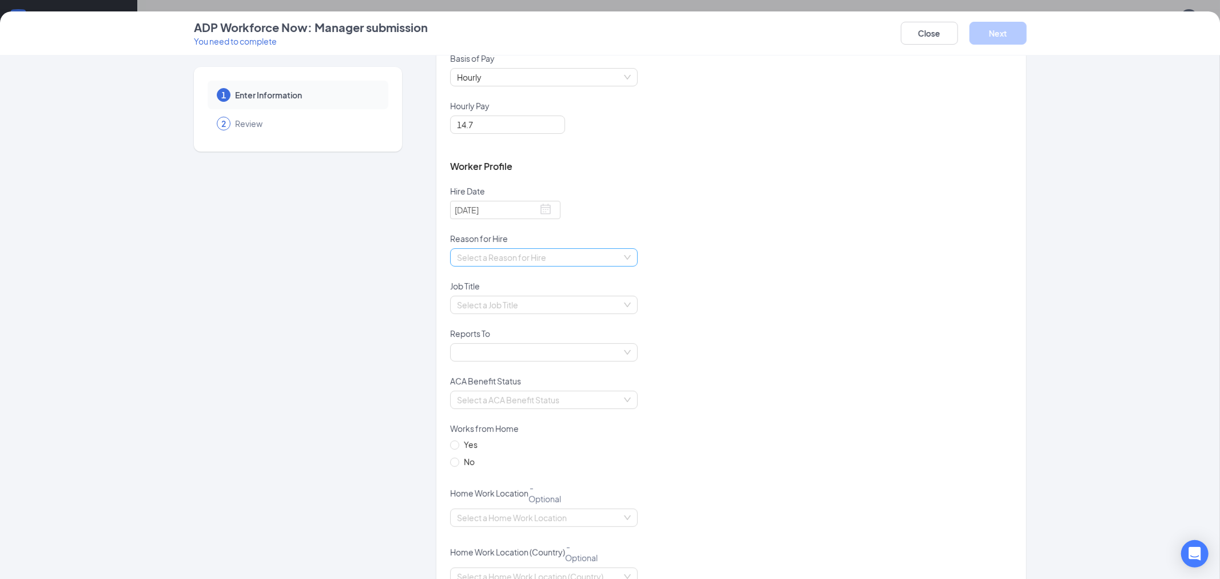
click at [502, 259] on input "search" at bounding box center [540, 257] width 166 height 17
click at [506, 280] on div "Existing Position" at bounding box center [539, 280] width 174 height 13
click at [541, 303] on input "search" at bounding box center [540, 304] width 166 height 17
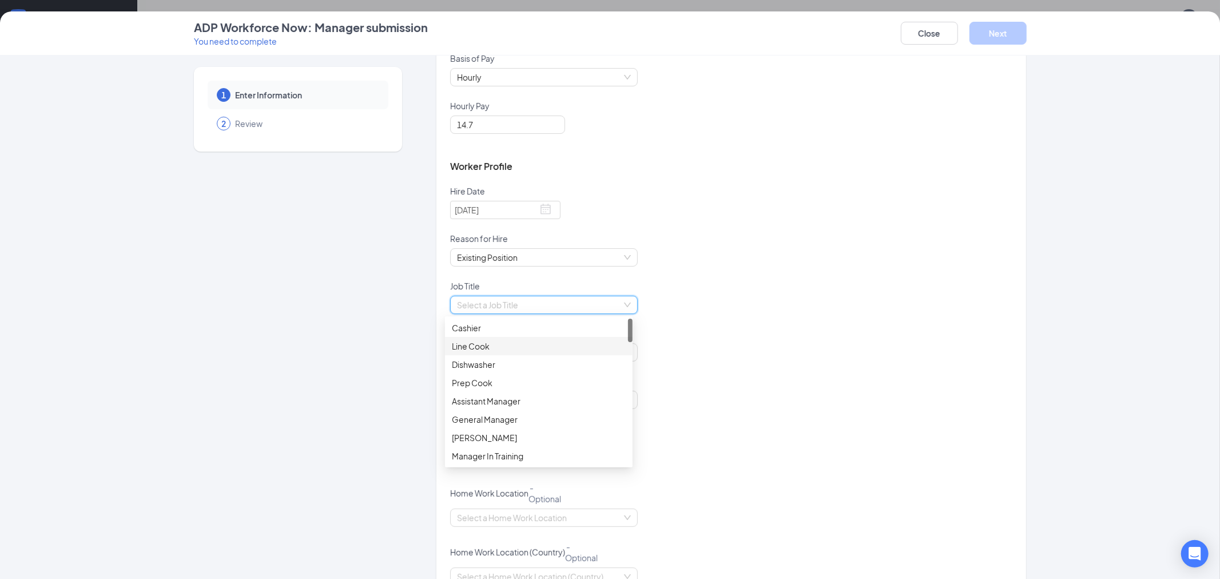
click at [520, 349] on div "Line Cook" at bounding box center [539, 346] width 174 height 13
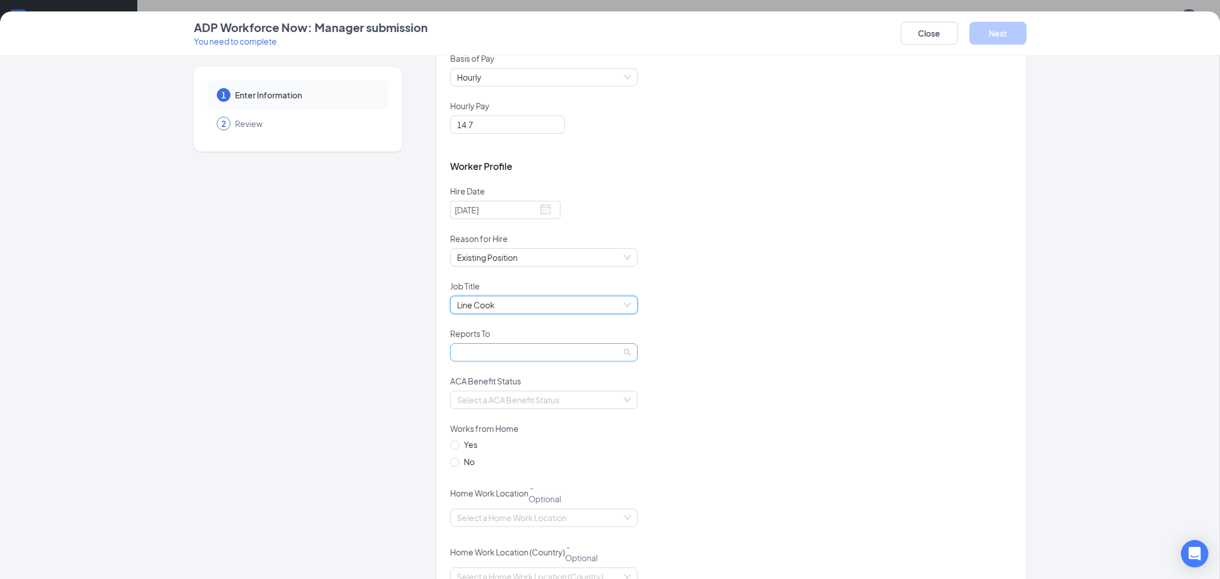
click at [530, 350] on span at bounding box center [544, 352] width 174 height 17
type input "cyn"
click at [523, 382] on div "[PERSON_NAME]" at bounding box center [539, 375] width 188 height 18
click at [520, 398] on input "search" at bounding box center [540, 399] width 166 height 17
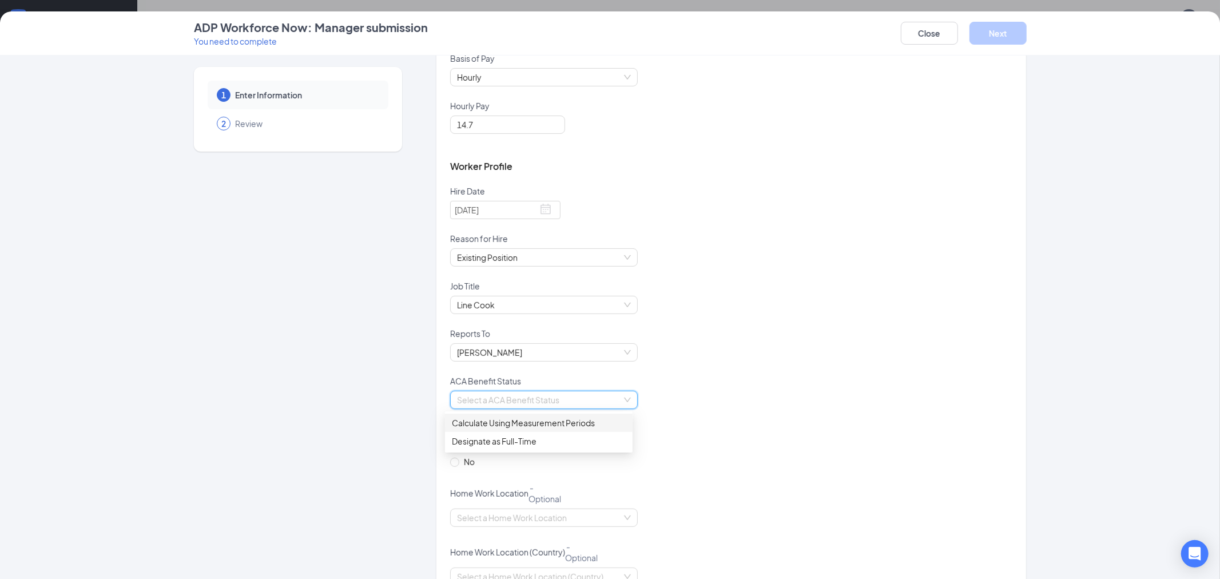
click at [516, 426] on div "Calculate Using Measurement Periods" at bounding box center [539, 422] width 174 height 13
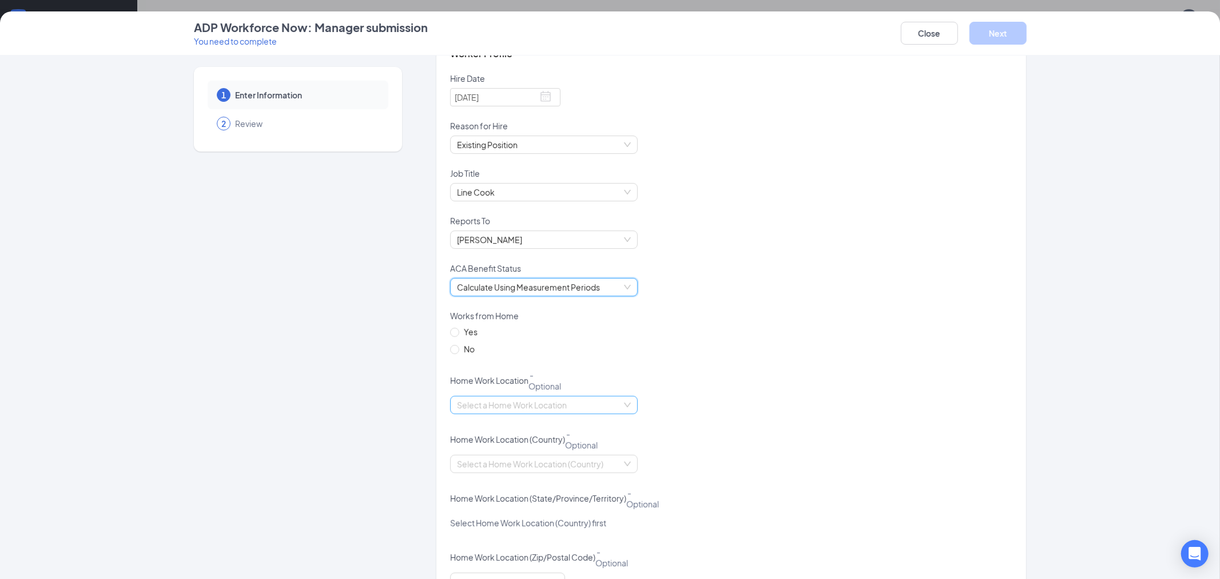
scroll to position [381, 0]
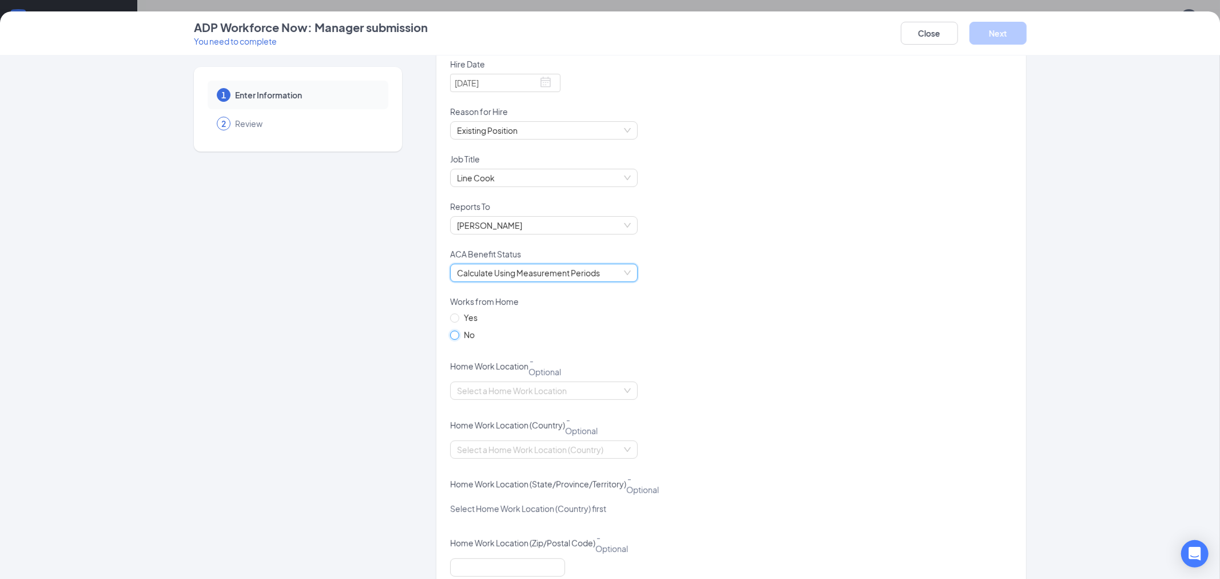
click at [450, 332] on input "No" at bounding box center [454, 335] width 8 height 8
radio input "true"
click at [487, 391] on input "search" at bounding box center [540, 390] width 166 height 17
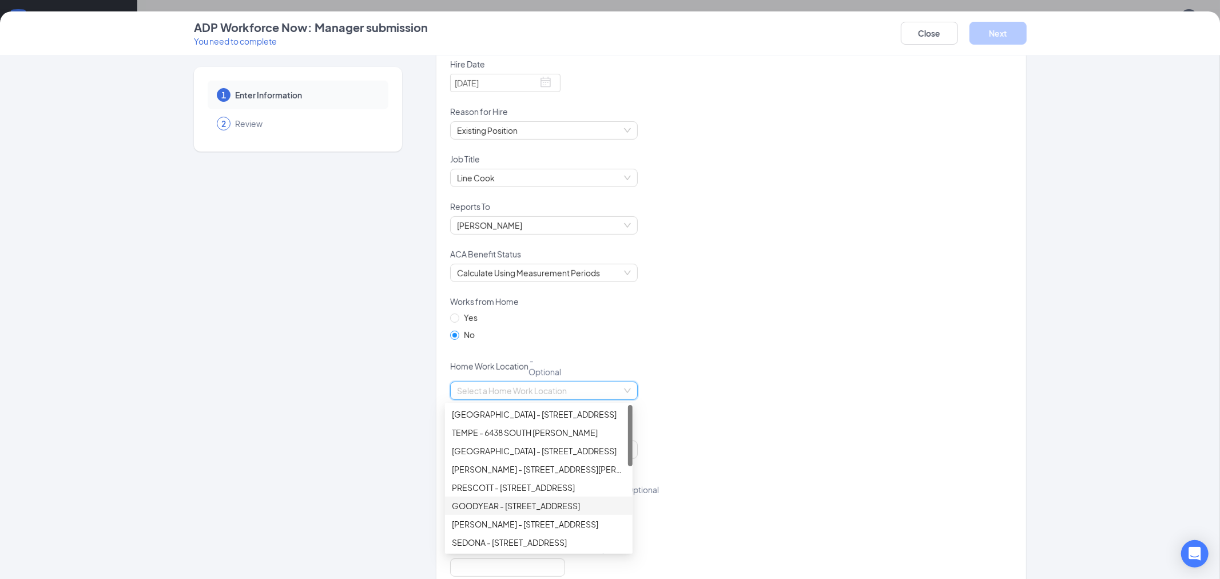
click at [492, 503] on div "GOODYEAR - [STREET_ADDRESS]" at bounding box center [539, 505] width 174 height 13
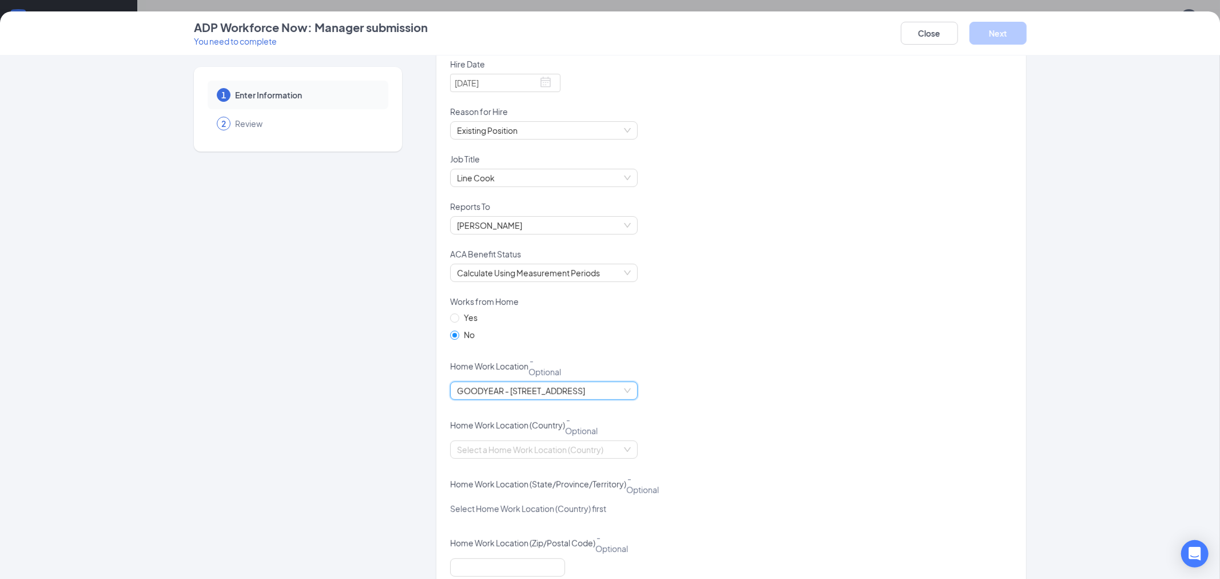
click at [715, 401] on div "GOODYEAR - [STREET_ADDRESS] GOODYEAR - [STREET_ADDRESS]" at bounding box center [731, 398] width 562 height 32
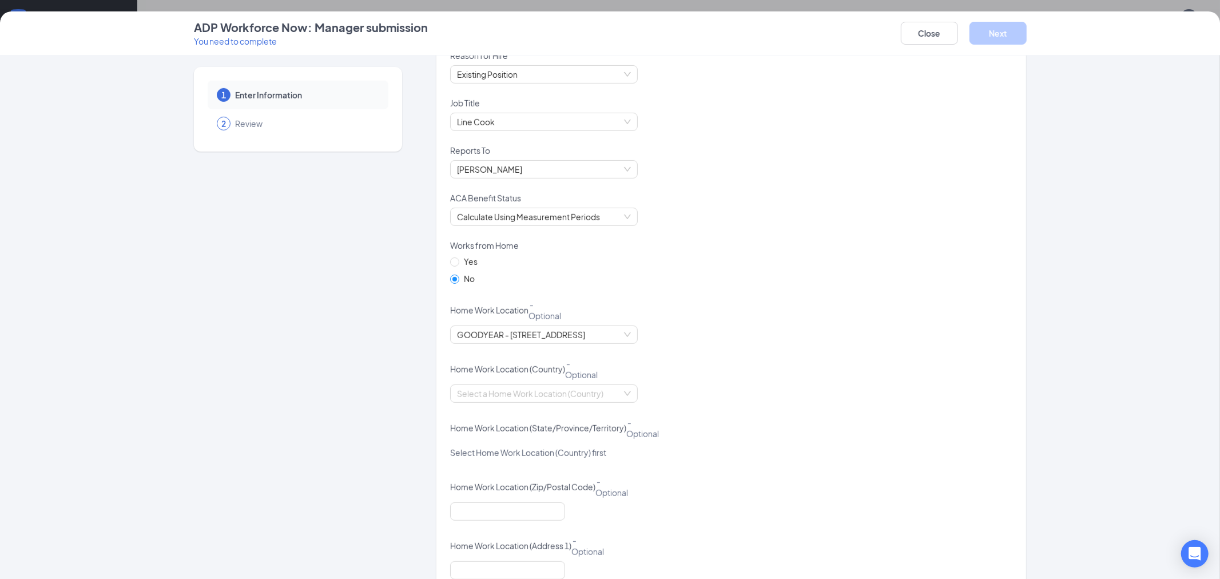
scroll to position [508, 0]
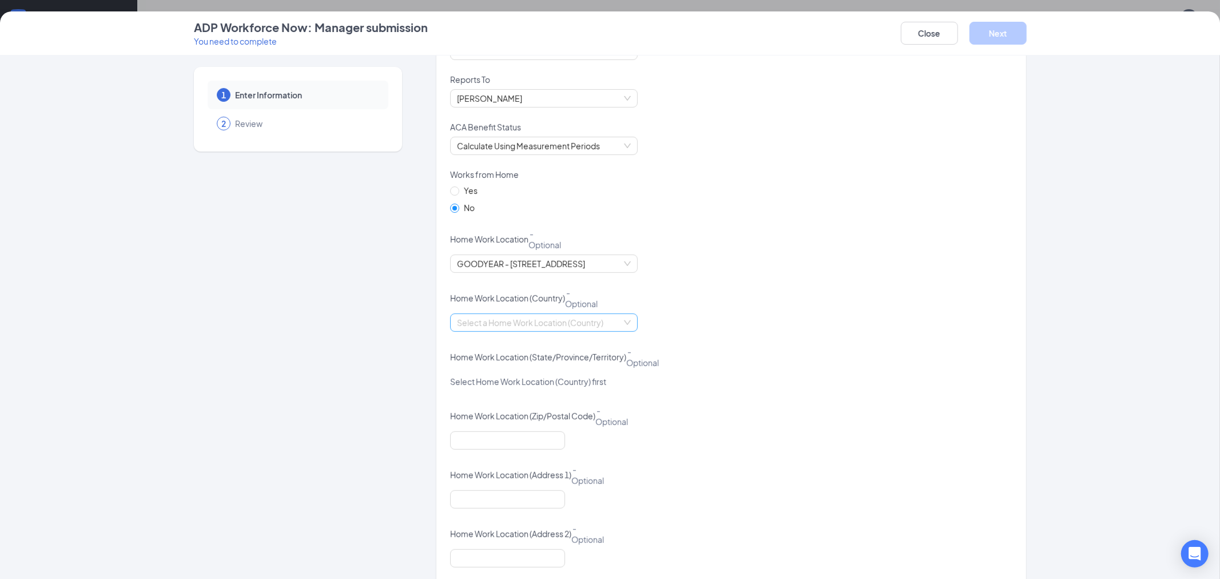
click at [548, 319] on input "search" at bounding box center [540, 322] width 166 height 17
click at [524, 347] on div "[GEOGRAPHIC_DATA]" at bounding box center [539, 346] width 174 height 13
click at [555, 380] on input "search" at bounding box center [540, 381] width 166 height 17
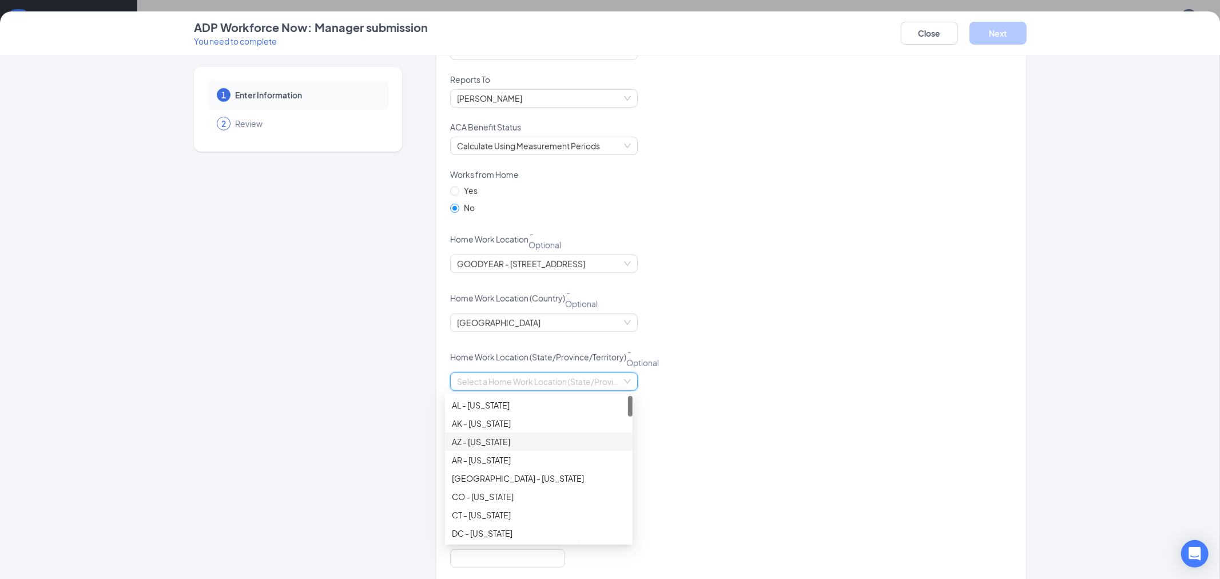
click at [502, 442] on div "AZ - [US_STATE]" at bounding box center [539, 441] width 174 height 13
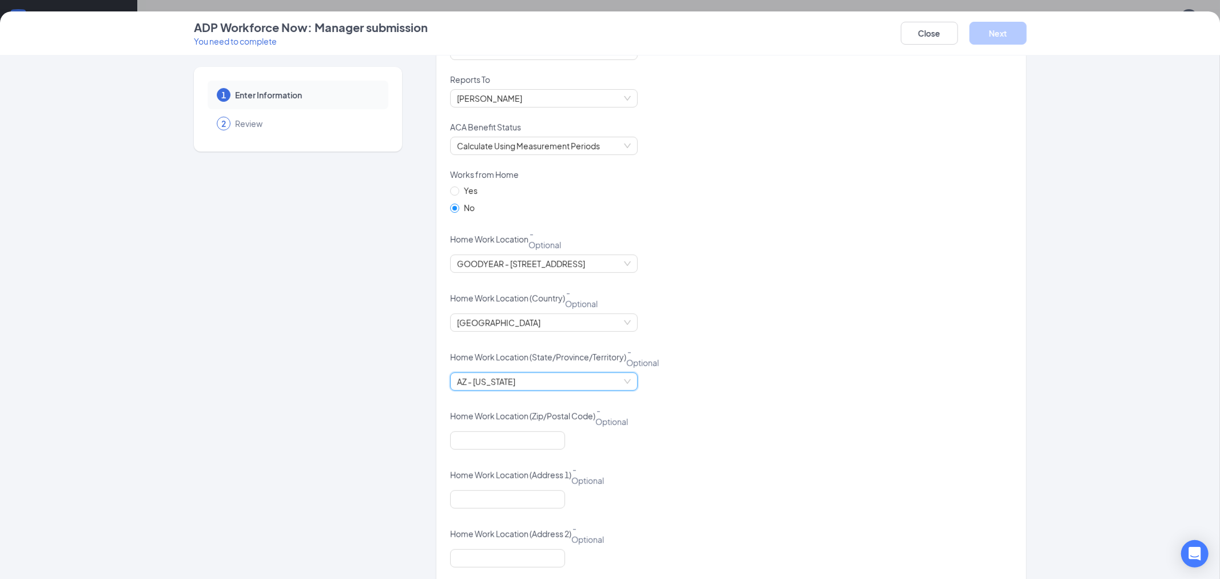
click at [719, 487] on div "Home Work Location (Address 1) - Optional" at bounding box center [731, 476] width 562 height 27
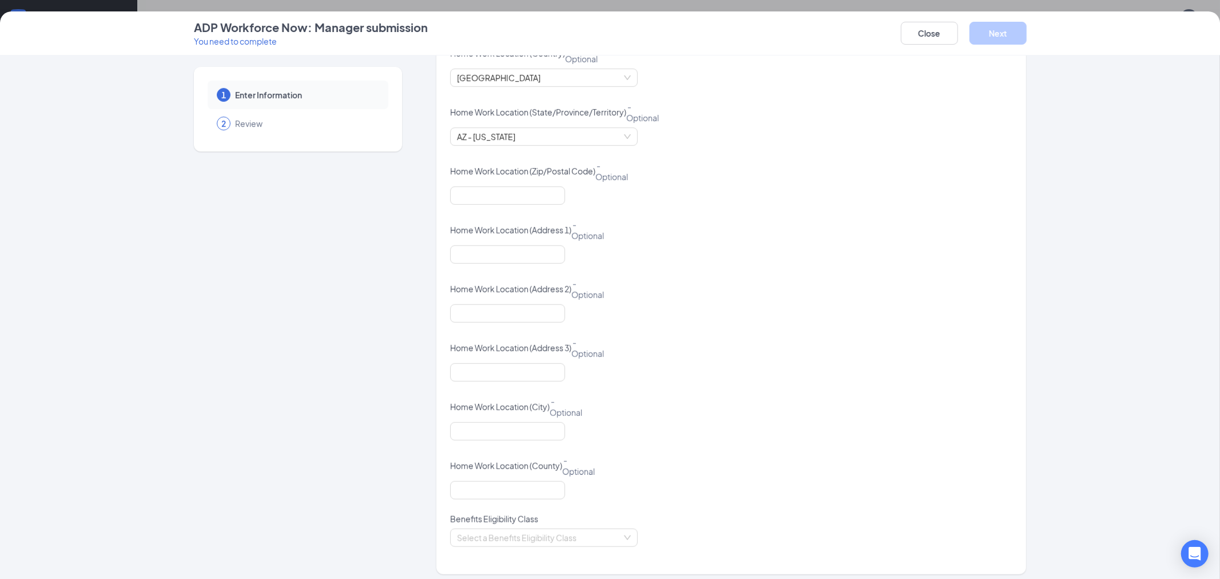
scroll to position [761, 0]
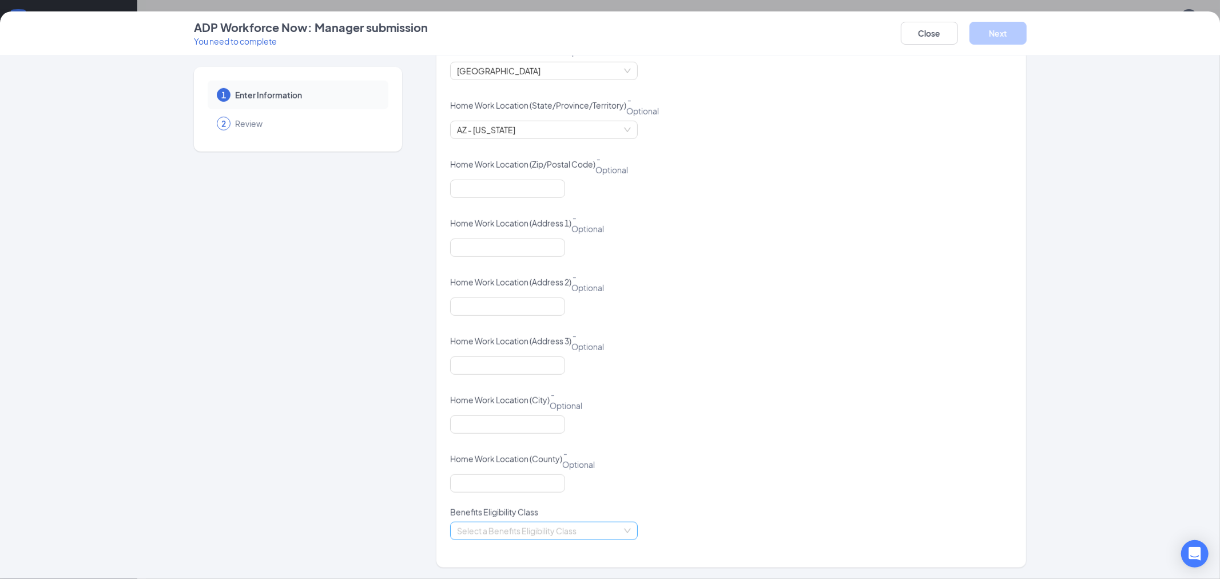
click at [546, 528] on input "search" at bounding box center [540, 530] width 166 height 17
click at [524, 472] on div "Hourly New Hire" at bounding box center [539, 472] width 174 height 13
click at [992, 35] on button "Next" at bounding box center [997, 33] width 57 height 23
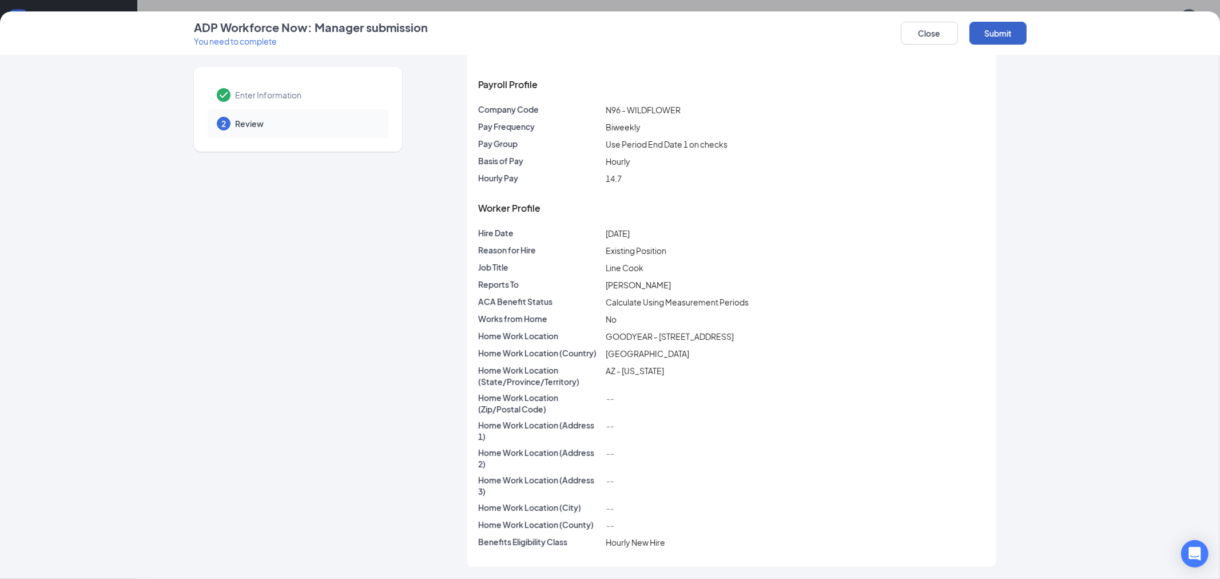
scroll to position [38, 0]
click at [997, 36] on button "Submit" at bounding box center [997, 33] width 57 height 23
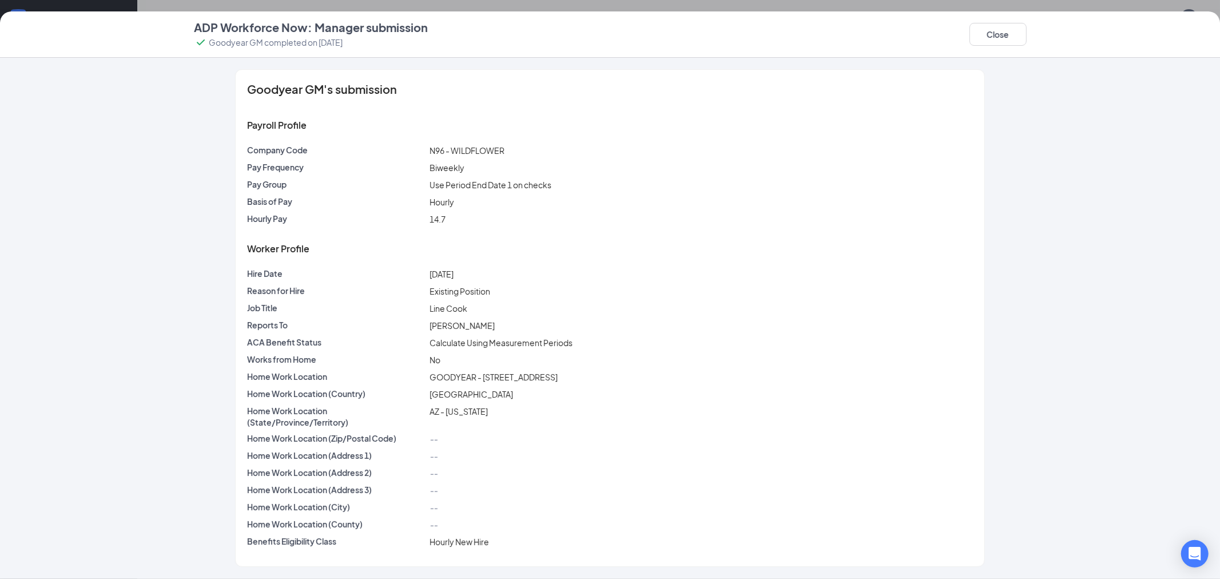
scroll to position [0, 0]
click at [998, 30] on button "Close" at bounding box center [997, 34] width 57 height 23
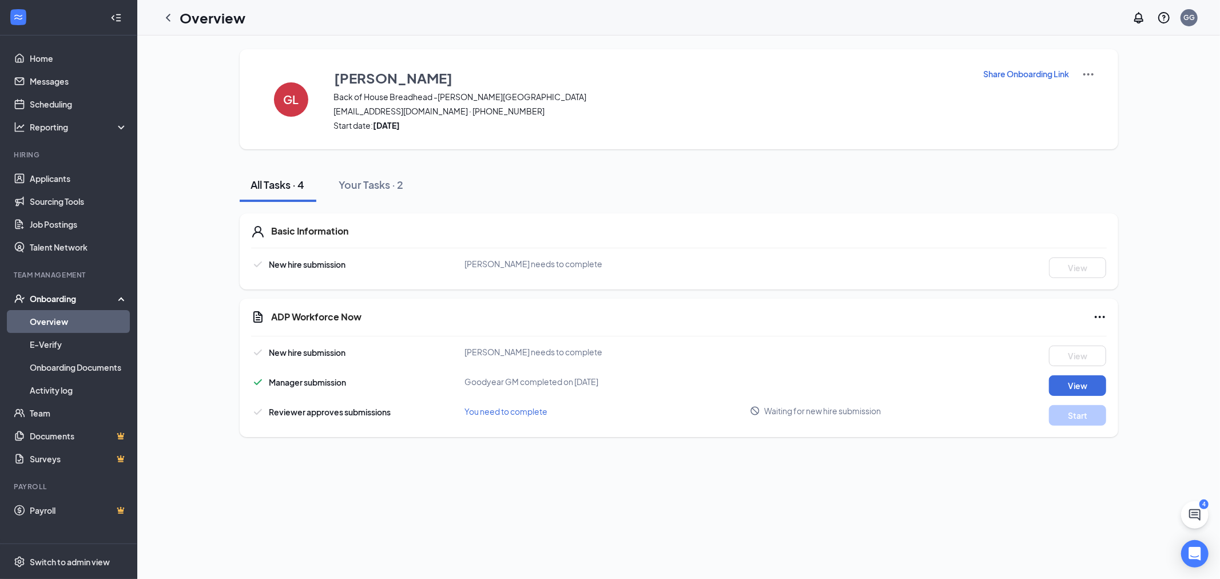
click at [41, 322] on link "Overview" at bounding box center [79, 321] width 98 height 23
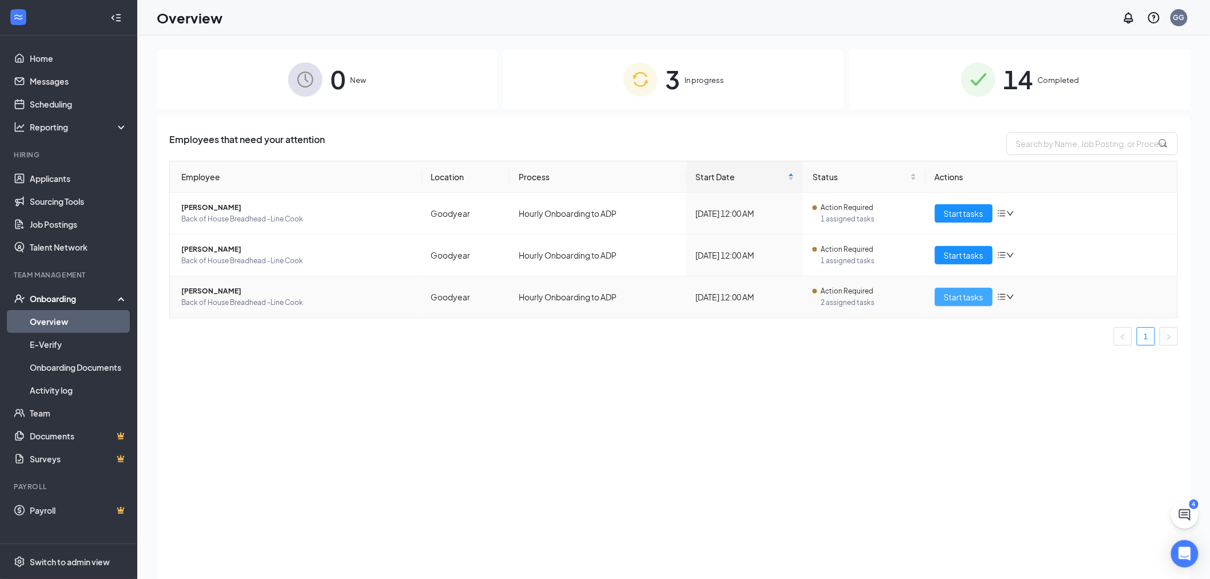
click at [974, 295] on span "Start tasks" at bounding box center [963, 297] width 39 height 13
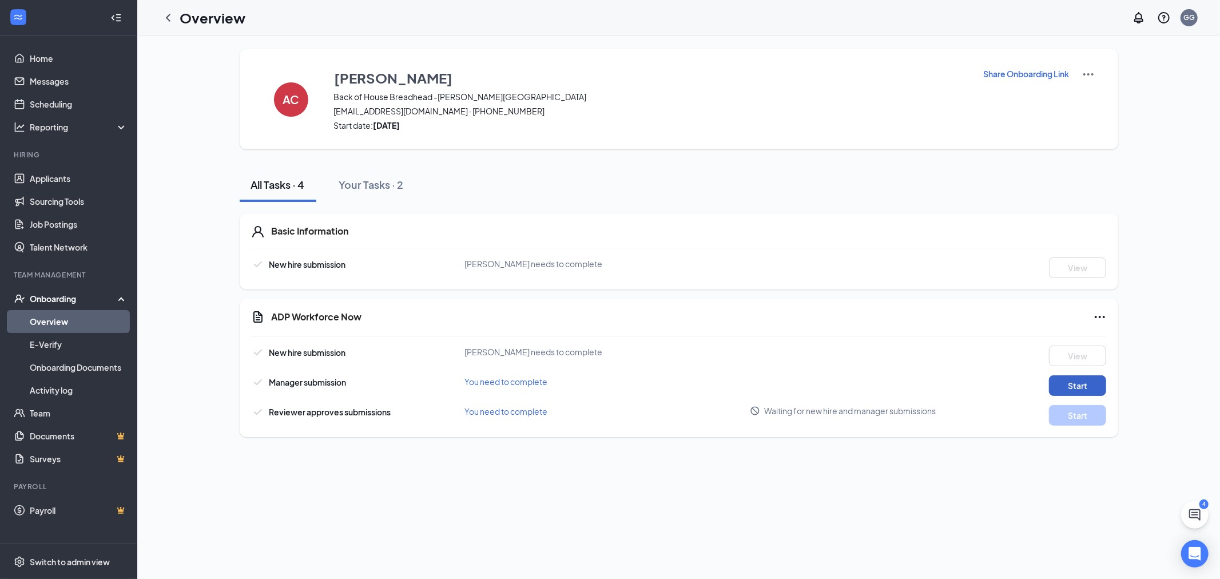
click at [1074, 380] on button "Start" at bounding box center [1077, 385] width 57 height 21
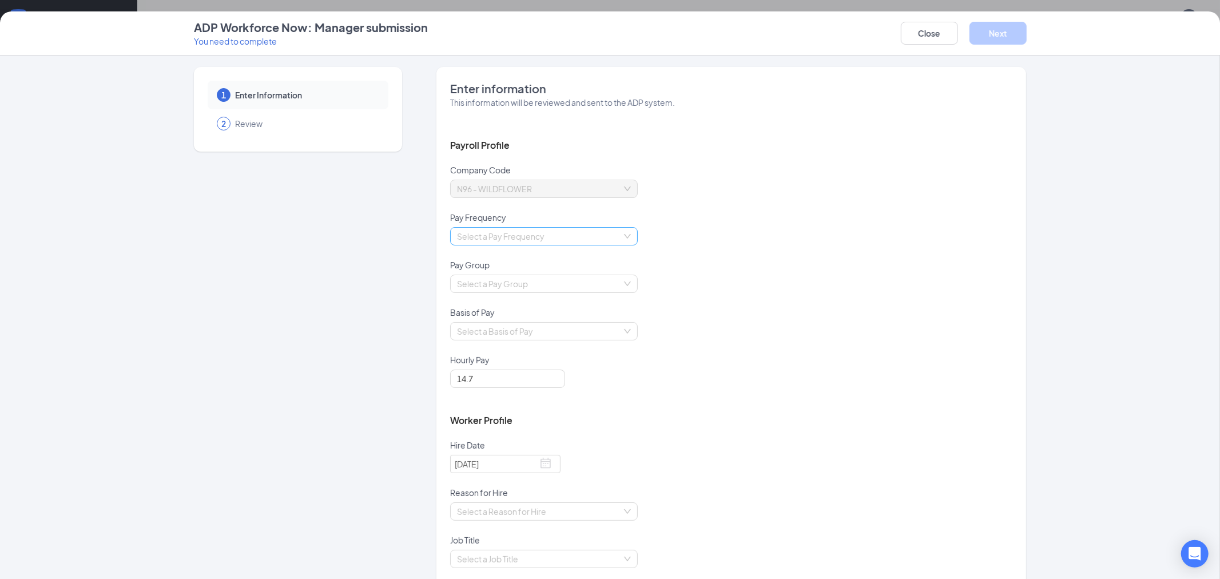
click at [547, 232] on input "search" at bounding box center [540, 236] width 166 height 17
click at [493, 315] on div "Biweekly" at bounding box center [539, 314] width 174 height 13
click at [512, 283] on input "search" at bounding box center [540, 283] width 166 height 17
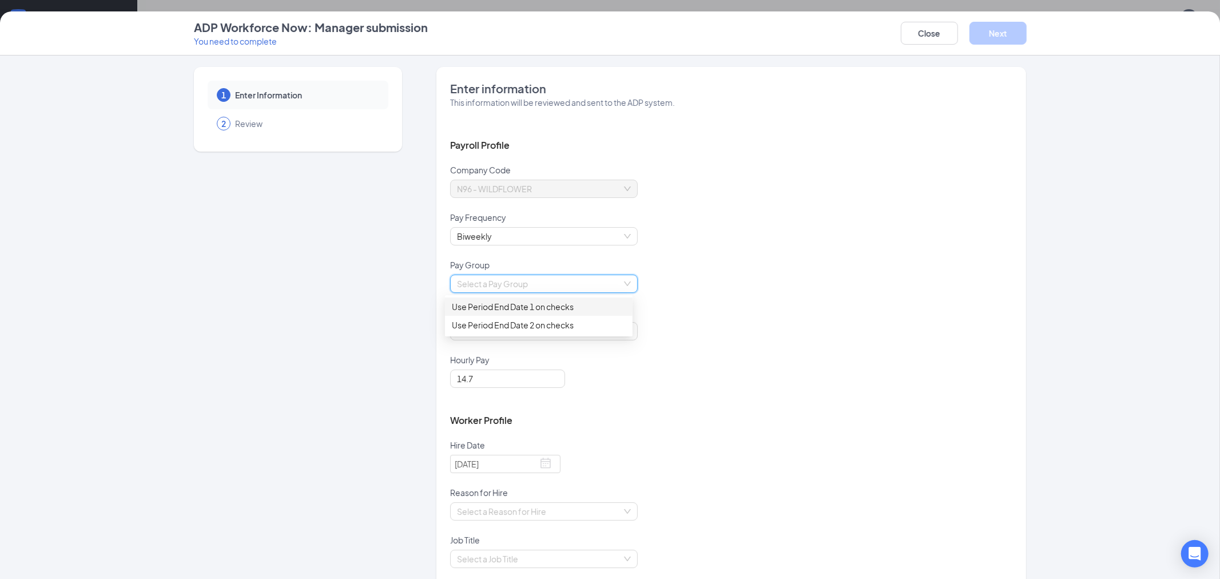
click at [510, 303] on div "Use Period End Date 1 on checks" at bounding box center [539, 306] width 174 height 13
click at [510, 329] on input "search" at bounding box center [540, 331] width 166 height 17
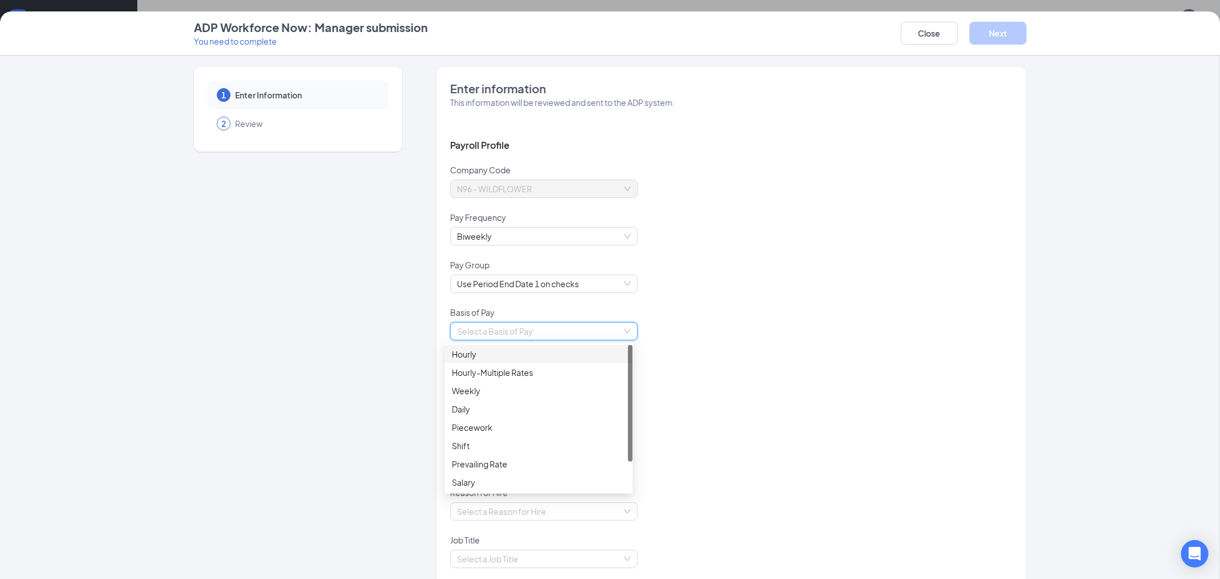
click at [501, 351] on div "Hourly" at bounding box center [539, 354] width 174 height 13
click at [759, 363] on div "Hourly Pay" at bounding box center [731, 361] width 562 height 15
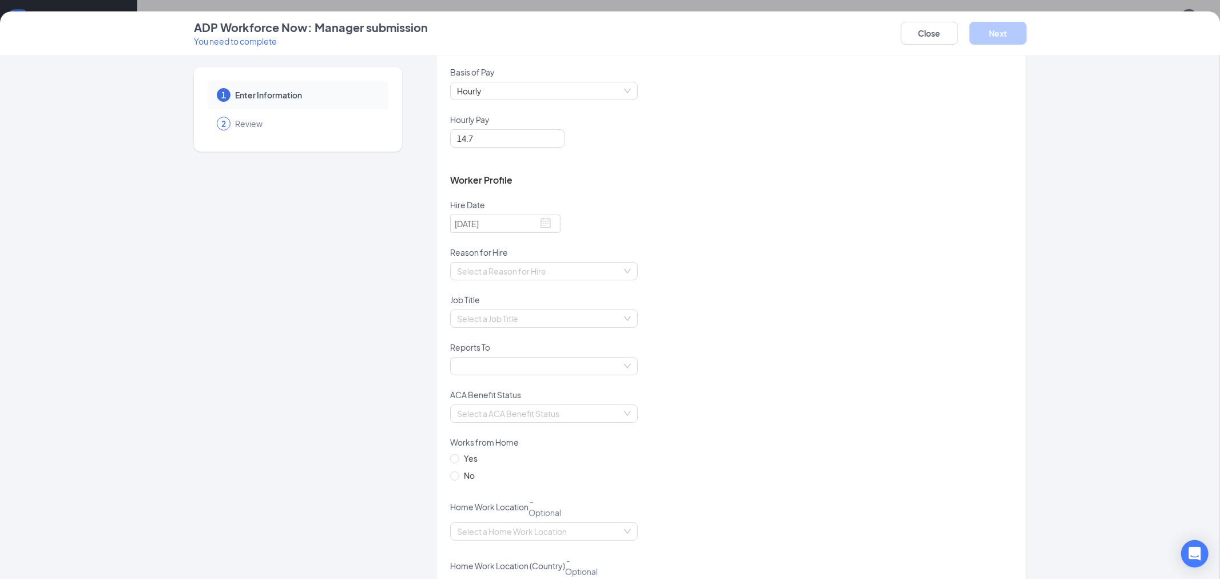
scroll to position [254, 0]
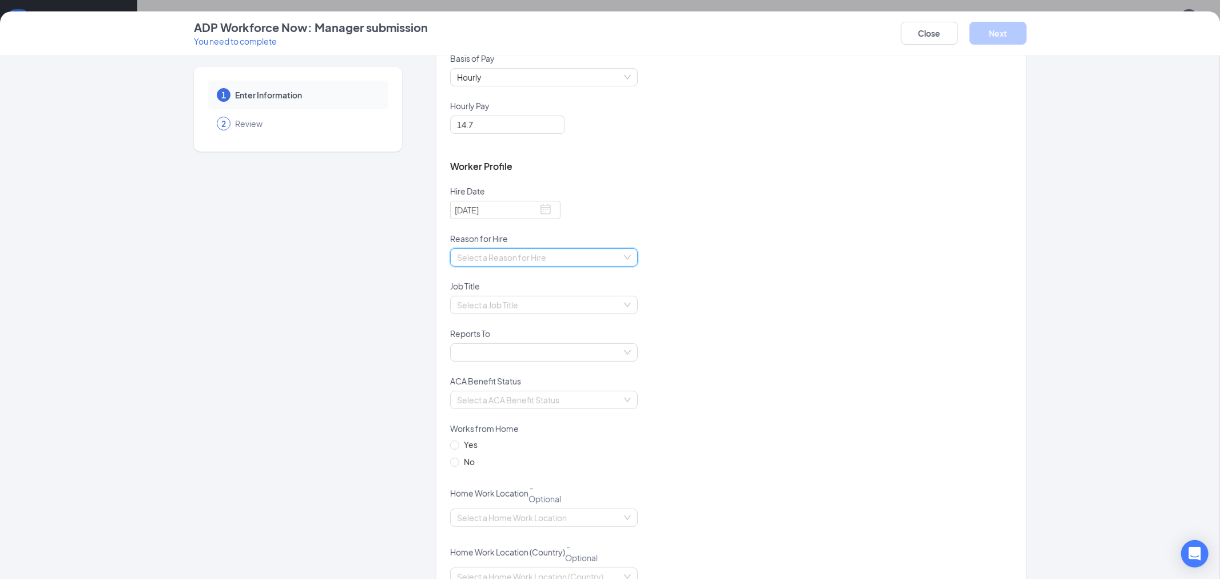
click at [507, 259] on input "search" at bounding box center [540, 257] width 166 height 17
click at [506, 277] on div "Existing Position" at bounding box center [539, 280] width 174 height 13
click at [509, 301] on input "search" at bounding box center [540, 304] width 166 height 17
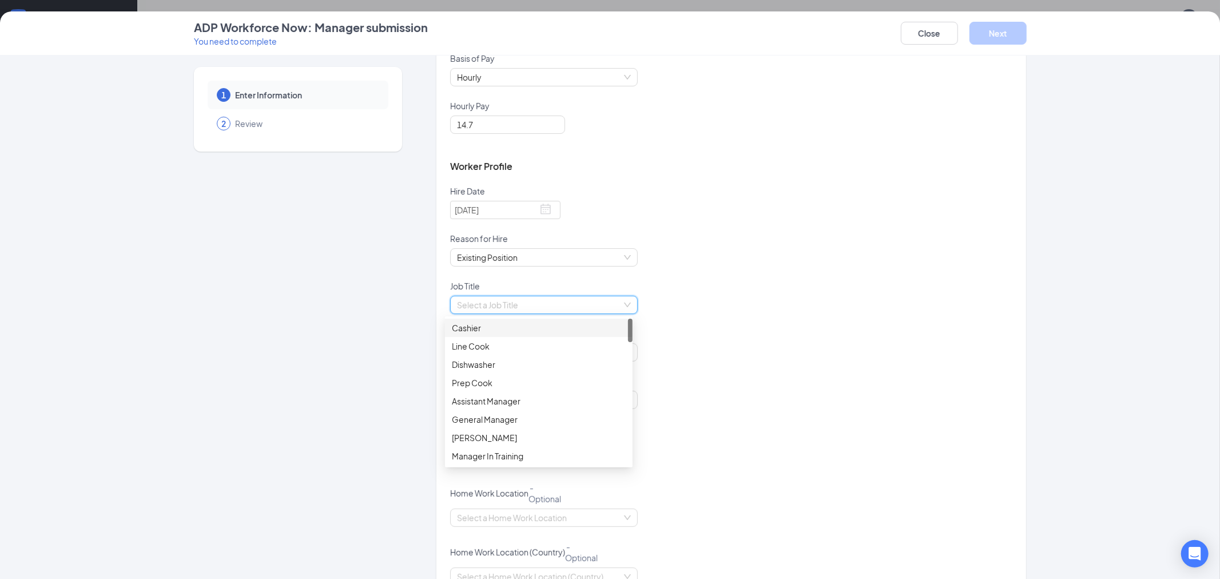
click at [495, 329] on div "Cashier" at bounding box center [539, 327] width 174 height 13
click at [736, 347] on div at bounding box center [731, 359] width 562 height 32
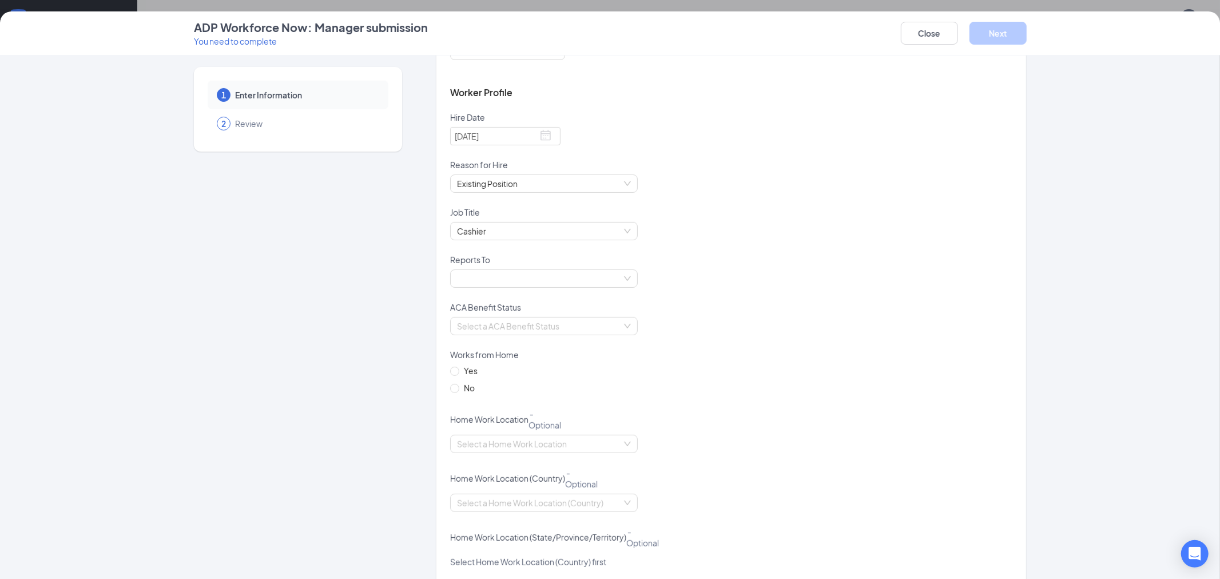
scroll to position [444, 0]
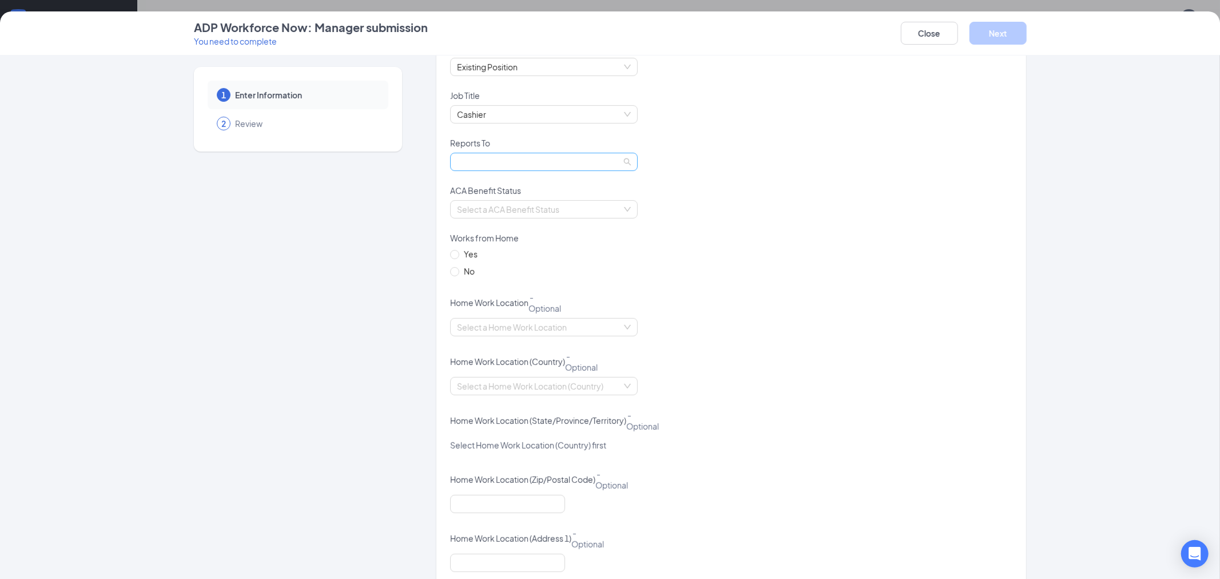
click at [516, 169] on span at bounding box center [544, 161] width 174 height 17
type input "cyn"
click at [516, 185] on div "[PERSON_NAME]" at bounding box center [539, 184] width 174 height 13
click at [519, 208] on input "search" at bounding box center [540, 209] width 166 height 17
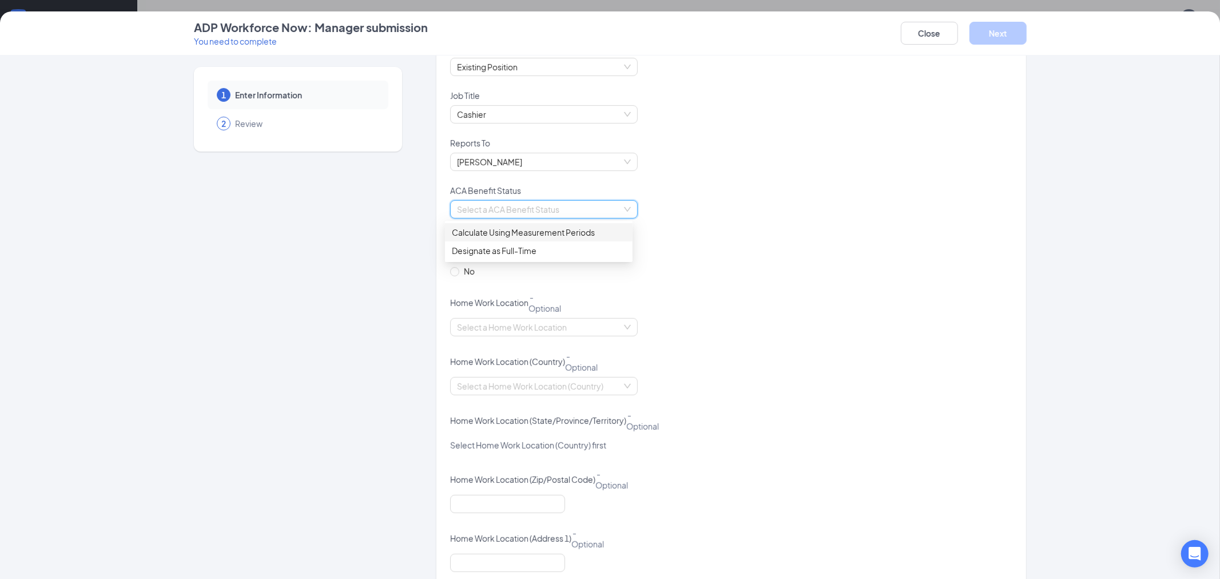
click at [524, 230] on div "Calculate Using Measurement Periods" at bounding box center [539, 232] width 174 height 13
click at [452, 271] on input "No" at bounding box center [454, 271] width 8 height 8
radio input "true"
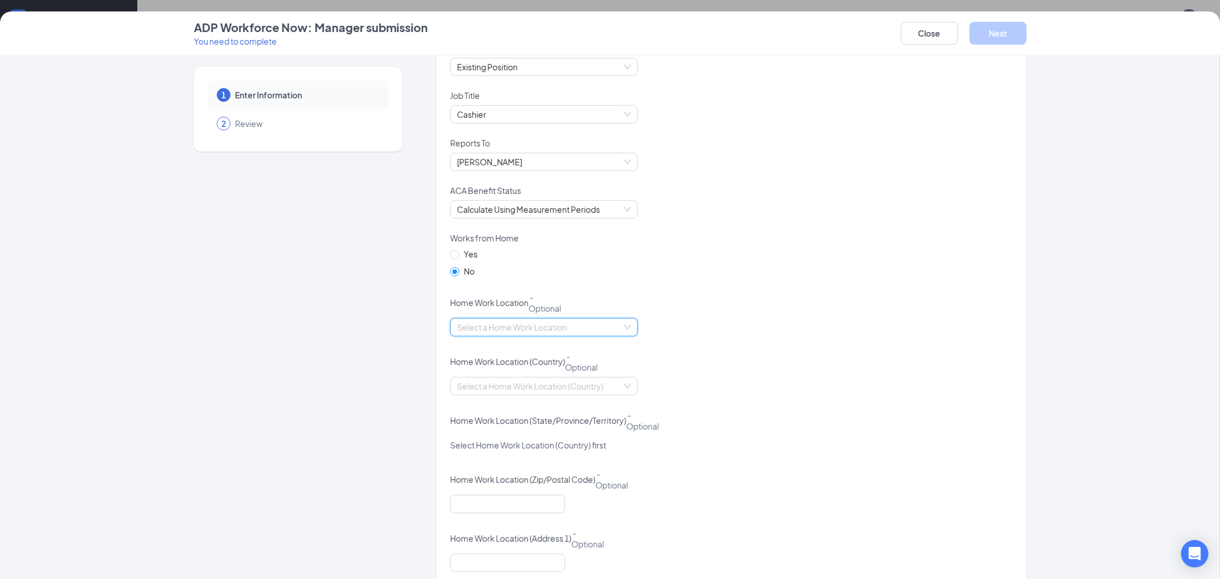
click at [496, 328] on input "search" at bounding box center [540, 327] width 166 height 17
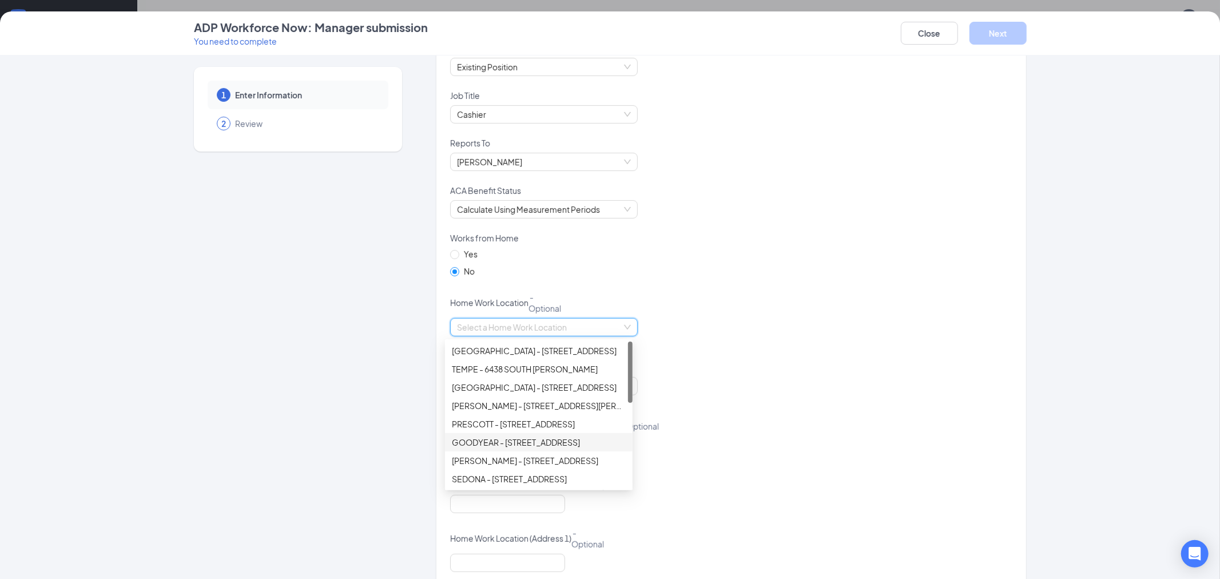
click at [511, 443] on div "GOODYEAR - [STREET_ADDRESS]" at bounding box center [539, 442] width 174 height 13
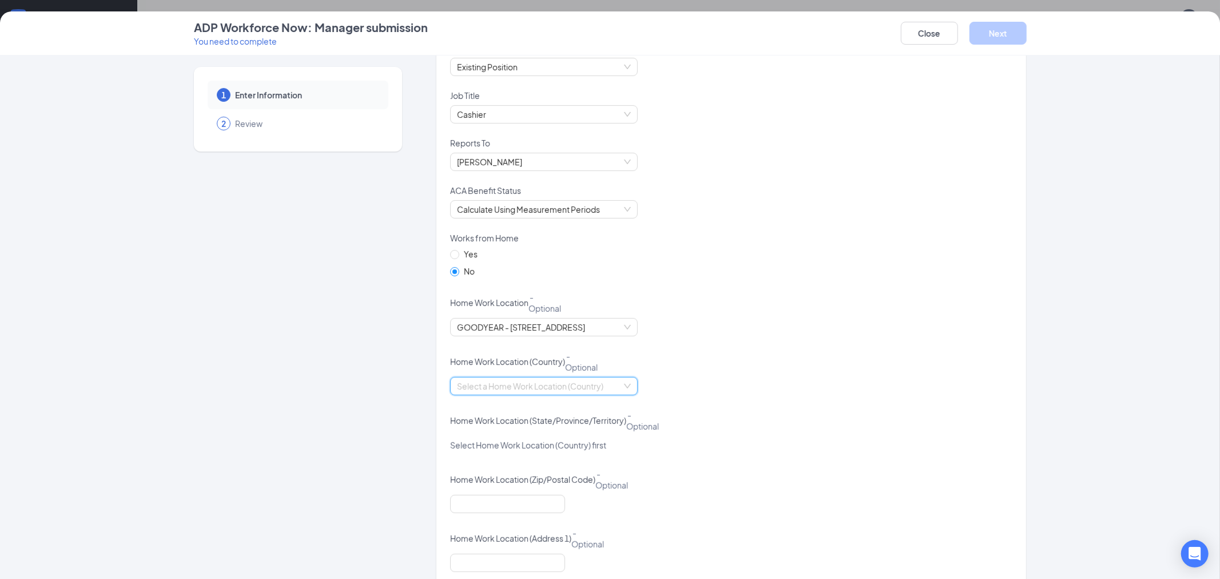
click at [498, 379] on input "search" at bounding box center [540, 385] width 166 height 17
click at [511, 408] on div "[GEOGRAPHIC_DATA]" at bounding box center [539, 409] width 174 height 13
click at [533, 442] on input "search" at bounding box center [540, 444] width 166 height 17
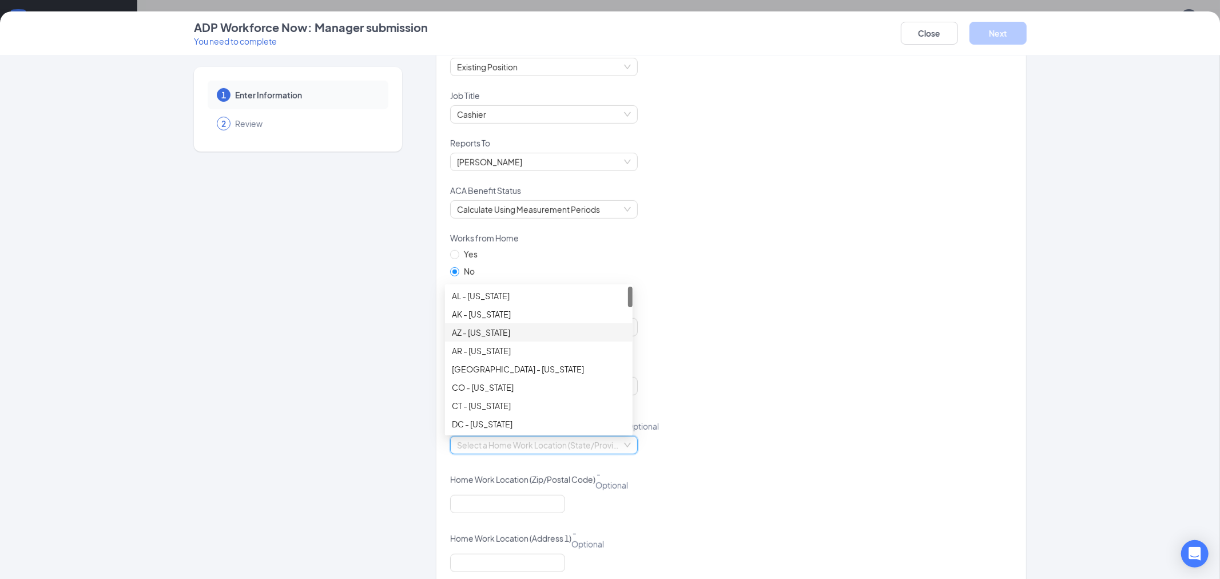
click at [495, 335] on div "AZ - [US_STATE]" at bounding box center [539, 332] width 174 height 13
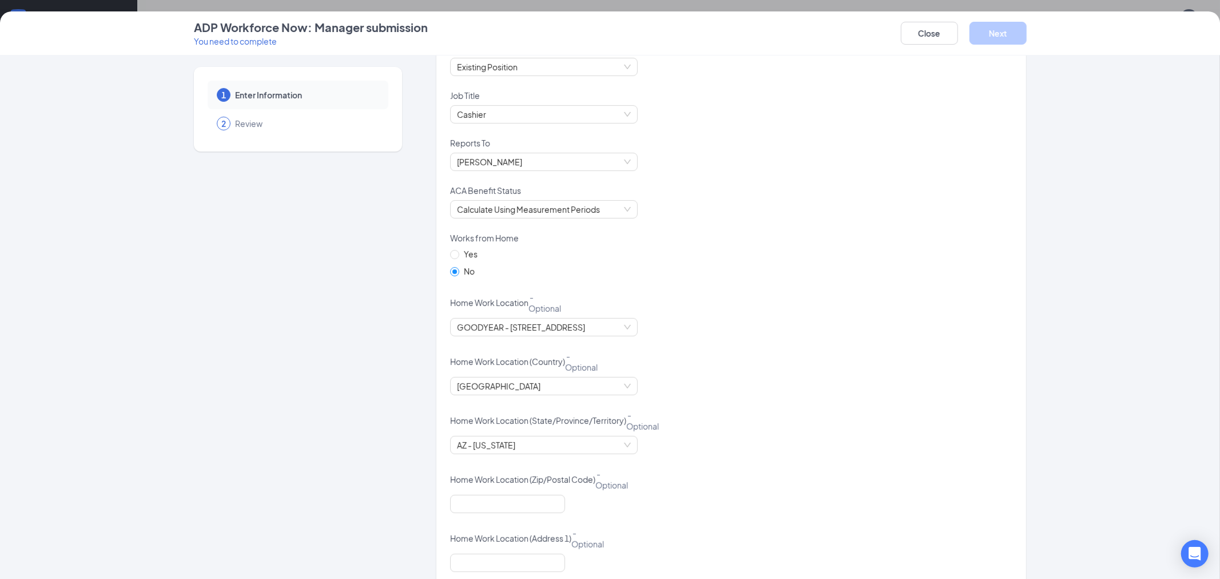
click at [735, 355] on div "Home Work Location (Country) - Optional" at bounding box center [731, 363] width 562 height 27
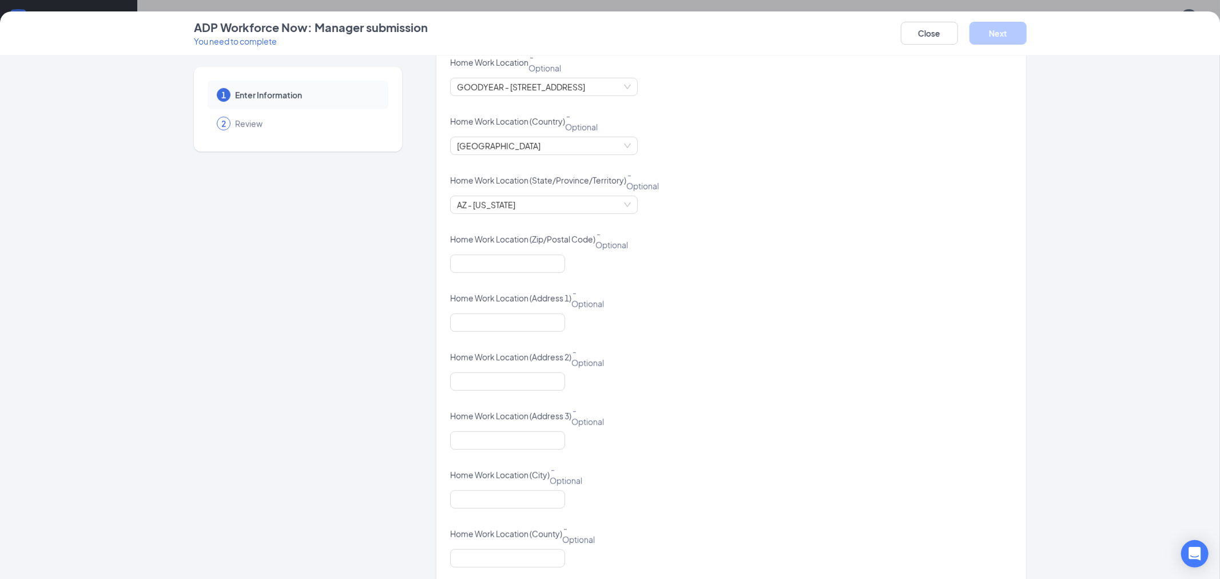
scroll to position [761, 0]
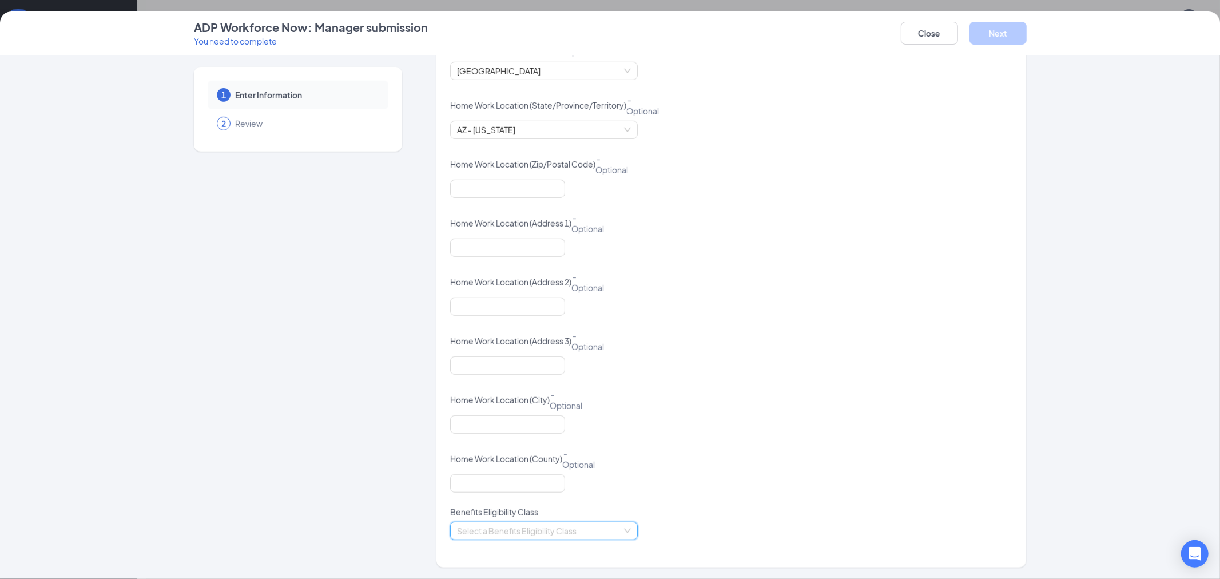
click at [533, 527] on input "search" at bounding box center [540, 530] width 166 height 17
click at [502, 472] on div "Hourly New Hire" at bounding box center [539, 472] width 174 height 13
click at [998, 36] on button "Next" at bounding box center [997, 33] width 57 height 23
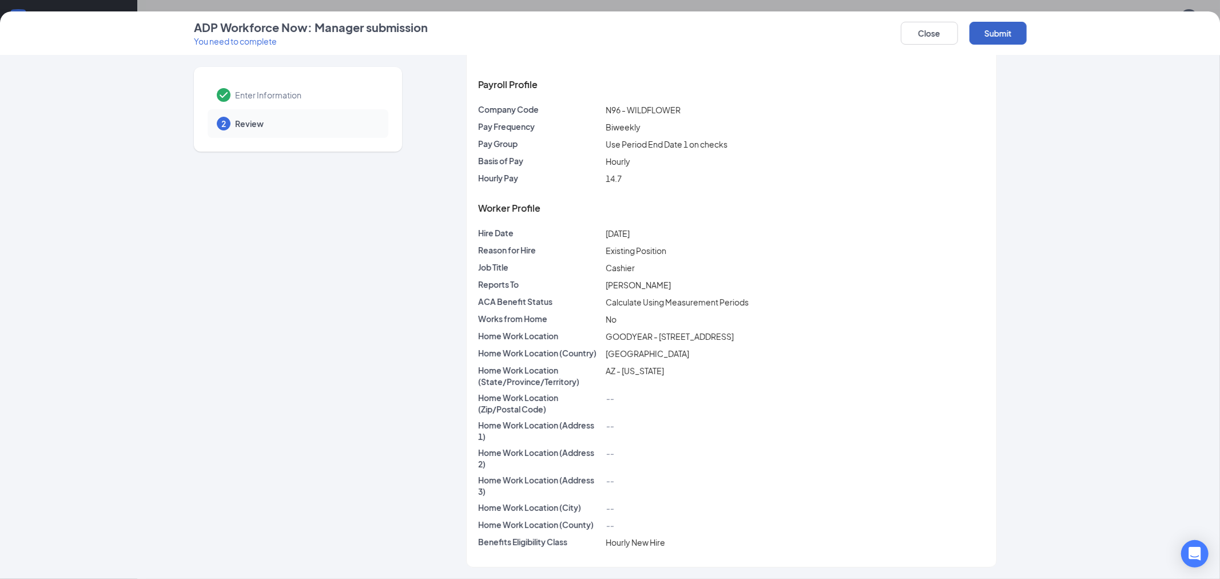
scroll to position [38, 0]
click at [1002, 37] on button "Submit" at bounding box center [997, 33] width 57 height 23
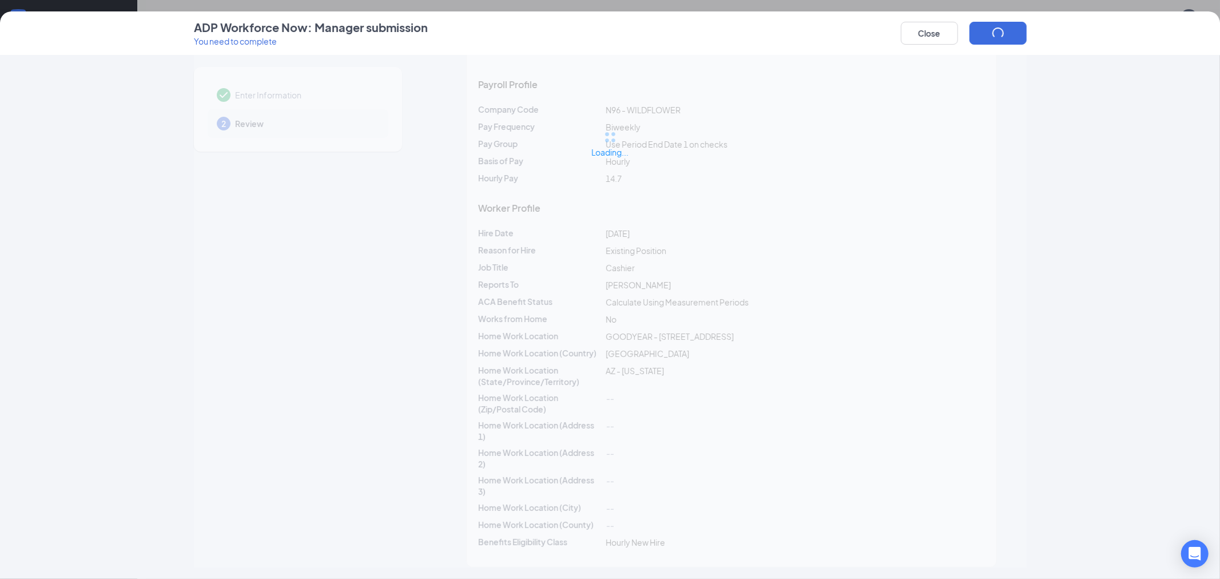
scroll to position [0, 0]
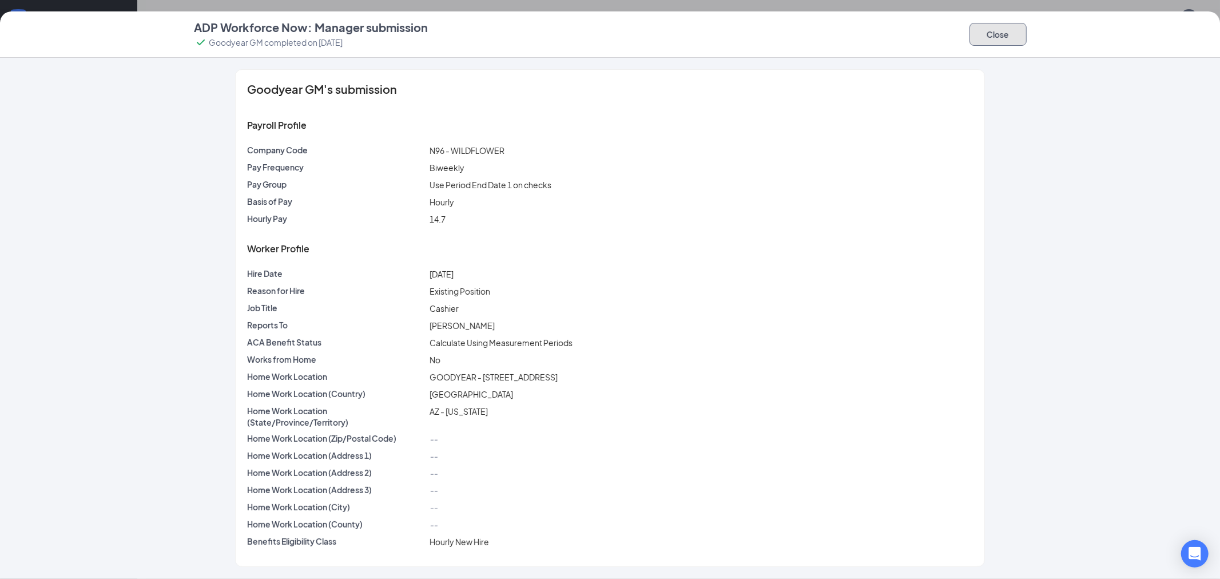
click at [986, 29] on button "Close" at bounding box center [997, 34] width 57 height 23
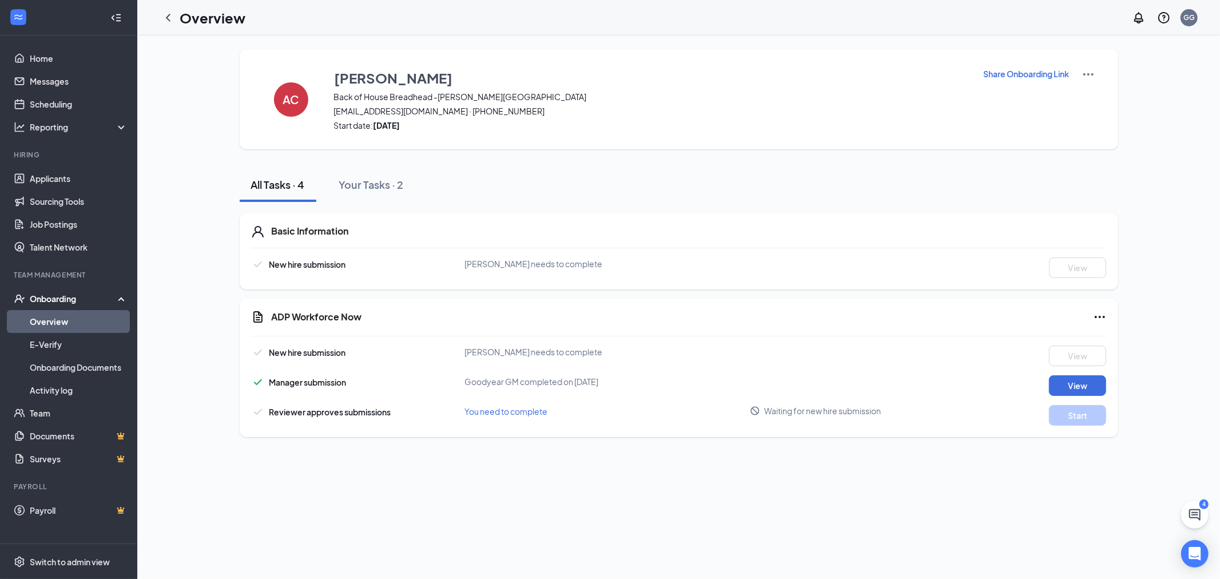
click at [43, 319] on link "Overview" at bounding box center [79, 321] width 98 height 23
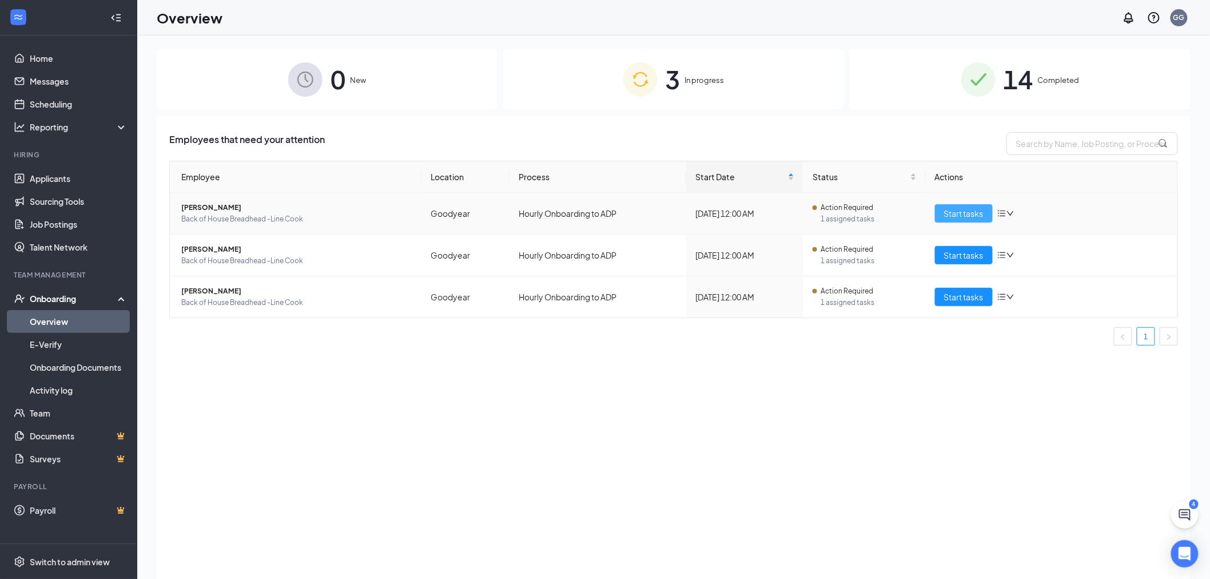
click at [962, 213] on span "Start tasks" at bounding box center [963, 213] width 39 height 13
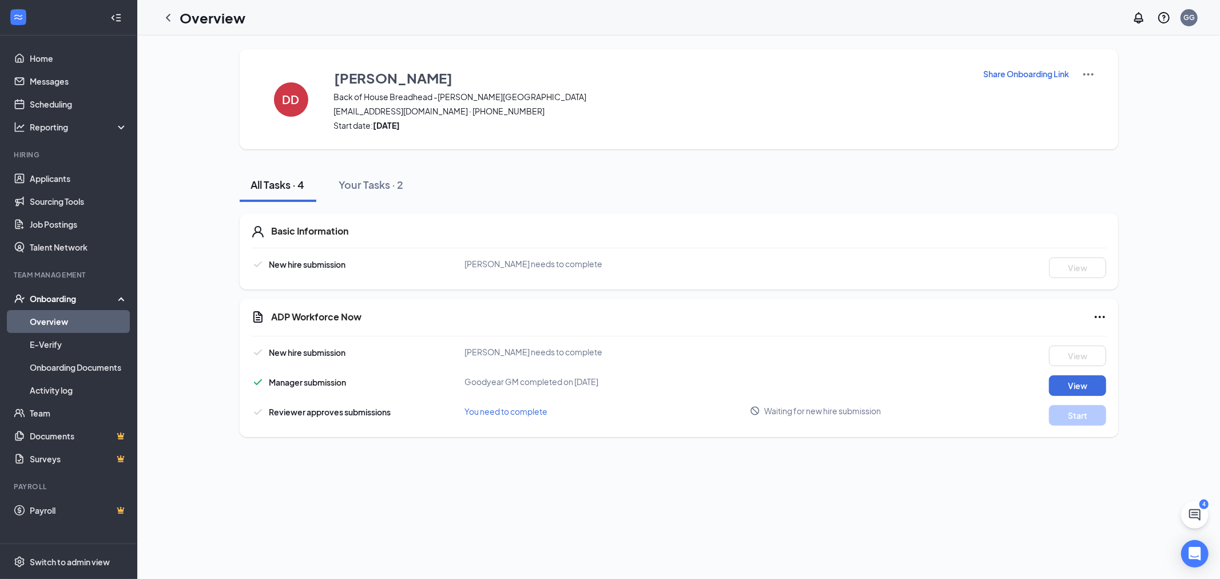
click at [224, 11] on h1 "Overview" at bounding box center [213, 17] width 66 height 19
